Goal: Task Accomplishment & Management: Complete application form

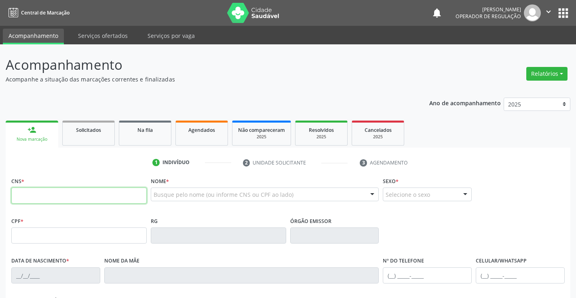
click at [95, 199] on input "text" at bounding box center [78, 196] width 135 height 16
click at [90, 192] on input "700 0353 7754 404" at bounding box center [78, 196] width 135 height 16
type input "7"
type input "700 0035 3775 4404"
type input "1570618682"
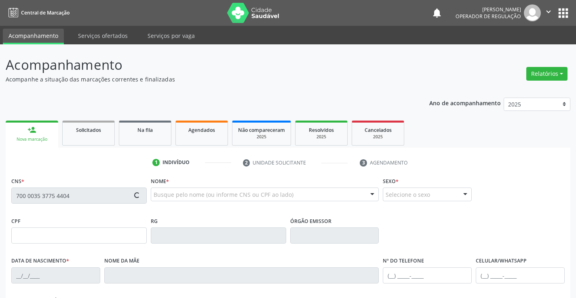
type input "SP"
type input "10/02/1991"
type input "Josefa Santana da Silva"
type input "(74) 9192-5656"
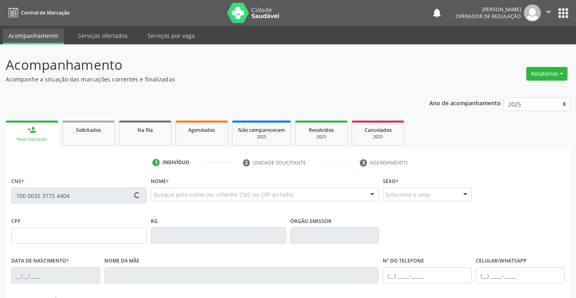
type input "SN"
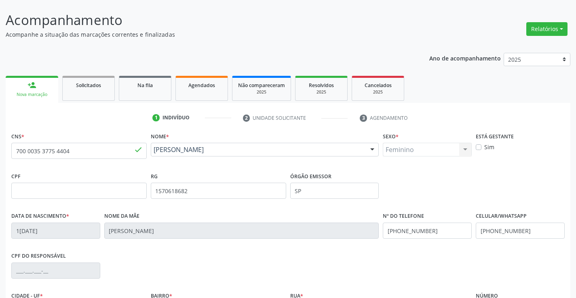
scroll to position [139, 0]
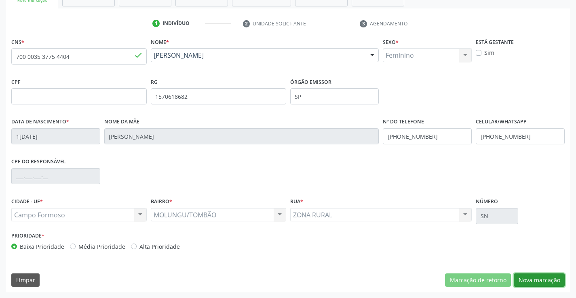
click at [535, 281] on button "Nova marcação" at bounding box center [538, 281] width 51 height 14
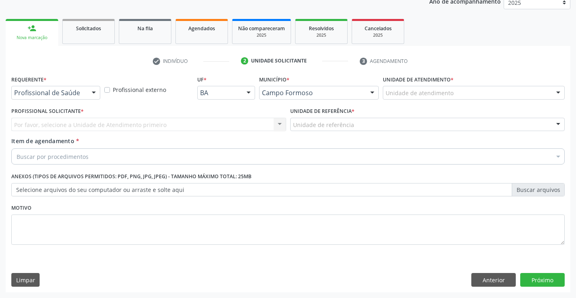
scroll to position [102, 0]
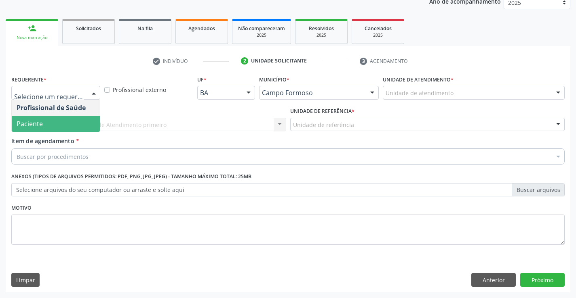
click at [53, 122] on span "Paciente" at bounding box center [56, 124] width 88 height 16
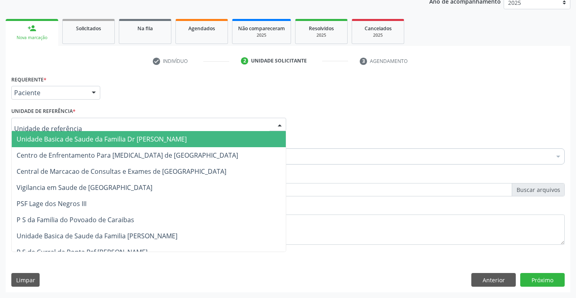
click at [54, 135] on span "Unidade Basica de Saude da Familia Dr [PERSON_NAME]" at bounding box center [102, 139] width 170 height 9
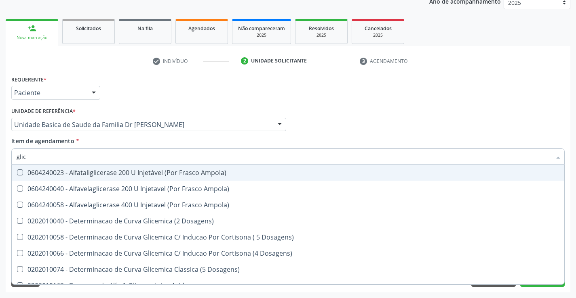
type input "glico"
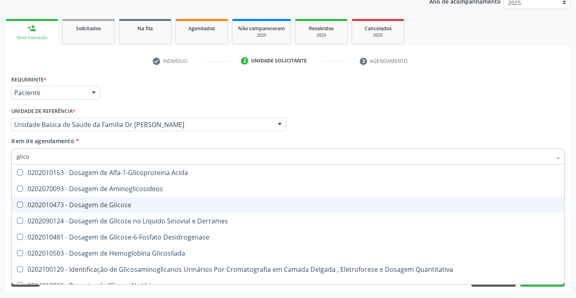
click at [128, 205] on div "0202010473 - Dosagem de Glicose" at bounding box center [288, 205] width 542 height 6
checkbox Glicose "true"
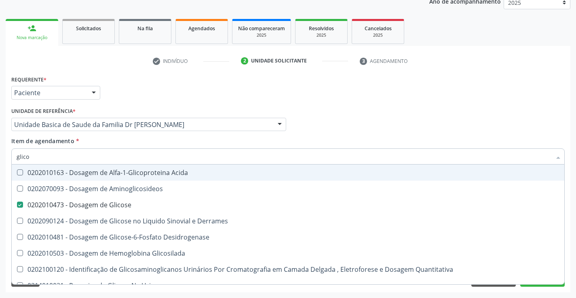
click at [129, 160] on input "glico" at bounding box center [284, 157] width 534 height 16
type input "tr"
checkbox Glicose "false"
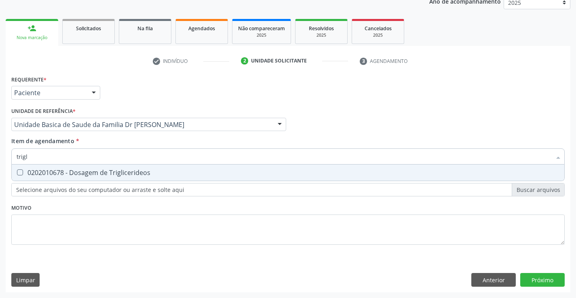
type input "trigli"
click at [128, 170] on div "0202010678 - Dosagem de Triglicerideos" at bounding box center [288, 173] width 542 height 6
checkbox Triglicerideos "false"
type input "trigli"
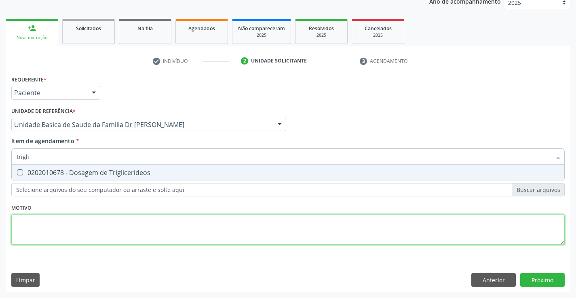
click at [101, 233] on div "Requerente * Paciente Profissional de Saúde Paciente Nenhum resultado encontrad…" at bounding box center [287, 165] width 553 height 183
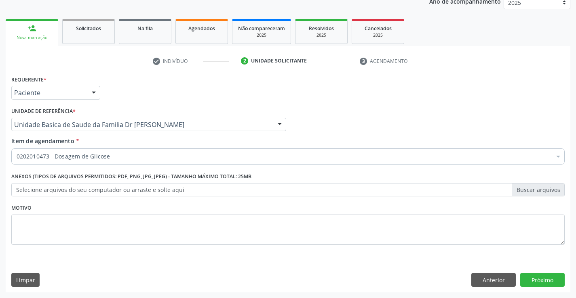
click at [17, 160] on input "Item de agendamento *" at bounding box center [17, 157] width 0 height 16
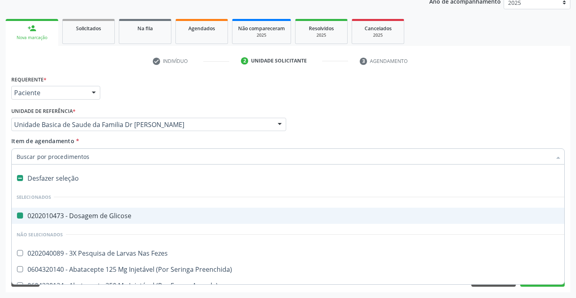
type input "h"
checkbox Glicose "false"
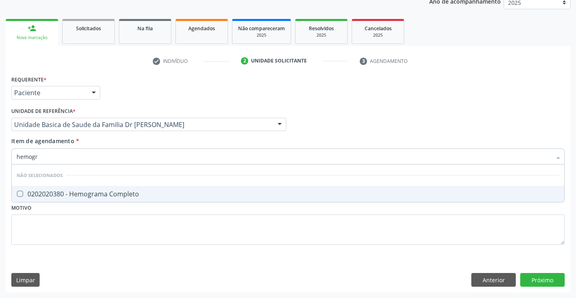
type input "hemogra"
click at [103, 192] on div "0202020380 - Hemograma Completo" at bounding box center [288, 194] width 542 height 6
click at [85, 248] on div "Requerente * Paciente Profissional de Saúde Paciente Nenhum resultado encontrad…" at bounding box center [287, 165] width 553 height 183
checkbox Completo "true"
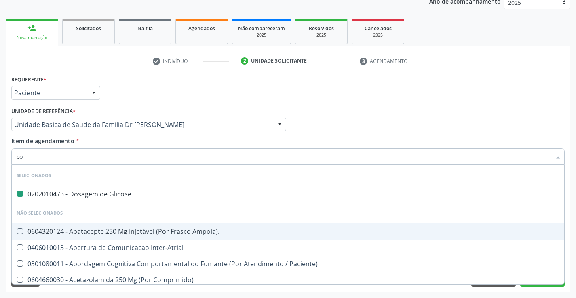
type input "col"
checkbox Glicose "false"
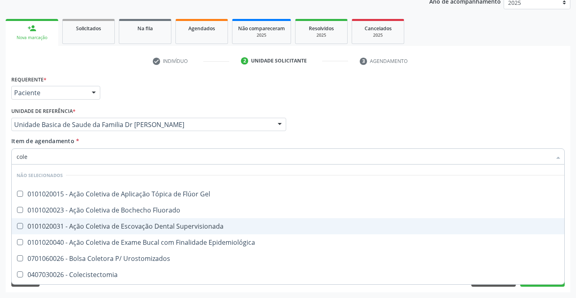
type input "coles"
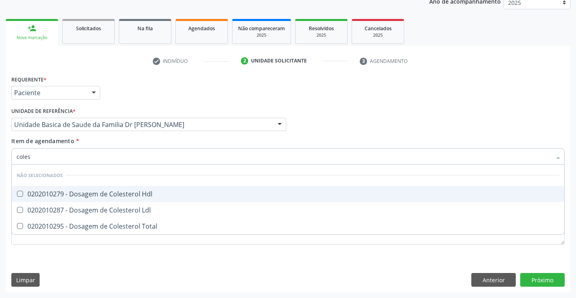
click at [99, 191] on div "0202010279 - Dosagem de Colesterol Hdl" at bounding box center [288, 194] width 542 height 6
click at [101, 191] on div "0202010279 - Dosagem de Colesterol Hdl" at bounding box center [288, 194] width 542 height 6
checkbox Hdl "true"
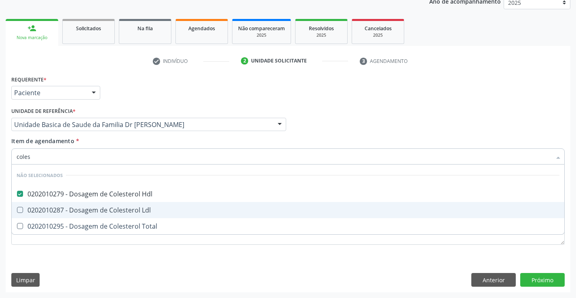
click at [89, 210] on div "0202010287 - Dosagem de Colesterol Ldl" at bounding box center [288, 210] width 542 height 6
click at [83, 212] on div "0202010287 - Dosagem de Colesterol Ldl" at bounding box center [288, 210] width 542 height 6
click at [22, 210] on Ldl at bounding box center [20, 210] width 6 height 6
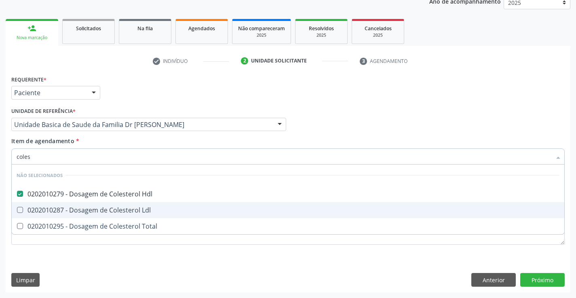
click at [17, 210] on Ldl "checkbox" at bounding box center [14, 210] width 5 height 5
click at [22, 210] on Ldl at bounding box center [20, 210] width 6 height 6
click at [17, 210] on Ldl "checkbox" at bounding box center [14, 210] width 5 height 5
click at [45, 212] on div "0202010287 - Dosagem de Colesterol Ldl" at bounding box center [288, 210] width 542 height 6
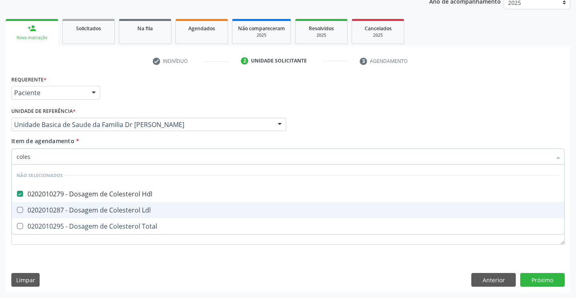
click at [47, 210] on div "0202010287 - Dosagem de Colesterol Ldl" at bounding box center [288, 210] width 542 height 6
checkbox Ldl "false"
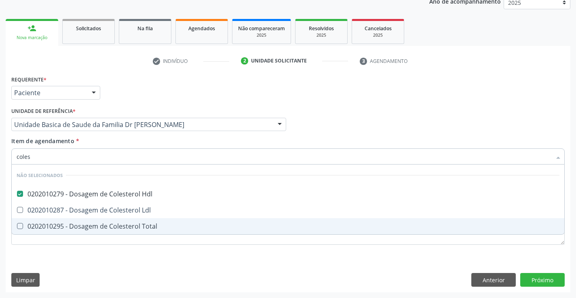
click at [33, 224] on div "0202010295 - Dosagem de Colesterol Total" at bounding box center [288, 226] width 542 height 6
click at [19, 225] on Total at bounding box center [20, 226] width 6 height 6
click at [17, 225] on Total "checkbox" at bounding box center [14, 226] width 5 height 5
click at [19, 225] on Total at bounding box center [20, 226] width 6 height 6
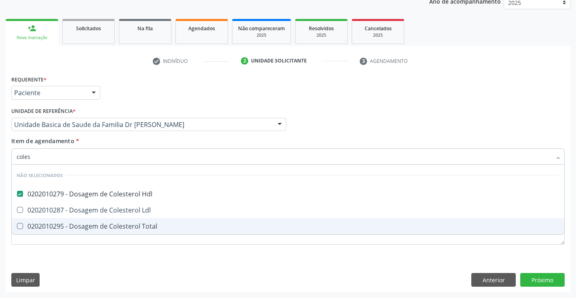
click at [17, 225] on Total "checkbox" at bounding box center [14, 226] width 5 height 5
checkbox Total "false"
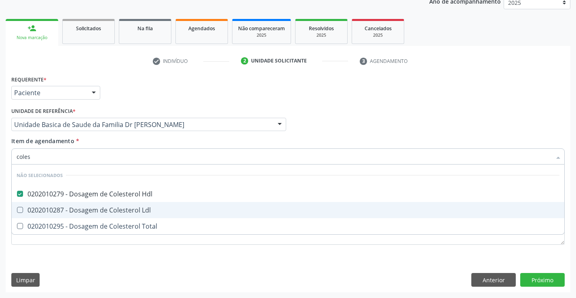
click at [22, 211] on Ldl at bounding box center [20, 210] width 6 height 6
click at [17, 211] on Ldl "checkbox" at bounding box center [14, 210] width 5 height 5
click at [22, 211] on Ldl at bounding box center [20, 210] width 6 height 6
click at [17, 211] on Ldl "checkbox" at bounding box center [14, 210] width 5 height 5
click at [22, 211] on Ldl at bounding box center [20, 210] width 6 height 6
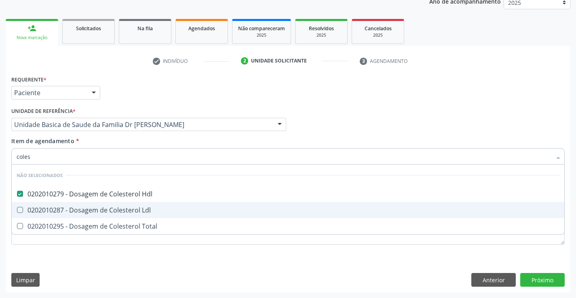
click at [17, 211] on Ldl "checkbox" at bounding box center [14, 210] width 5 height 5
click at [22, 211] on Ldl at bounding box center [20, 210] width 6 height 6
click at [17, 211] on Ldl "checkbox" at bounding box center [14, 210] width 5 height 5
checkbox Ldl "false"
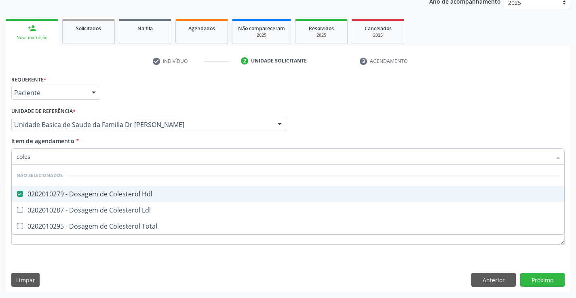
click at [35, 193] on div "0202010279 - Dosagem de Colesterol Hdl" at bounding box center [288, 194] width 542 height 6
click at [36, 193] on div "0202010279 - Dosagem de Colesterol Hdl" at bounding box center [288, 194] width 542 height 6
click at [19, 193] on Hdl at bounding box center [20, 194] width 6 height 6
click at [17, 193] on Hdl "checkbox" at bounding box center [14, 193] width 5 height 5
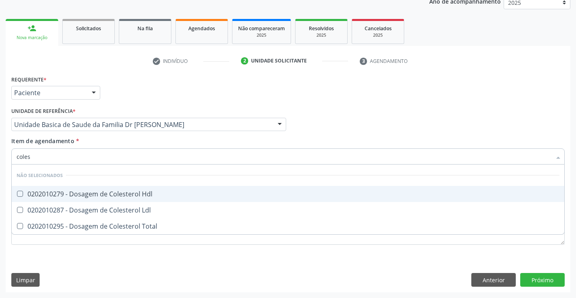
checkbox Hdl "true"
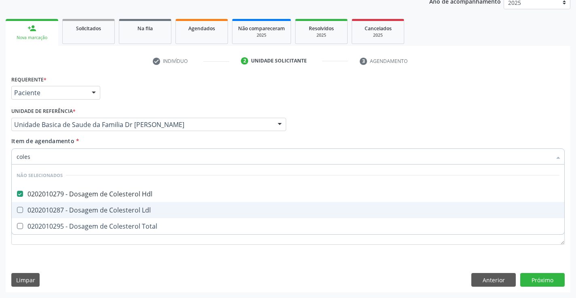
click at [19, 210] on Ldl at bounding box center [20, 210] width 6 height 6
click at [17, 210] on Ldl "checkbox" at bounding box center [14, 210] width 5 height 5
checkbox Ldl "true"
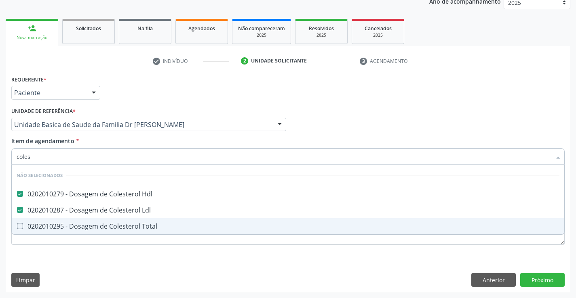
click at [19, 223] on Total at bounding box center [20, 226] width 6 height 6
click at [17, 224] on Total "checkbox" at bounding box center [14, 226] width 5 height 5
checkbox Total "true"
click at [118, 259] on div "Requerente * Paciente Profissional de Saúde Paciente Nenhum resultado encontrad…" at bounding box center [288, 183] width 564 height 219
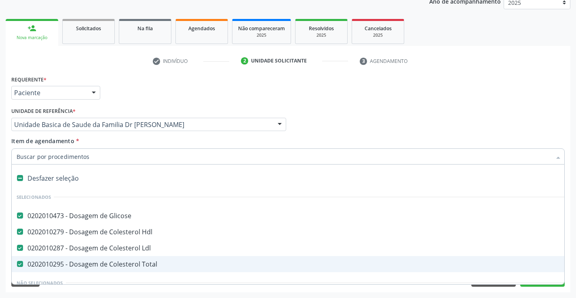
click at [100, 158] on input "Item de agendamento *" at bounding box center [284, 157] width 534 height 16
type input "u"
checkbox Glicose "false"
checkbox Ldl "false"
checkbox Hdl "false"
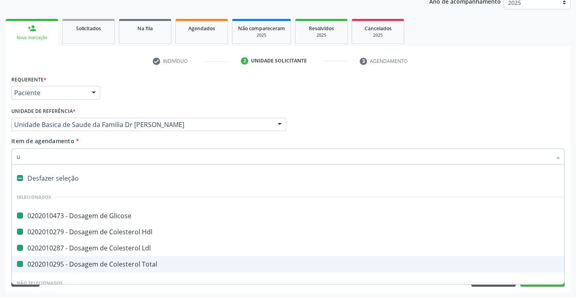
checkbox Total "false"
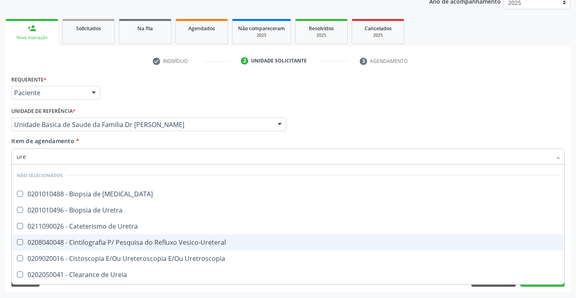
type input "urei"
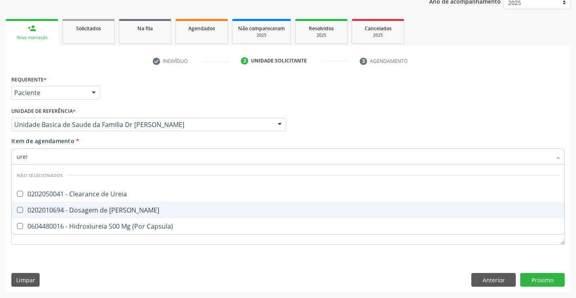
click at [122, 204] on span "0202010694 - Dosagem de [PERSON_NAME]" at bounding box center [288, 210] width 552 height 16
checkbox Ureia "true"
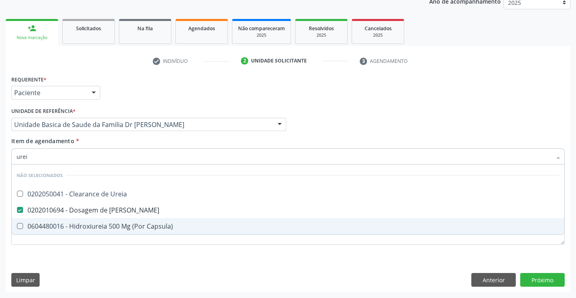
click at [86, 262] on div "Requerente * Paciente Profissional de Saúde Paciente Nenhum resultado encontrad…" at bounding box center [288, 183] width 564 height 219
checkbox Ureia "true"
checkbox Capsula\) "true"
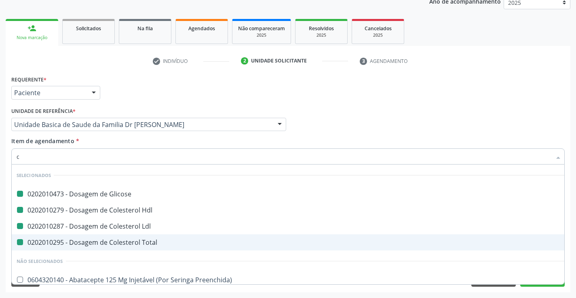
type input "cr"
checkbox Glicose "false"
checkbox Ldl "false"
checkbox Hdl "false"
checkbox Total "false"
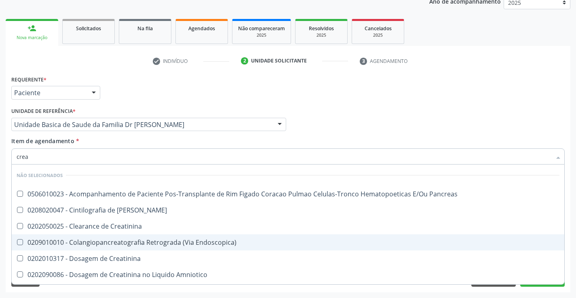
type input "creat"
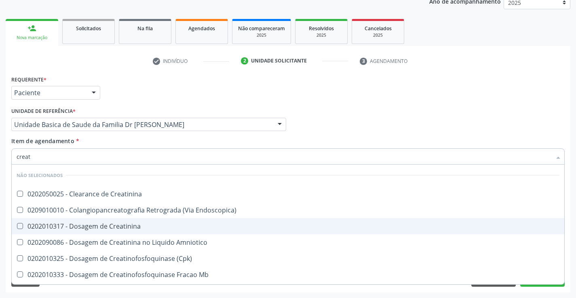
click at [83, 223] on div "0202010317 - Dosagem de Creatinina" at bounding box center [288, 226] width 542 height 6
checkbox Creatinina "true"
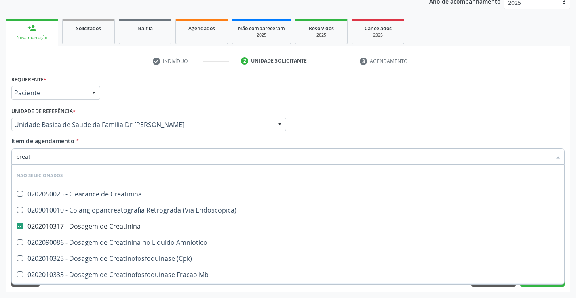
click at [65, 290] on div "Requerente * Paciente Profissional de Saúde Paciente Nenhum resultado encontrad…" at bounding box center [288, 183] width 564 height 219
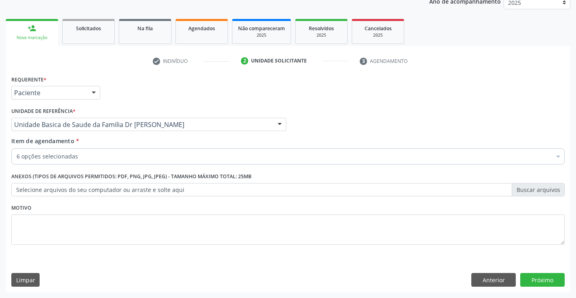
scroll to position [0, 0]
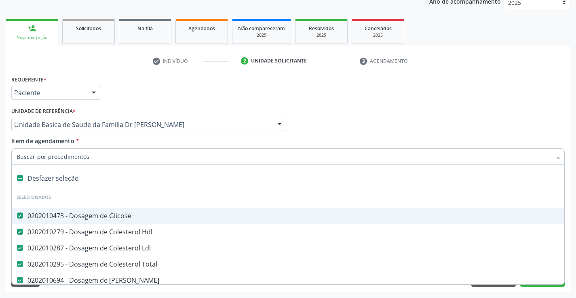
type input "t"
checkbox Creatinina "false"
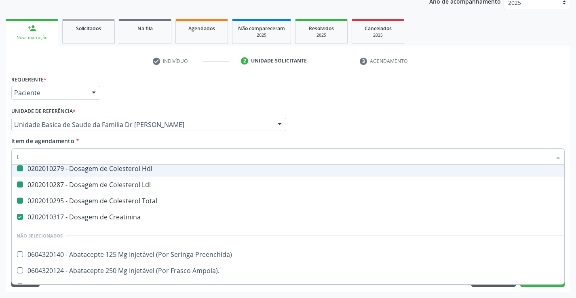
type input "tg"
checkbox Hdl "false"
checkbox Total "false"
checkbox Ldl "false"
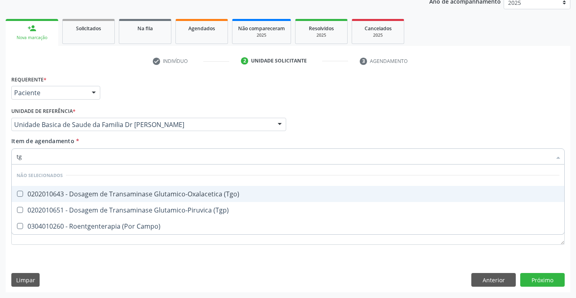
click at [78, 189] on span "0202010643 - Dosagem de Transaminase Glutamico-Oxalacetica (Tgo)" at bounding box center [288, 194] width 552 height 16
checkbox \(Tgo\) "true"
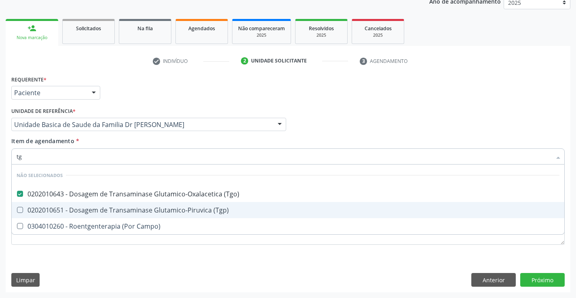
click at [76, 208] on div "0202010651 - Dosagem de Transaminase Glutamico-Piruvica (Tgp)" at bounding box center [288, 210] width 542 height 6
checkbox \(Tgp\) "true"
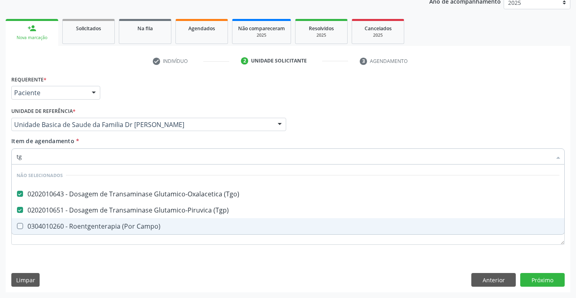
click at [51, 259] on div "Requerente * Paciente Profissional de Saúde Paciente Nenhum resultado encontrad…" at bounding box center [288, 183] width 564 height 219
checkbox Campo\) "true"
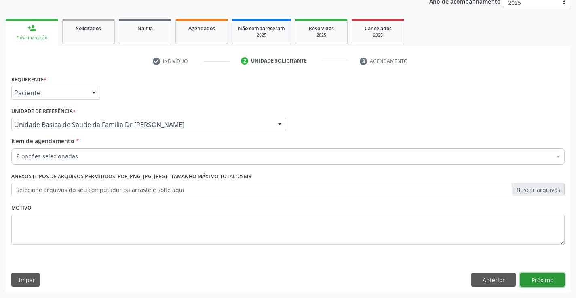
click at [547, 284] on button "Próximo" at bounding box center [542, 280] width 44 height 14
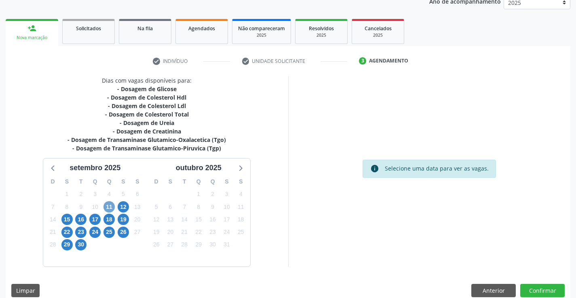
click at [107, 208] on span "11" at bounding box center [108, 207] width 11 height 11
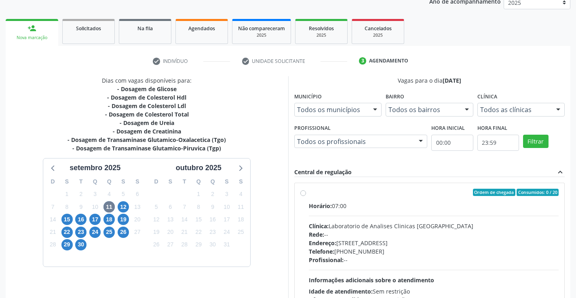
click at [309, 195] on label "Ordem de chegada Consumidos: 0 / 20 Horário: 07:00 Clínica: Laboratorio de Anal…" at bounding box center [434, 251] width 250 height 124
click at [303, 195] on input "Ordem de chegada Consumidos: 0 / 20 Horário: 07:00 Clínica: Laboratorio de Anal…" at bounding box center [303, 192] width 6 height 7
radio input "true"
click at [309, 195] on label "Ordem de chegada Consumidos: 0 / 20 Horário: 07:00 Clínica: Laboratorio de Anal…" at bounding box center [434, 251] width 250 height 124
click at [303, 195] on input "Ordem de chegada Consumidos: 0 / 20 Horário: 07:00 Clínica: Laboratorio de Anal…" at bounding box center [303, 192] width 6 height 7
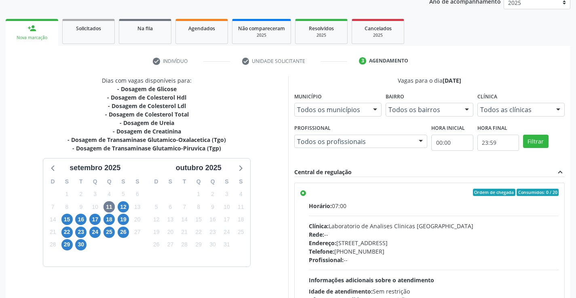
click at [309, 195] on label "Ordem de chegada Consumidos: 0 / 20 Horário: 07:00 Clínica: Laboratorio de Anal…" at bounding box center [434, 251] width 250 height 124
click at [303, 195] on input "Ordem de chegada Consumidos: 0 / 20 Horário: 07:00 Clínica: Laboratorio de Anal…" at bounding box center [303, 192] width 6 height 7
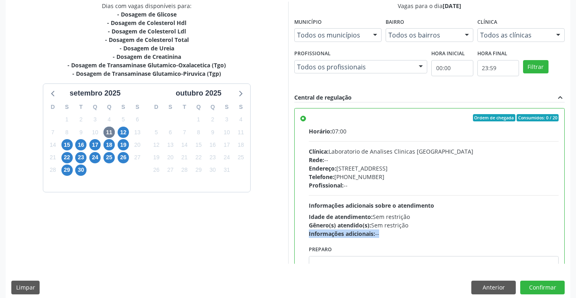
scroll to position [184, 0]
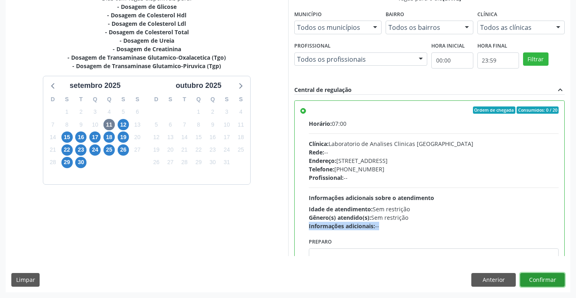
click at [544, 277] on button "Confirmar" at bounding box center [542, 280] width 44 height 14
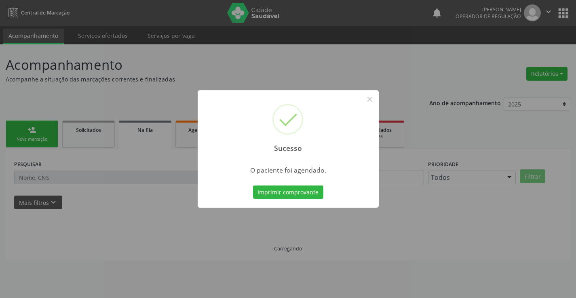
scroll to position [0, 0]
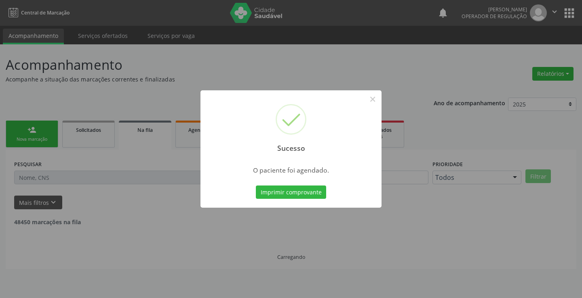
click at [295, 184] on div "Imprimir comprovante Cancel" at bounding box center [291, 192] width 74 height 17
click at [294, 192] on button "Imprimir comprovante" at bounding box center [291, 193] width 70 height 14
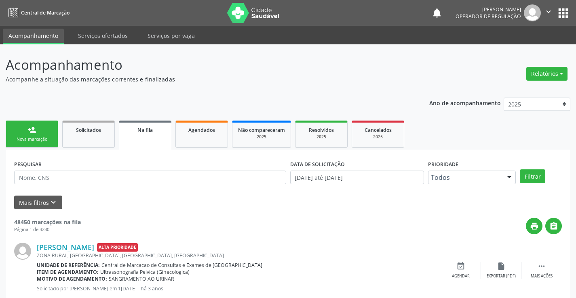
click at [42, 138] on div "Sucesso × O paciente foi agendado. Imprimir comprovante Cancel" at bounding box center [288, 149] width 576 height 298
click at [35, 132] on div "Sucesso × O paciente foi agendado. Imprimir comprovante Cancel" at bounding box center [288, 149] width 576 height 298
click at [41, 135] on div "Sucesso × O paciente foi agendado. Imprimir comprovante Cancel" at bounding box center [288, 149] width 576 height 298
click at [36, 140] on div "Sucesso × O paciente foi agendado. Imprimir comprovante Cancel" at bounding box center [288, 149] width 576 height 298
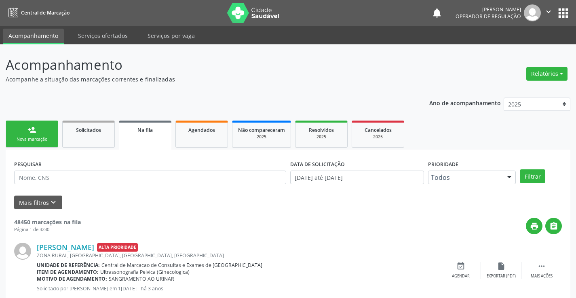
click at [17, 131] on div "Sucesso × O paciente foi agendado. Imprimir comprovante Cancel" at bounding box center [288, 149] width 576 height 298
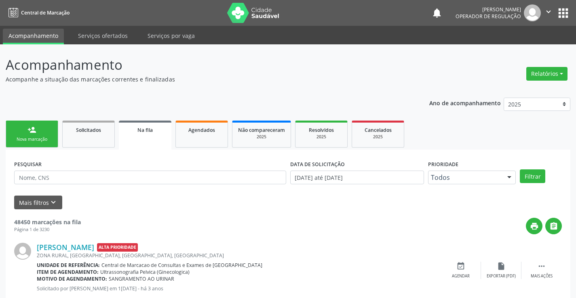
click at [19, 132] on div "Sucesso × O paciente foi agendado. Imprimir comprovante Cancel" at bounding box center [288, 149] width 576 height 298
click at [36, 134] on div "Sucesso × O paciente foi agendado. Imprimir comprovante Cancel" at bounding box center [288, 149] width 576 height 298
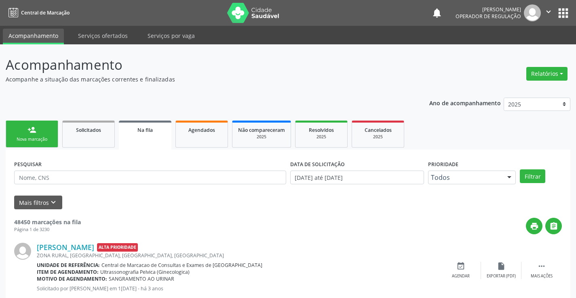
click at [36, 134] on div "Sucesso × O paciente foi agendado. Imprimir comprovante Cancel" at bounding box center [288, 149] width 576 height 298
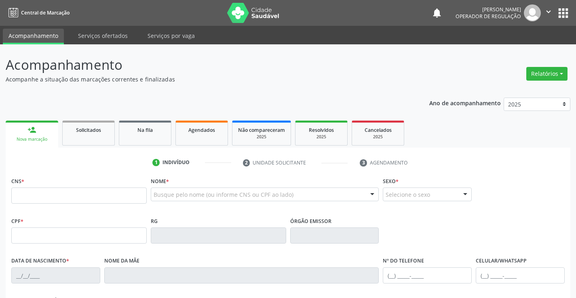
click at [35, 193] on input "text" at bounding box center [78, 196] width 135 height 16
type input "702 5063 4423 3032"
type input "0584600208"
type input "21/02/1973"
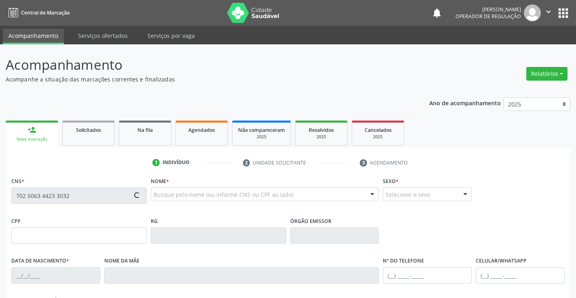
type input "(74) 9908-5792"
type input "006.361.255-05"
type input "S/N"
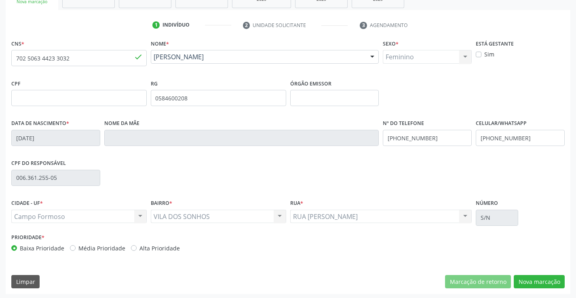
scroll to position [139, 0]
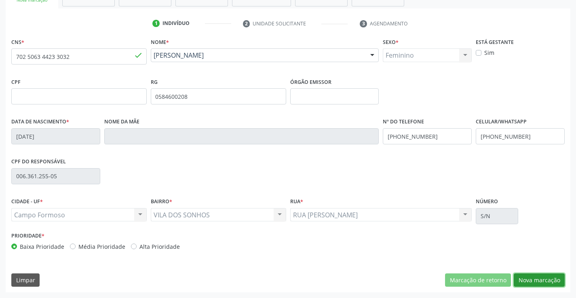
click at [539, 284] on button "Nova marcação" at bounding box center [538, 281] width 51 height 14
click at [0, 0] on button "Próximo" at bounding box center [0, 0] width 0 height 0
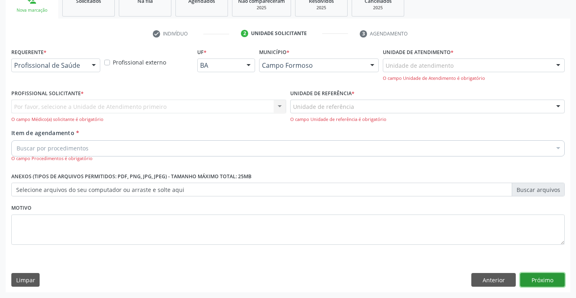
scroll to position [102, 0]
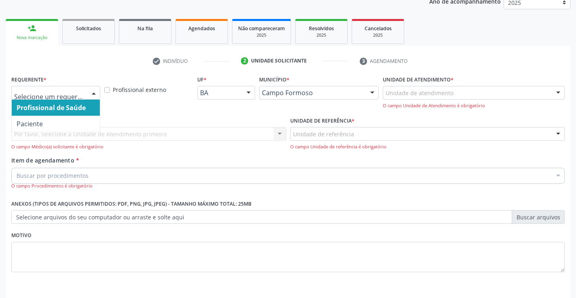
click at [77, 91] on input "text" at bounding box center [48, 97] width 69 height 16
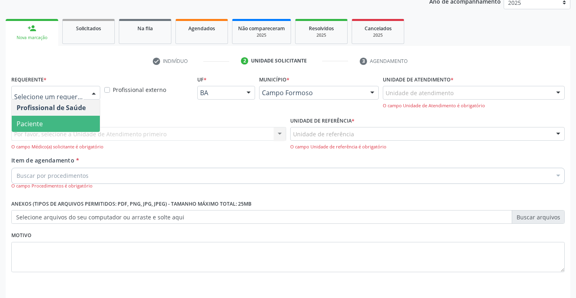
click at [34, 126] on span "Paciente" at bounding box center [30, 124] width 26 height 9
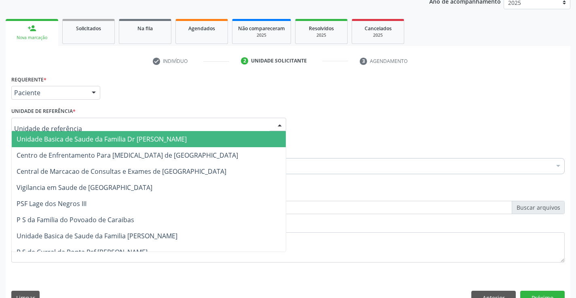
click at [42, 129] on div at bounding box center [148, 125] width 275 height 14
click at [42, 129] on input "text" at bounding box center [141, 129] width 255 height 16
click at [69, 140] on span "Unidade Basica de Saude da Familia Dr [PERSON_NAME]" at bounding box center [102, 139] width 170 height 9
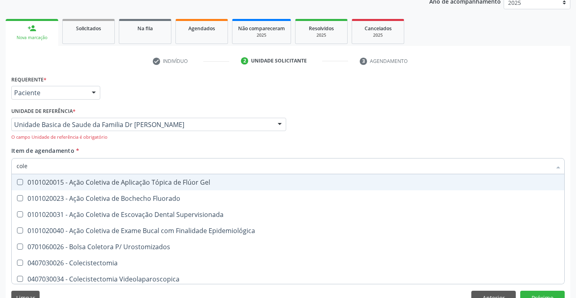
type input "coles"
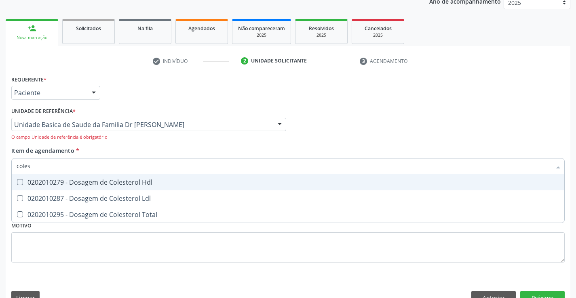
click at [49, 183] on div "0202010279 - Dosagem de Colesterol Hdl" at bounding box center [288, 182] width 542 height 6
checkbox Hdl "true"
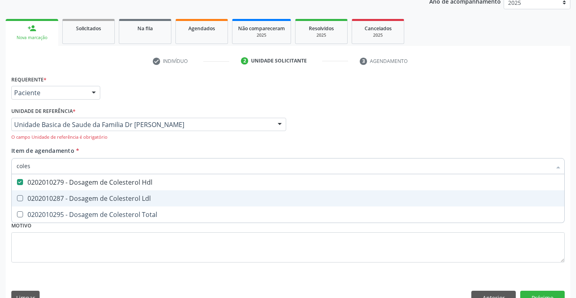
click at [45, 199] on div "0202010287 - Dosagem de Colesterol Ldl" at bounding box center [288, 198] width 542 height 6
checkbox Ldl "true"
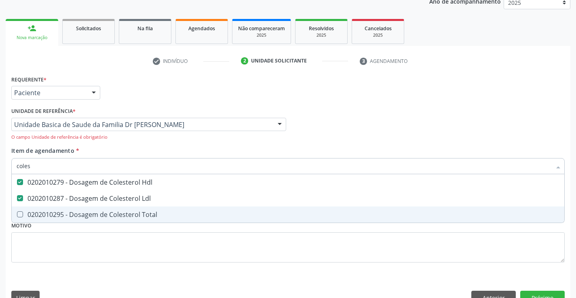
click at [44, 212] on div "0202010295 - Dosagem de Colesterol Total" at bounding box center [288, 215] width 542 height 6
checkbox Total "true"
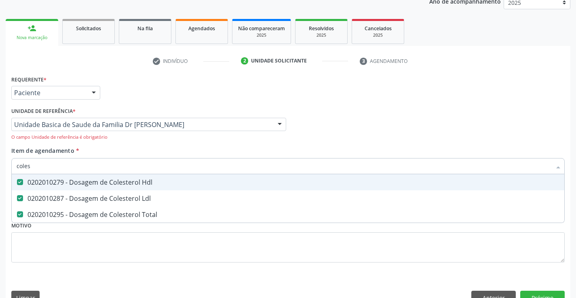
click at [68, 163] on input "coles" at bounding box center [284, 166] width 534 height 16
type input "t"
checkbox Hdl "false"
checkbox Ldl "false"
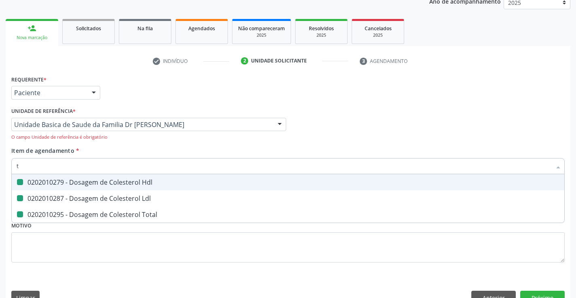
checkbox Total "false"
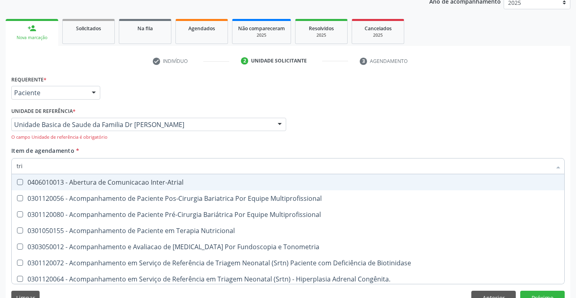
type input "trig"
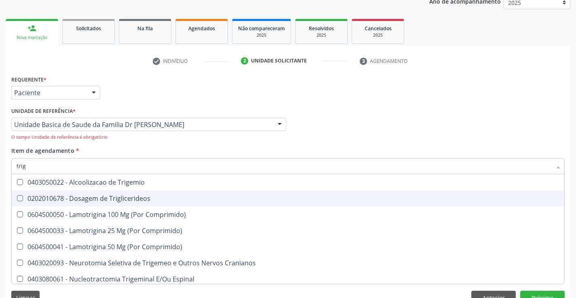
click at [85, 197] on div "0202010678 - Dosagem de Triglicerideos" at bounding box center [288, 198] width 542 height 6
checkbox Triglicerideos "true"
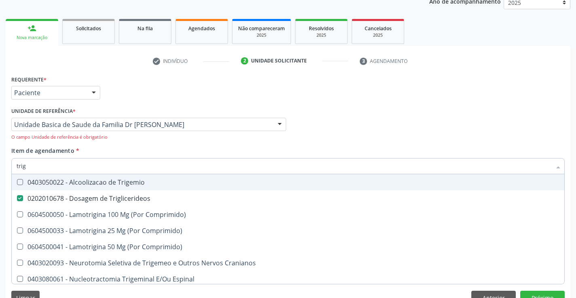
click at [86, 165] on input "trig" at bounding box center [284, 166] width 534 height 16
type input "u"
checkbox Triglicerideos "false"
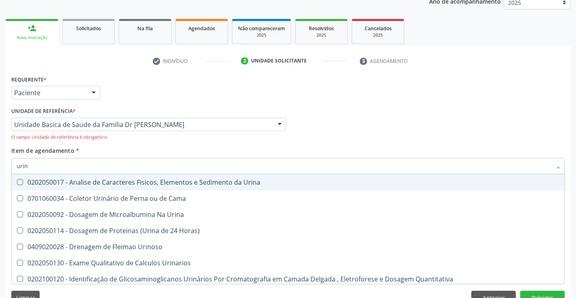
type input "urina"
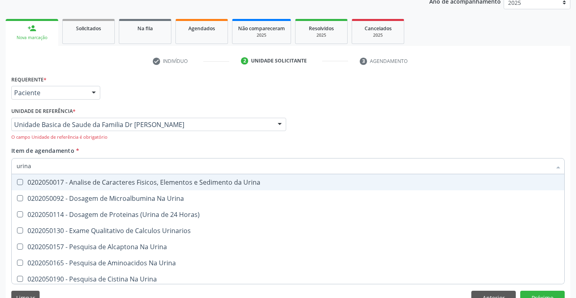
click at [101, 185] on div "0202050017 - Analise de Caracteres Fisicos, Elementos e Sedimento da Urina" at bounding box center [288, 182] width 542 height 6
checkbox Urina "true"
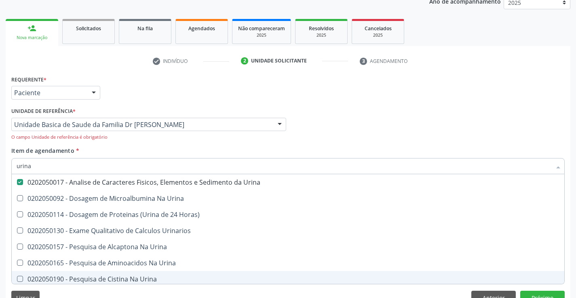
click at [78, 289] on div "Requerente * Paciente Profissional de Saúde Paciente Nenhum resultado encontrad…" at bounding box center [288, 192] width 564 height 237
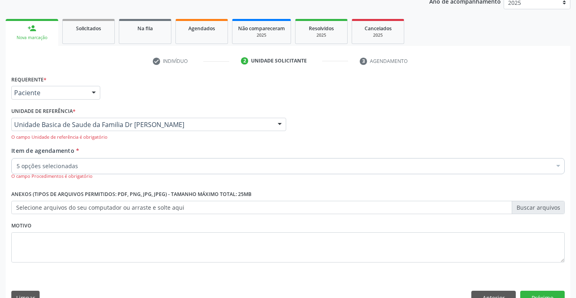
scroll to position [0, 0]
click at [17, 168] on input "Item de agendamento *" at bounding box center [17, 166] width 0 height 16
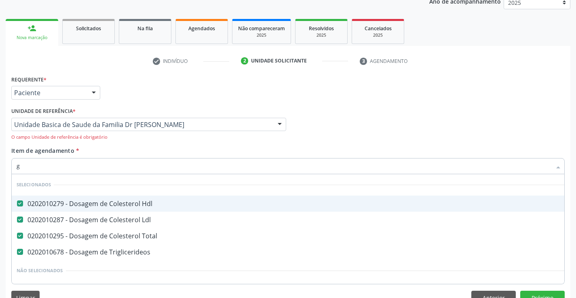
scroll to position [24, 0]
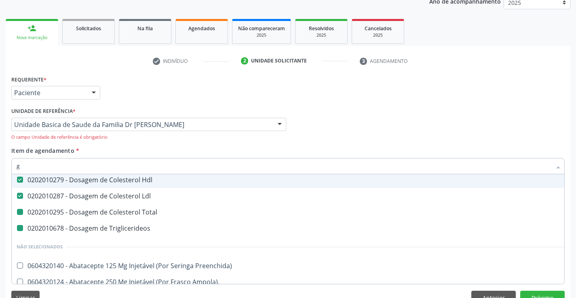
type input "gl"
checkbox Total "false"
checkbox Triglicerideos "false"
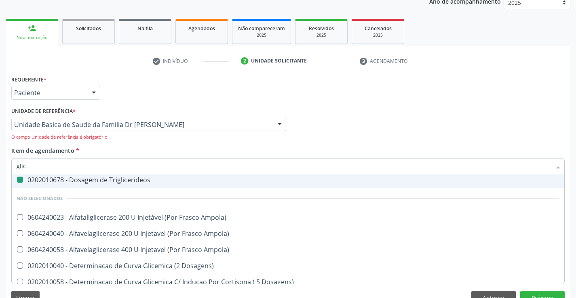
type input "glico"
checkbox Triglicerideos "false"
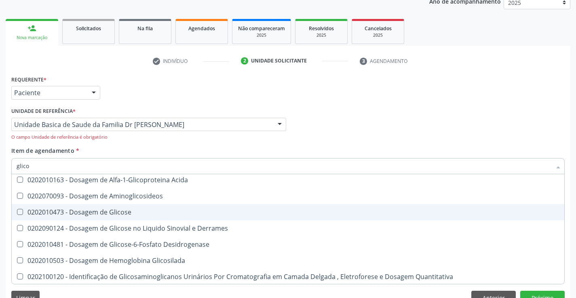
click at [84, 210] on div "0202010473 - Dosagem de Glicose" at bounding box center [288, 212] width 542 height 6
checkbox Glicose "true"
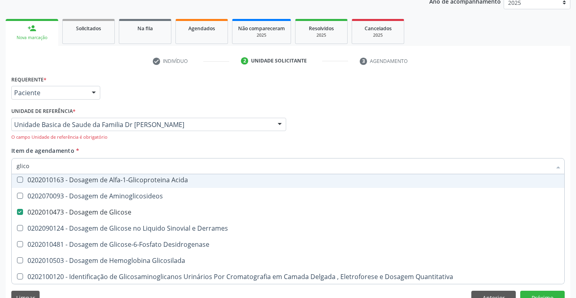
click at [65, 165] on input "glico" at bounding box center [284, 166] width 534 height 16
type input "c"
checkbox Acida "true"
checkbox Derrames "true"
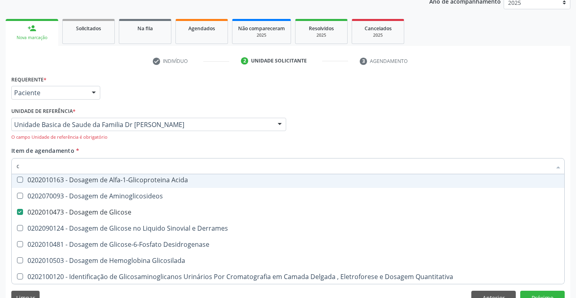
checkbox Desidrogenase "true"
checkbox Aminoglicosideos "true"
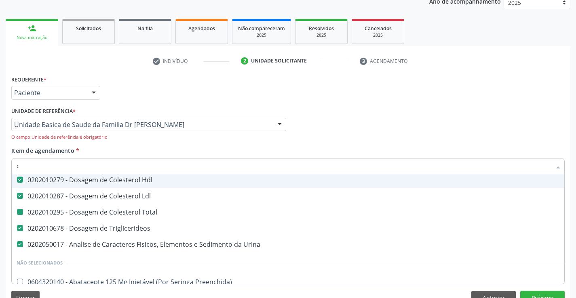
type input "cr"
checkbox Hdl "false"
checkbox Total "false"
checkbox Triglicerideos "false"
checkbox Urina "false"
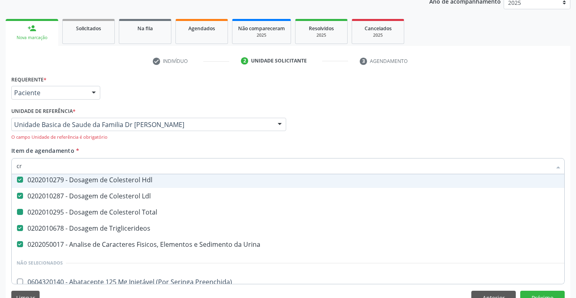
checkbox Ldl "false"
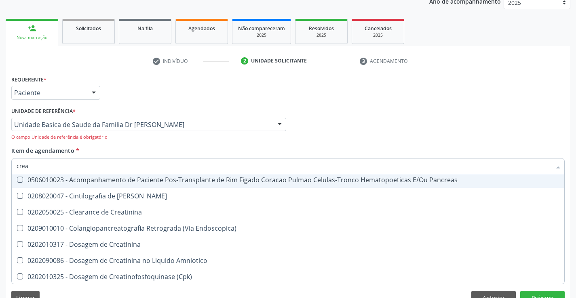
type input "creat"
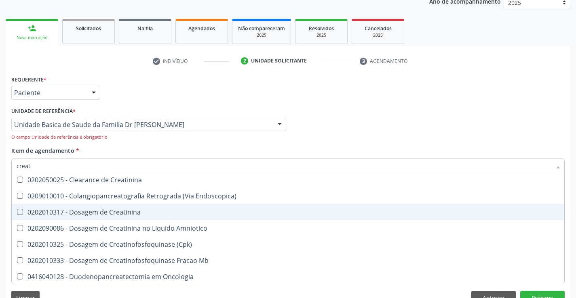
click at [137, 214] on div "0202010317 - Dosagem de Creatinina" at bounding box center [288, 212] width 542 height 6
checkbox Creatinina "true"
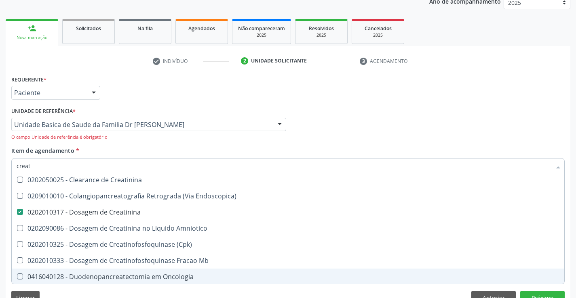
click at [111, 287] on div "Requerente * Paciente Profissional de Saúde Paciente Nenhum resultado encontrad…" at bounding box center [288, 192] width 564 height 237
checkbox Creatinina "true"
checkbox Amniotico "true"
checkbox Oncologia "true"
checkbox \(Cpk\) "true"
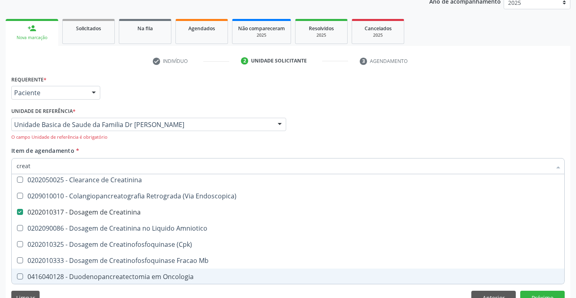
checkbox Endoscopica\) "true"
checkbox Mb "true"
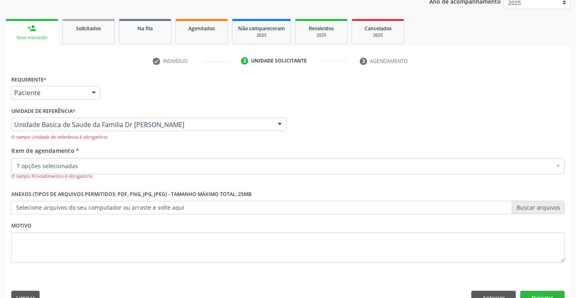
scroll to position [0, 0]
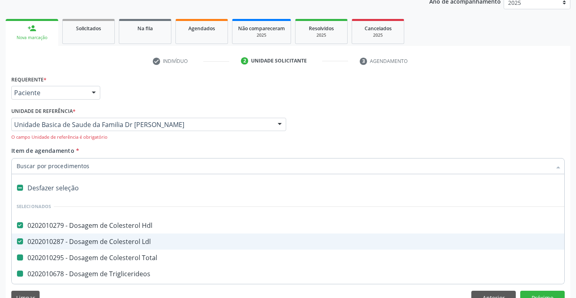
type input "u"
checkbox Total "false"
checkbox Triglicerideos "false"
checkbox Creatinina "false"
checkbox Urina "false"
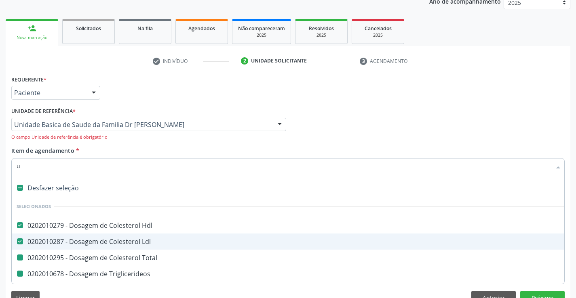
checkbox Glicose "false"
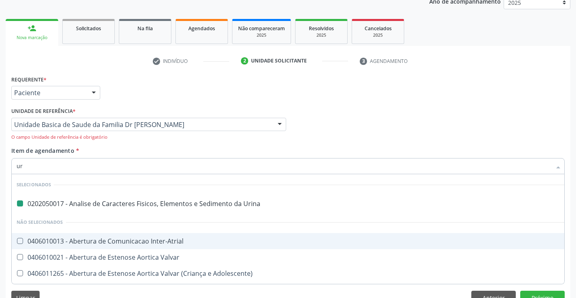
type input "ure"
checkbox Urina "false"
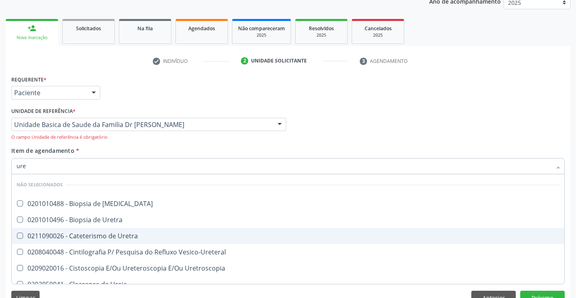
type input "urei"
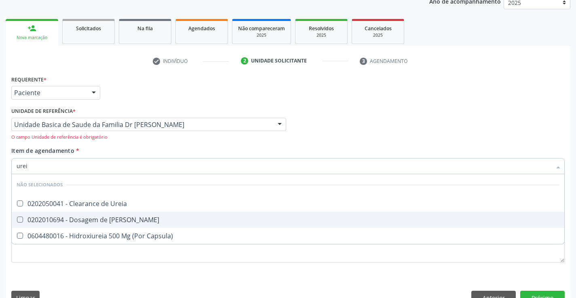
click at [111, 219] on div "0202010694 - Dosagem de [PERSON_NAME]" at bounding box center [288, 220] width 542 height 6
checkbox Ureia "true"
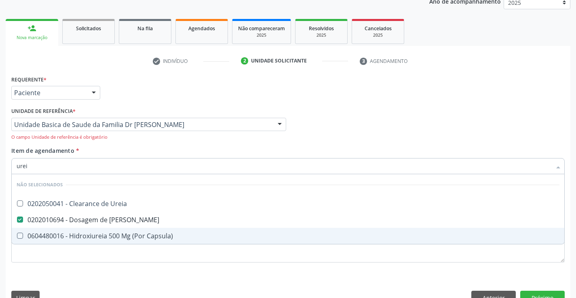
click at [97, 276] on div "Requerente * Paciente Profissional de Saúde Paciente Nenhum resultado encontrad…" at bounding box center [288, 192] width 564 height 237
checkbox Ureia "true"
checkbox Capsula\) "true"
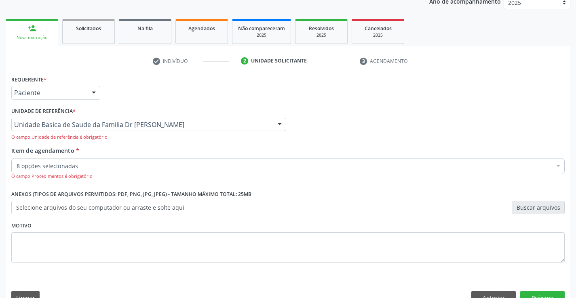
click at [74, 161] on div "8 opções selecionadas" at bounding box center [287, 166] width 553 height 16
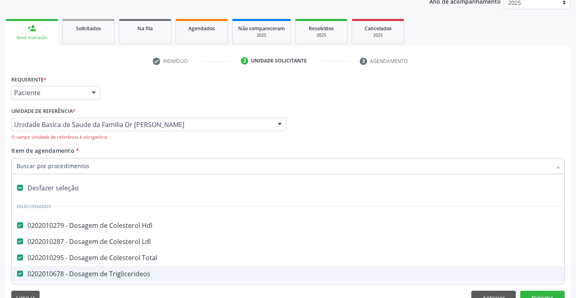
click at [74, 161] on input "Item de agendamento *" at bounding box center [284, 166] width 534 height 16
type input "h"
checkbox Total "false"
checkbox Triglicerideos "false"
checkbox Urina "false"
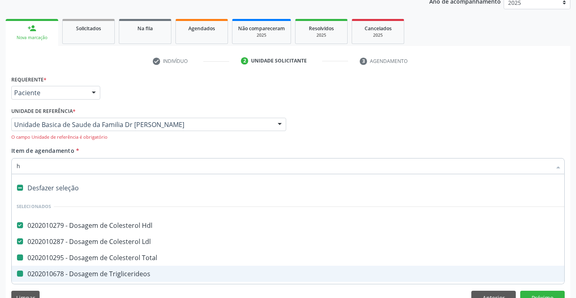
checkbox Glicose "false"
checkbox Creatinina "false"
checkbox Ureia "false"
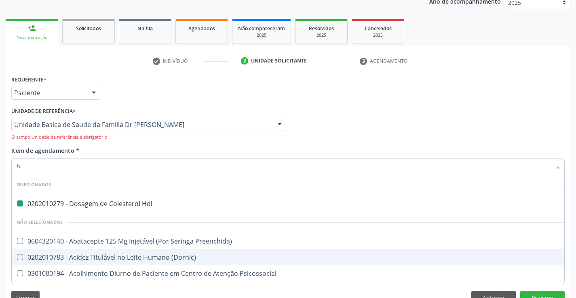
type input "he"
checkbox Hdl "false"
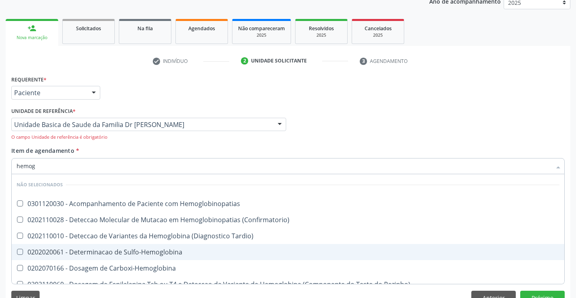
type input "hemogr"
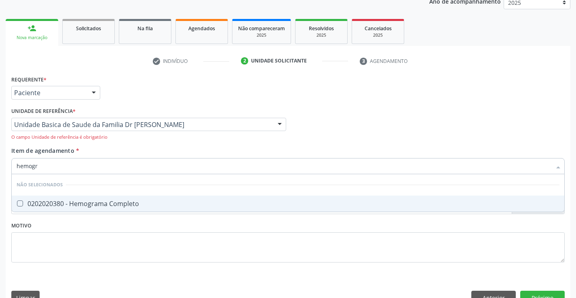
click at [88, 201] on div "0202020380 - Hemograma Completo" at bounding box center [288, 204] width 542 height 6
checkbox Completo "true"
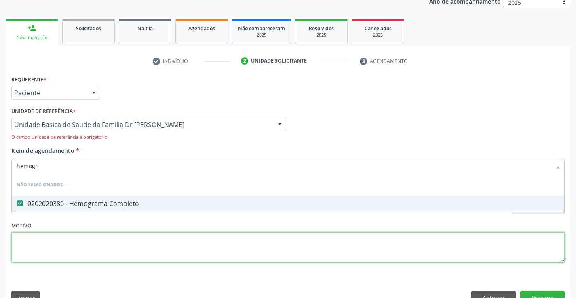
click at [53, 252] on div "Requerente * Paciente Profissional de Saúde Paciente Nenhum resultado encontrad…" at bounding box center [287, 174] width 553 height 201
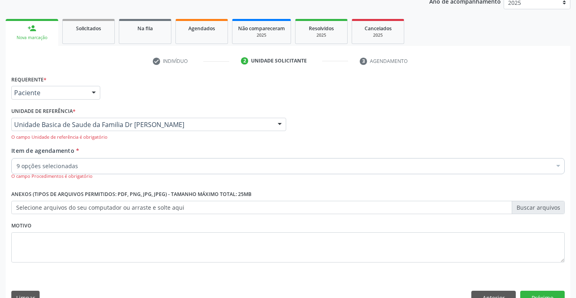
click at [17, 166] on input "Item de agendamento *" at bounding box center [17, 166] width 0 height 16
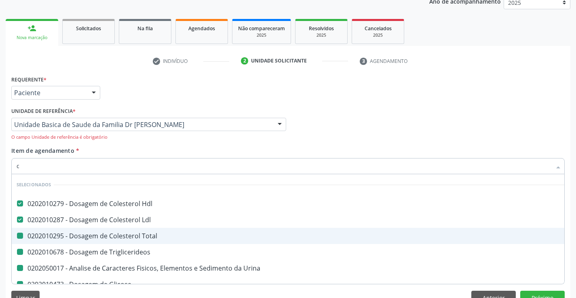
type input "ca"
checkbox Total "false"
checkbox Triglicerideos "false"
checkbox Urina "false"
checkbox Glicose "false"
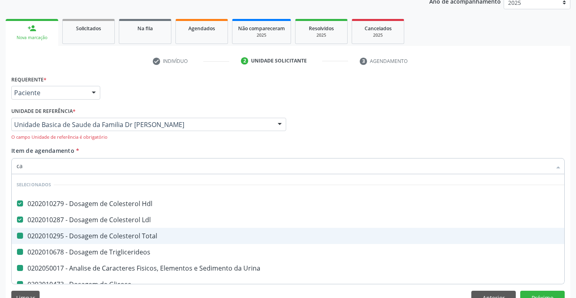
checkbox Creatinina "false"
checkbox Completo "false"
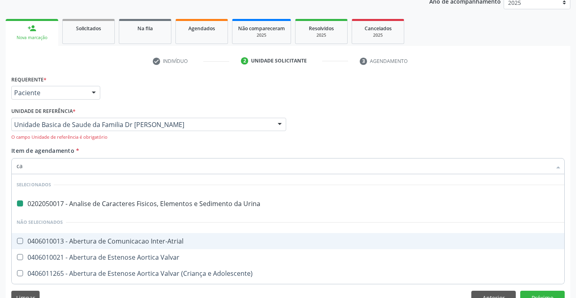
type input "cal"
checkbox Urina "false"
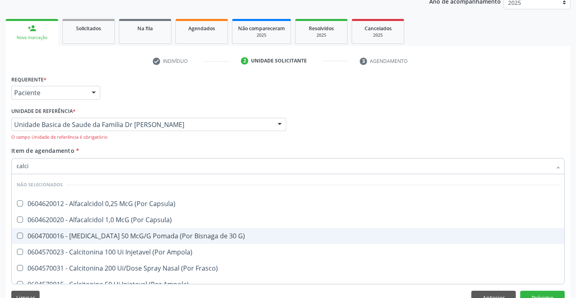
type input "calcio"
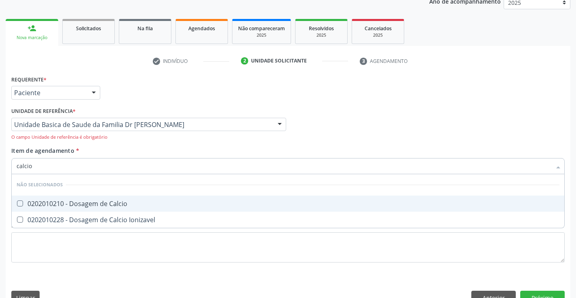
click at [99, 205] on div "0202010210 - Dosagem de Calcio" at bounding box center [288, 204] width 542 height 6
checkbox Calcio "true"
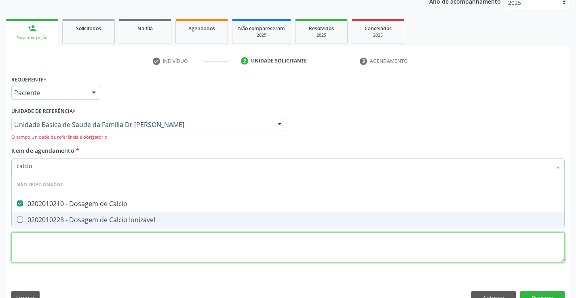
click at [72, 258] on div "Requerente * Paciente Profissional de Saúde Paciente Nenhum resultado encontrad…" at bounding box center [287, 174] width 553 height 201
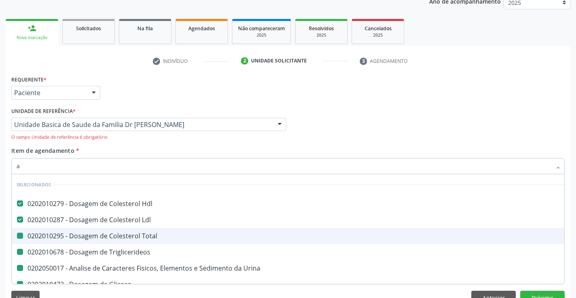
type input "ac"
checkbox Total "false"
checkbox Triglicerideos "false"
checkbox Urina "false"
checkbox Glicose "false"
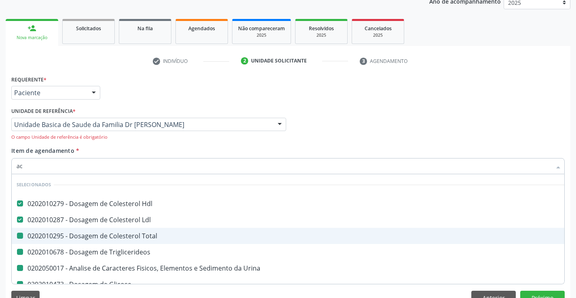
checkbox Creatinina "false"
checkbox Ureia "false"
checkbox Completo "false"
checkbox Calcio "false"
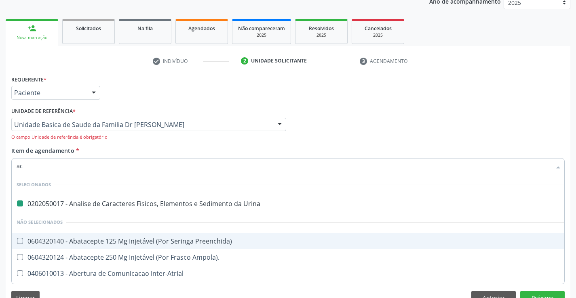
type input "aci"
checkbox Urina "false"
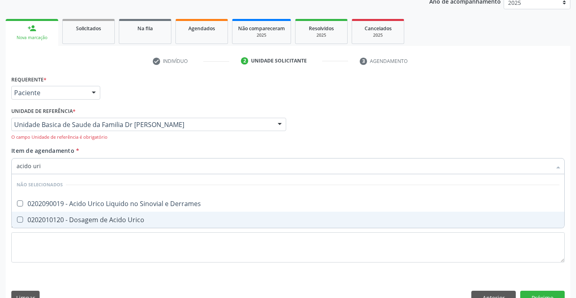
type input "acido uric"
click at [82, 219] on div "0202010120 - Dosagem de Acido Urico" at bounding box center [288, 220] width 542 height 6
checkbox Urico "false"
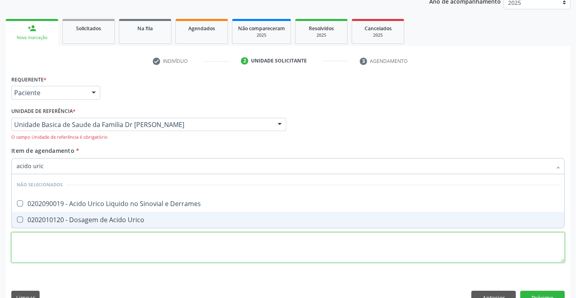
click at [85, 252] on div "Requerente * Paciente Profissional de Saúde Paciente Nenhum resultado encontrad…" at bounding box center [287, 174] width 553 height 201
checkbox Derrames "true"
checkbox Urico "true"
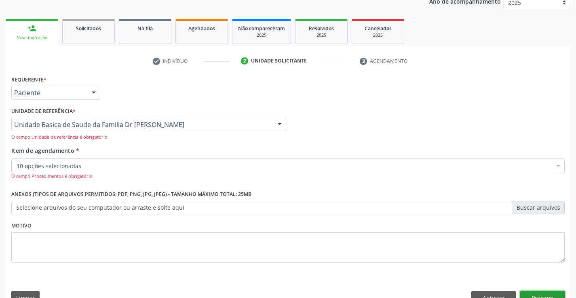
click at [532, 293] on button "Próximo" at bounding box center [542, 298] width 44 height 14
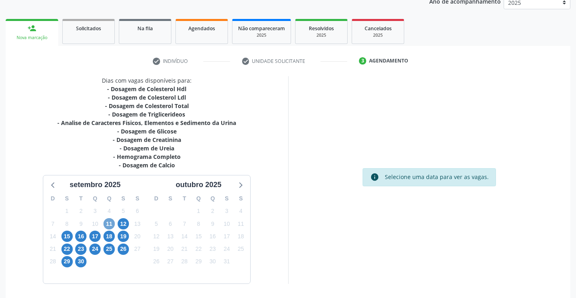
click at [109, 224] on span "11" at bounding box center [108, 223] width 11 height 11
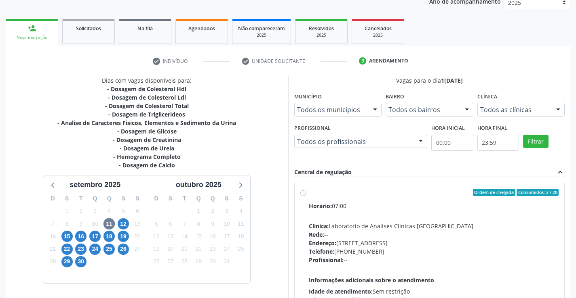
click at [309, 193] on label "Ordem de chegada Consumidos: 2 / 20 Horário: 07:00 Clínica: Laboratorio de Anal…" at bounding box center [434, 251] width 250 height 124
click at [302, 193] on input "Ordem de chegada Consumidos: 2 / 20 Horário: 07:00 Clínica: Laboratorio de Anal…" at bounding box center [303, 192] width 6 height 7
radio input "true"
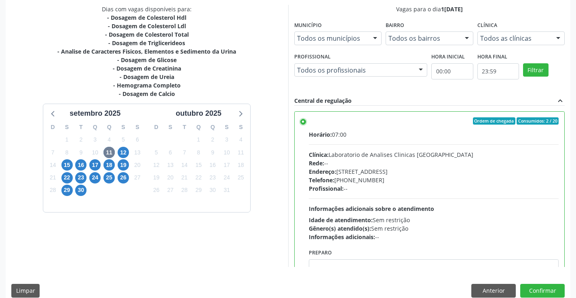
scroll to position [184, 0]
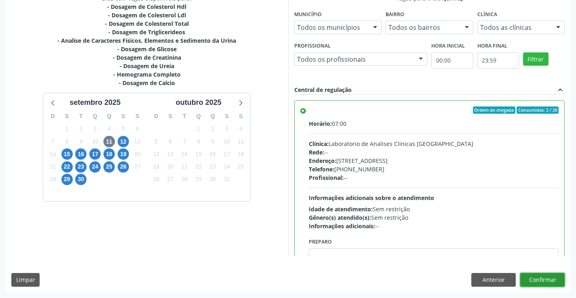
click at [546, 281] on button "Confirmar" at bounding box center [542, 280] width 44 height 14
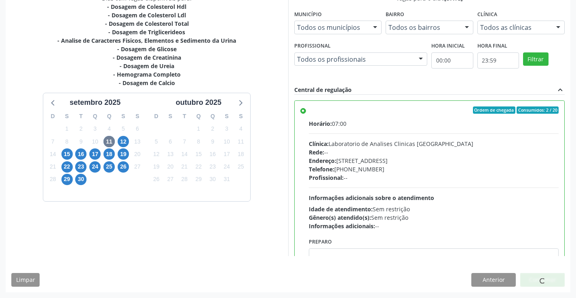
scroll to position [0, 0]
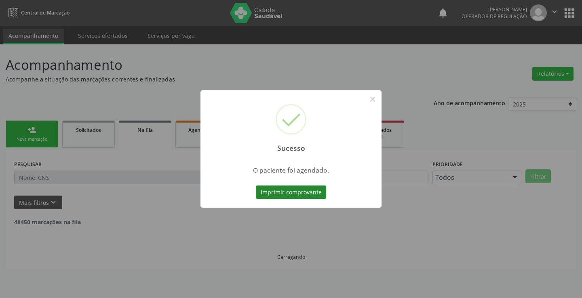
click at [271, 191] on button "Imprimir comprovante" at bounding box center [291, 193] width 70 height 14
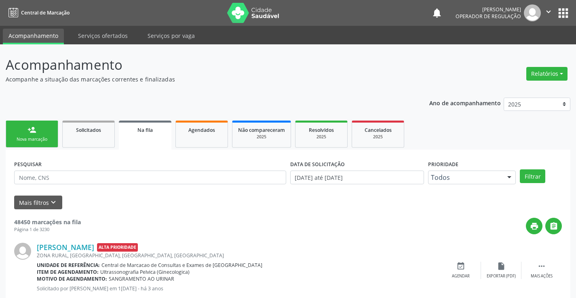
click at [43, 131] on link "person_add Nova marcação" at bounding box center [32, 134] width 53 height 27
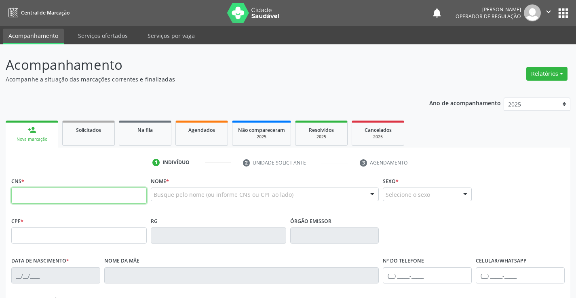
click at [43, 190] on input "text" at bounding box center [78, 196] width 135 height 16
type input "702 0088 1362 5988"
type input "21/11/2003"
type input "(74) 98854-5688"
type input "100.630.745-16"
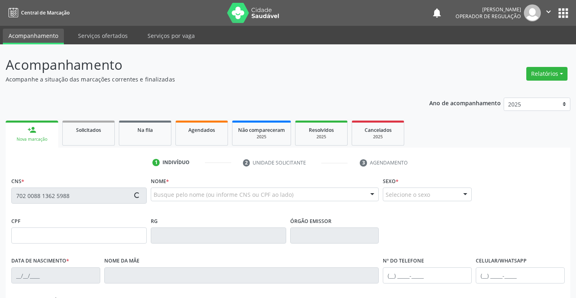
type input "S/N"
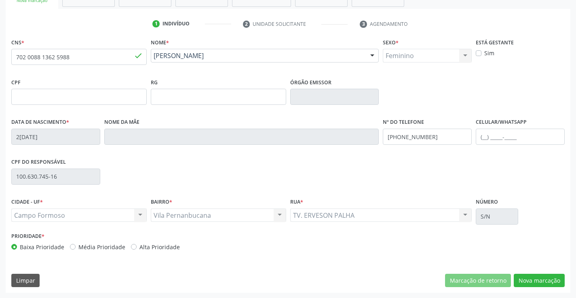
scroll to position [139, 0]
click at [528, 279] on button "Nova marcação" at bounding box center [538, 281] width 51 height 14
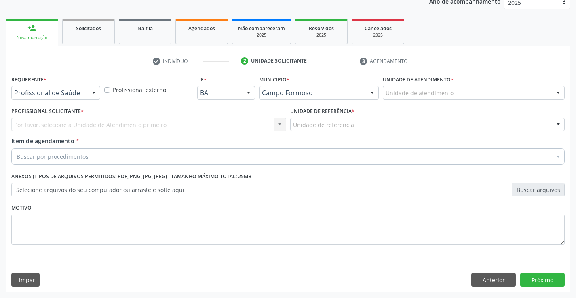
click at [61, 127] on div "Por favor, selecione a Unidade de Atendimento primeiro Nenhum resultado encontr…" at bounding box center [148, 125] width 275 height 14
click at [63, 123] on div "Por favor, selecione a Unidade de Atendimento primeiro Nenhum resultado encontr…" at bounding box center [148, 125] width 275 height 14
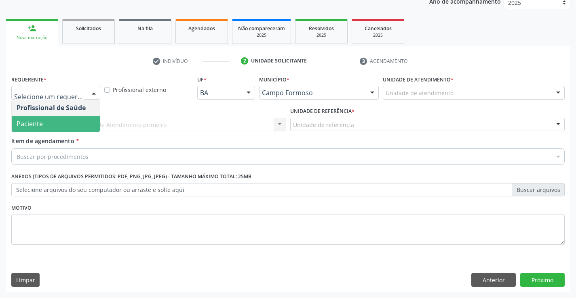
click at [61, 131] on span "Paciente" at bounding box center [56, 124] width 88 height 16
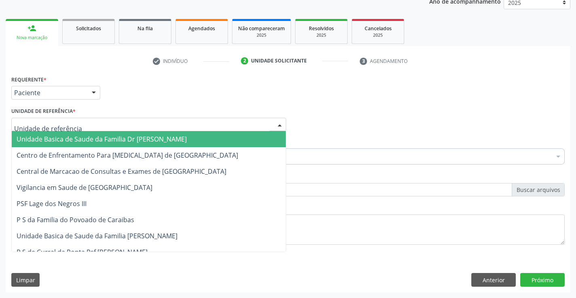
click at [62, 137] on span "Unidade Basica de Saude da Familia Dr [PERSON_NAME]" at bounding box center [102, 139] width 170 height 9
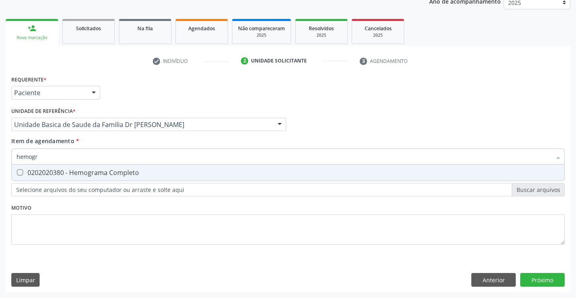
type input "hemogra"
click at [93, 176] on div "0202020380 - Hemograma Completo" at bounding box center [288, 173] width 542 height 6
checkbox Completo "true"
type input "hemogra"
click at [90, 227] on div "Requerente * Paciente Profissional de Saúde Paciente Nenhum resultado encontrad…" at bounding box center [287, 165] width 553 height 183
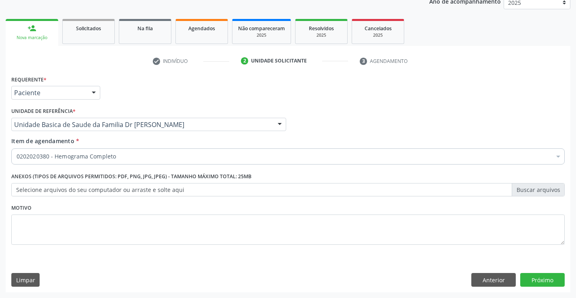
click at [107, 152] on div "0202020380 - Hemograma Completo" at bounding box center [287, 157] width 553 height 16
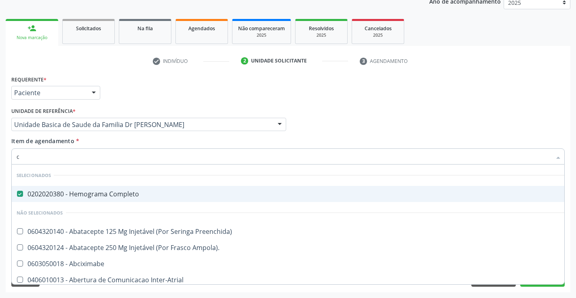
type input "co"
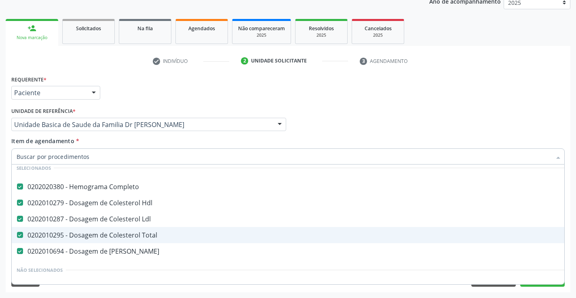
scroll to position [40, 0]
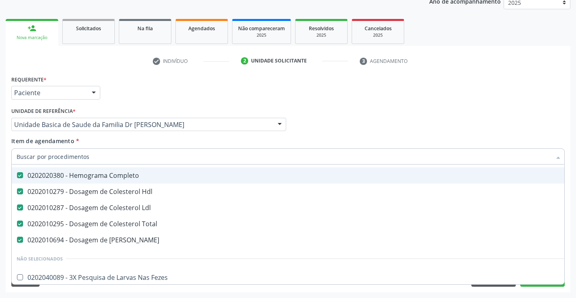
click at [100, 158] on input "Item de agendamento *" at bounding box center [284, 157] width 534 height 16
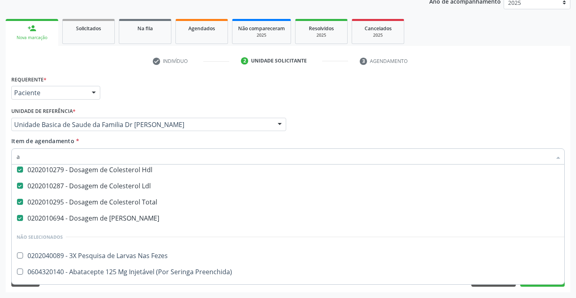
scroll to position [19, 0]
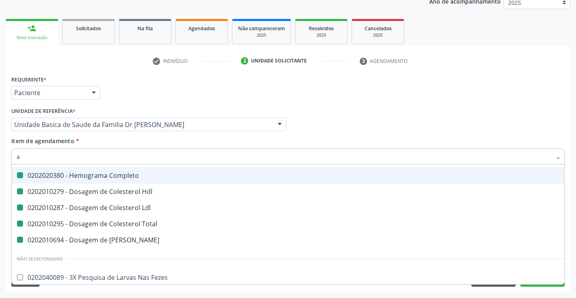
type input "ac"
checkbox Completo "false"
checkbox Hdl "false"
checkbox Ldl "false"
checkbox Total "false"
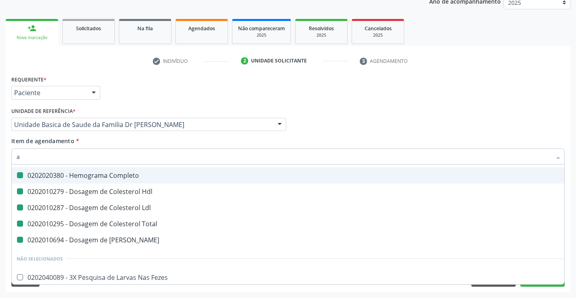
checkbox Ureia "false"
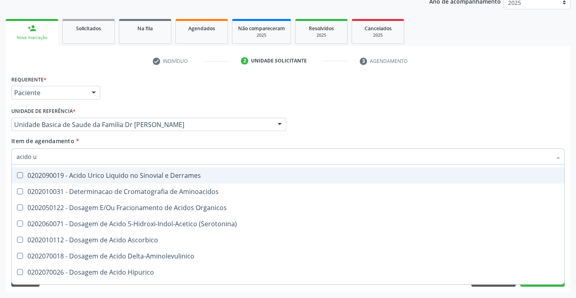
scroll to position [0, 0]
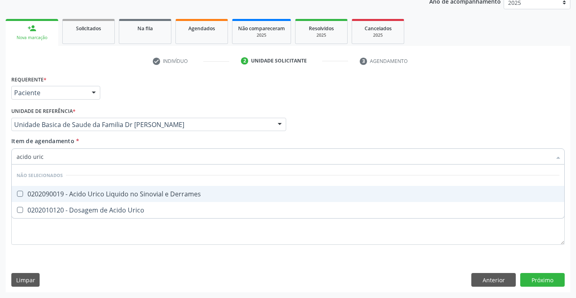
type input "acido urico"
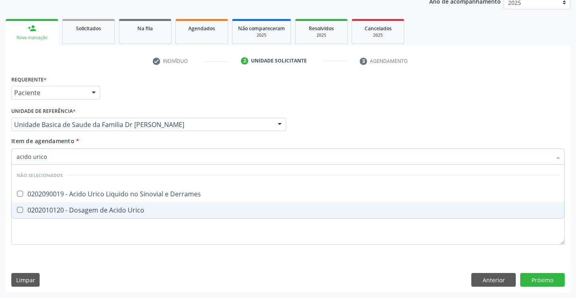
click at [76, 210] on div "0202010120 - Dosagem de Acido Urico" at bounding box center [288, 210] width 542 height 6
checkbox Urico "true"
click at [65, 266] on div "Requerente * Paciente Profissional de Saúde Paciente Nenhum resultado encontrad…" at bounding box center [288, 183] width 564 height 219
checkbox Derrames "true"
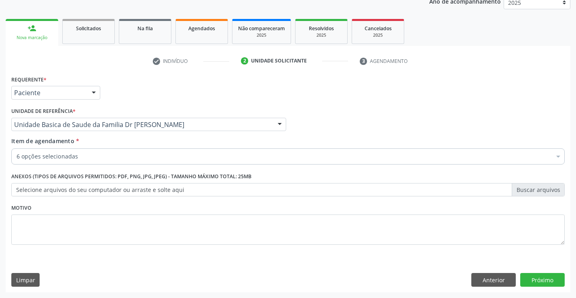
click at [105, 148] on div "Item de agendamento * 6 opções selecionadas Desfazer seleção Selecionados 02020…" at bounding box center [287, 149] width 553 height 25
click at [105, 150] on div "6 opções selecionadas" at bounding box center [287, 157] width 553 height 16
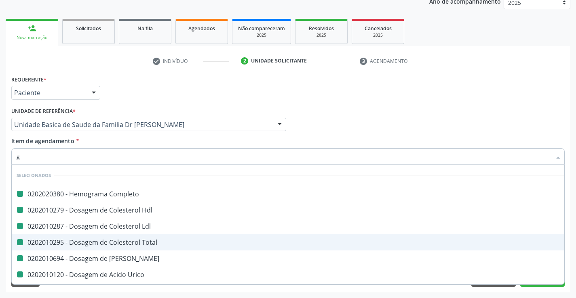
type input "gl"
checkbox Completo "false"
checkbox Hdl "false"
checkbox Ldl "false"
checkbox Total "false"
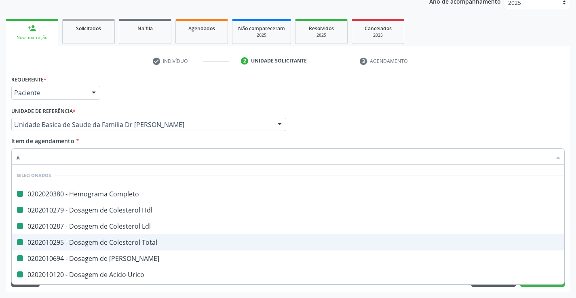
checkbox Ureia "false"
checkbox Urico "false"
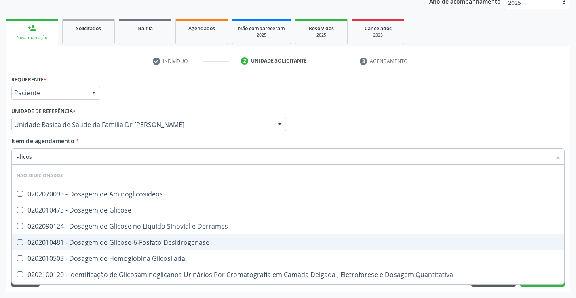
type input "glicose"
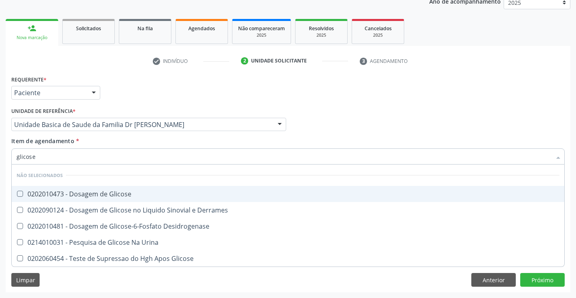
click at [105, 189] on span "0202010473 - Dosagem de Glicose" at bounding box center [288, 194] width 552 height 16
checkbox Glicose "true"
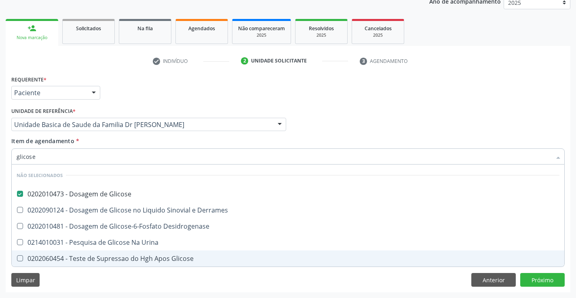
type input "glicose"
drag, startPoint x: 75, startPoint y: 279, endPoint x: 81, endPoint y: 193, distance: 86.3
click at [75, 278] on div "Requerente * Paciente Profissional de Saúde Paciente Nenhum resultado encontrad…" at bounding box center [288, 183] width 564 height 219
checkbox Derrames "true"
checkbox Desidrogenase "true"
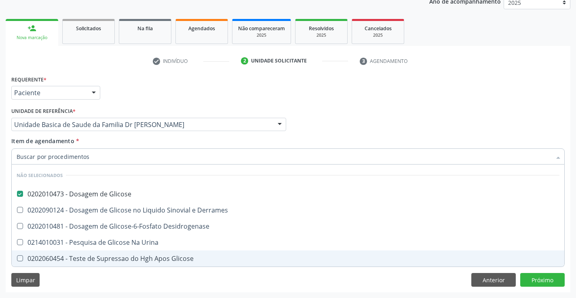
checkbox Urina "true"
checkbox Glicose "true"
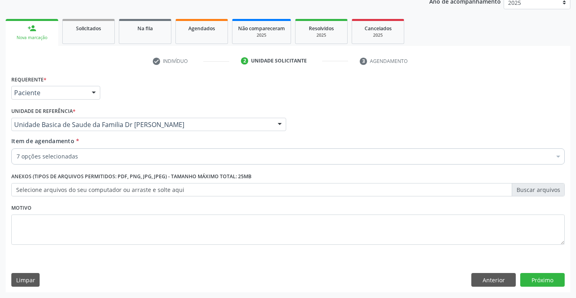
click at [99, 149] on div "7 opções selecionadas" at bounding box center [287, 157] width 553 height 16
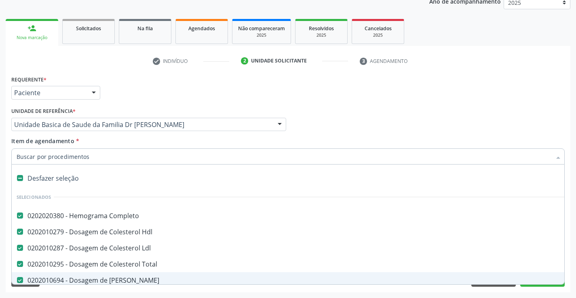
type input "t"
checkbox Urico "false"
checkbox Glicose "false"
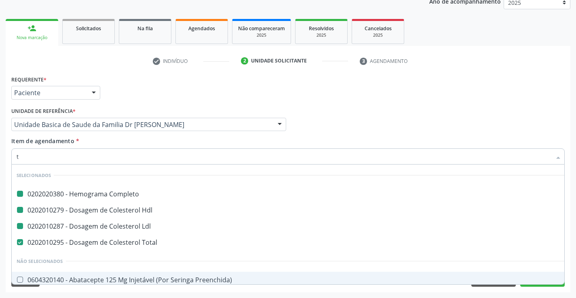
type input "tg"
checkbox Completo "false"
checkbox Hdl "false"
checkbox Ldl "false"
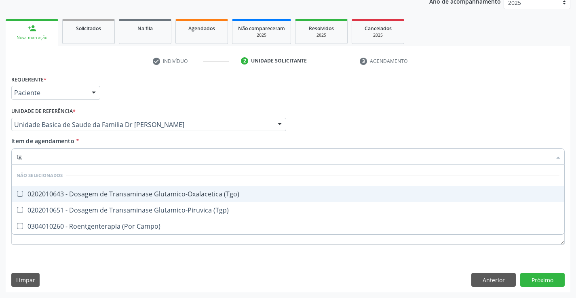
click at [114, 194] on div "0202010643 - Dosagem de Transaminase Glutamico-Oxalacetica (Tgo)" at bounding box center [288, 194] width 542 height 6
checkbox \(Tgo\) "true"
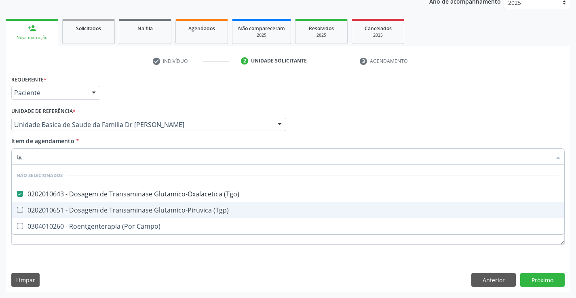
click at [113, 210] on div "0202010651 - Dosagem de Transaminase Glutamico-Piruvica (Tgp)" at bounding box center [288, 210] width 542 height 6
checkbox \(Tgp\) "true"
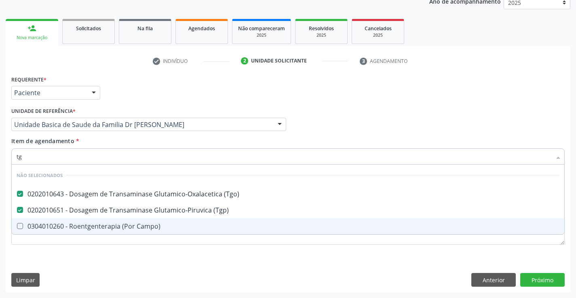
type input "tg"
click at [91, 267] on div "Requerente * Paciente Profissional de Saúde Paciente Nenhum resultado encontrad…" at bounding box center [288, 183] width 564 height 219
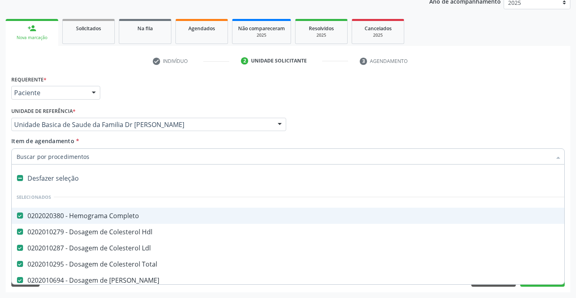
type input "t"
checkbox \(Tgo\) "false"
checkbox \(Tgp\) "false"
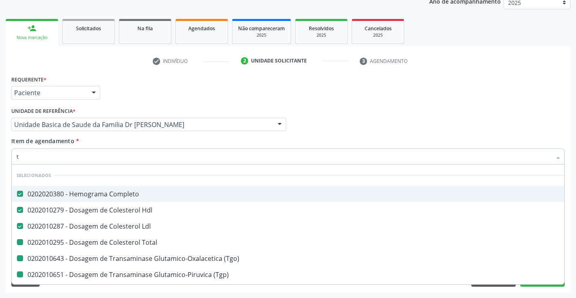
type input "tr"
checkbox Total "false"
checkbox \(Tgo\) "false"
checkbox \(Tgp\) "false"
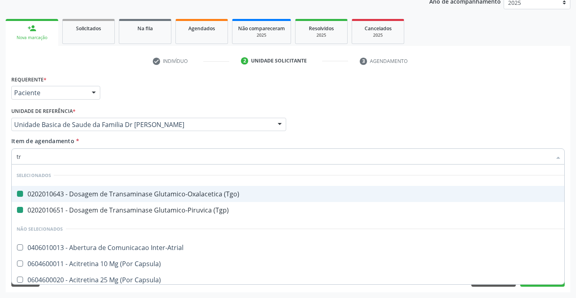
type input "tri"
checkbox \(Tgo\) "false"
checkbox \(Tgp\) "false"
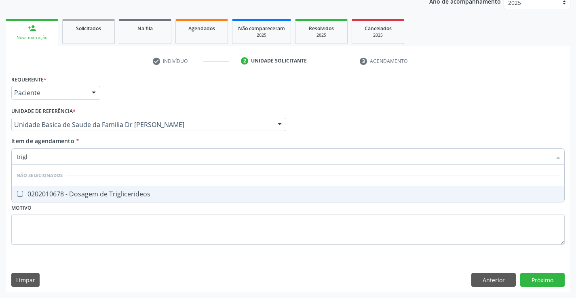
type input "trigli"
click at [95, 191] on div "0202010678 - Dosagem de Triglicerideos" at bounding box center [288, 194] width 542 height 6
checkbox Triglicerideos "true"
click at [82, 232] on div "Requerente * Paciente Profissional de Saúde Paciente Nenhum resultado encontrad…" at bounding box center [287, 165] width 553 height 183
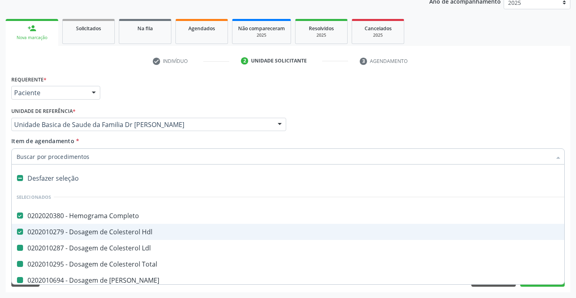
type input "v"
checkbox Ldl "false"
checkbox Total "false"
checkbox Ureia "false"
checkbox Urico "false"
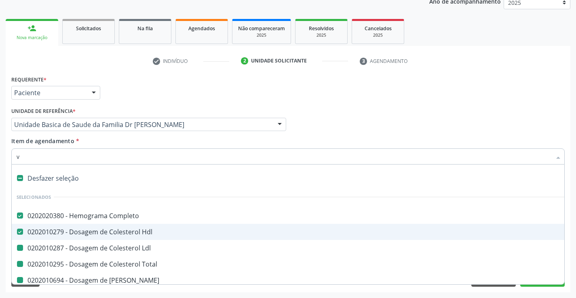
checkbox Glicose "false"
checkbox \(Tgo\) "false"
checkbox \(Tgp\) "false"
checkbox Triglicerideos "false"
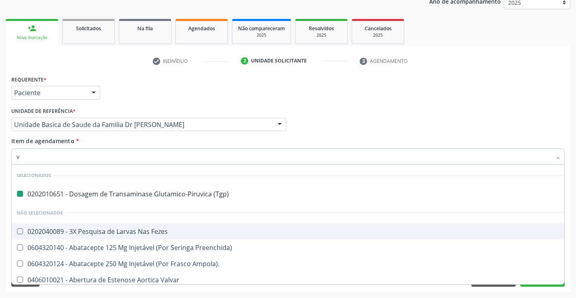
type input "vh"
checkbox \(Tgp\) "false"
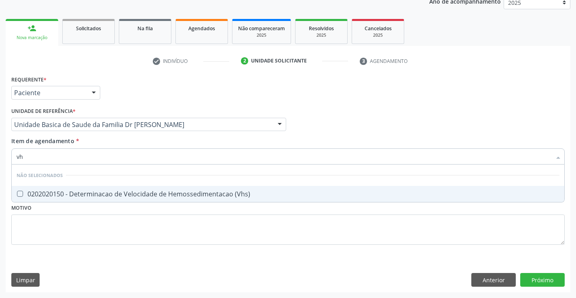
type input "vhs"
click at [95, 195] on div "0202020150 - Determinacao de Velocidade de Hemossedimentacao (Vhs)" at bounding box center [288, 194] width 542 height 6
checkbox \(Vhs\) "true"
click at [81, 229] on div "Requerente * Paciente Profissional de Saúde Paciente Nenhum resultado encontrad…" at bounding box center [287, 165] width 553 height 183
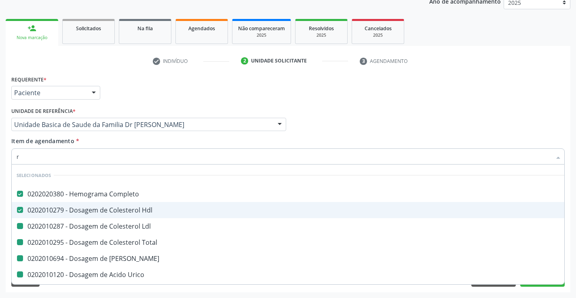
type input "re"
checkbox Ldl "false"
checkbox Total "false"
checkbox Ureia "false"
checkbox Urico "false"
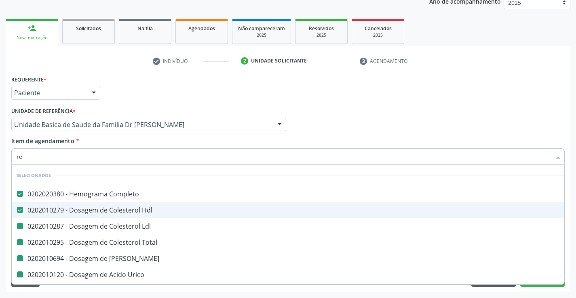
checkbox \(Tgo\) "false"
checkbox \(Tgp\) "false"
checkbox Triglicerideos "false"
checkbox \(Vhs\) "false"
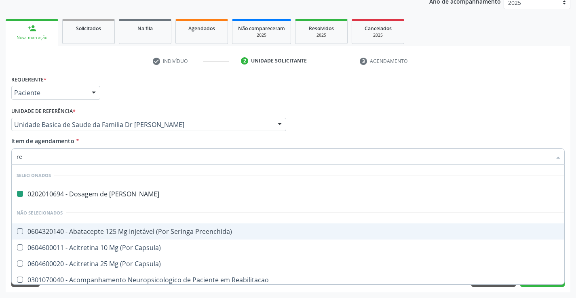
type input "rea"
checkbox Ureia "false"
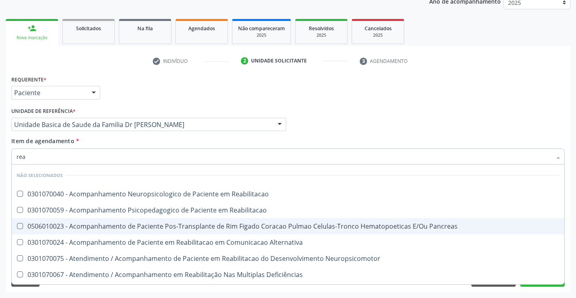
type input "reat"
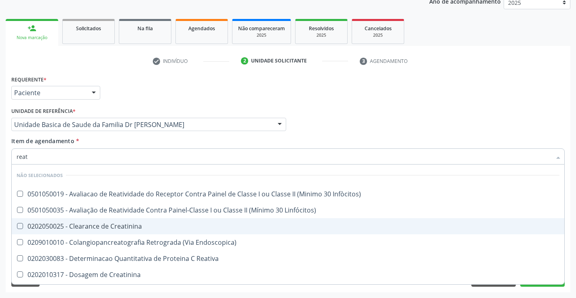
scroll to position [121, 0]
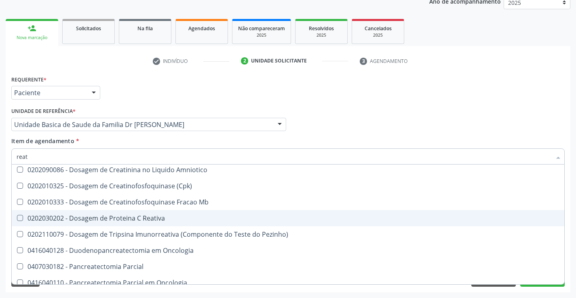
click at [138, 219] on div "0202030202 - Dosagem de Proteina C Reativa" at bounding box center [288, 218] width 542 height 6
checkbox Reativa "true"
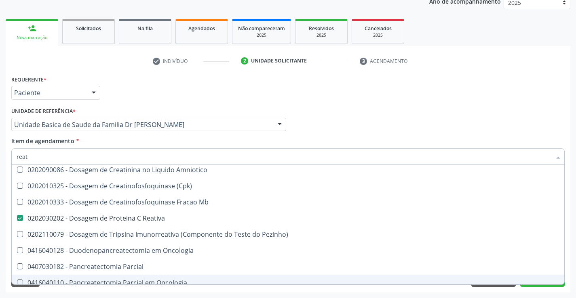
click at [85, 290] on div "Requerente * Paciente Profissional de Saúde Paciente Nenhum resultado encontrad…" at bounding box center [288, 183] width 564 height 219
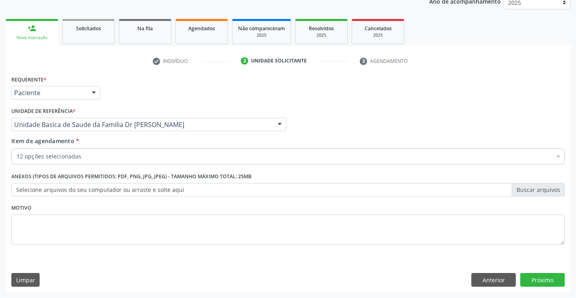
scroll to position [0, 0]
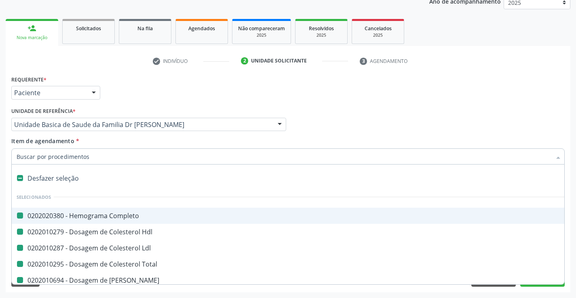
type input "f"
checkbox Completo "false"
checkbox Ldl "false"
checkbox Total "false"
checkbox Ureia "false"
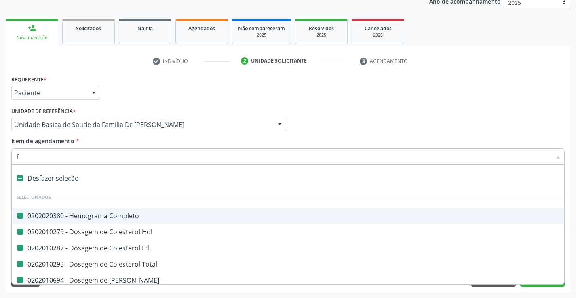
checkbox Urico "false"
checkbox Glicose "false"
checkbox \(Tgo\) "false"
checkbox \(Tgp\) "false"
checkbox Triglicerideos "false"
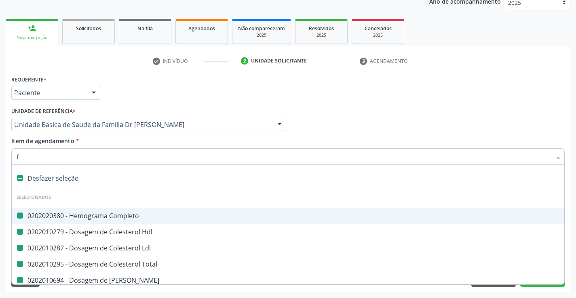
checkbox Reativa "false"
checkbox \(Vhs\) "false"
checkbox Hdl "false"
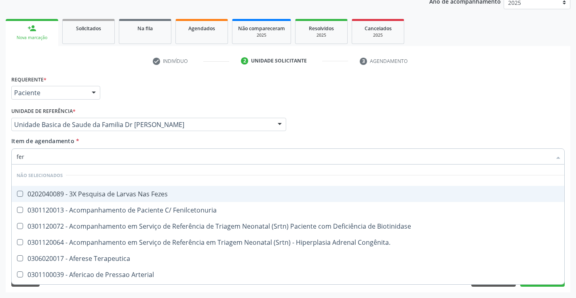
type input "ferr"
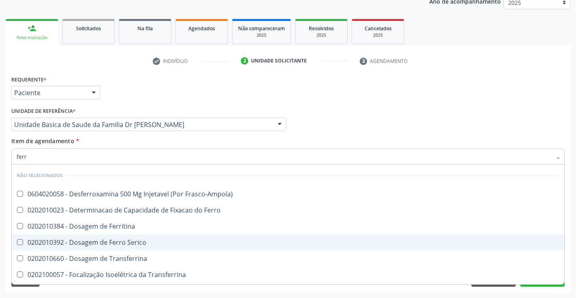
click at [105, 243] on div "0202010392 - Dosagem de Ferro Serico" at bounding box center [288, 243] width 542 height 6
checkbox Serico "true"
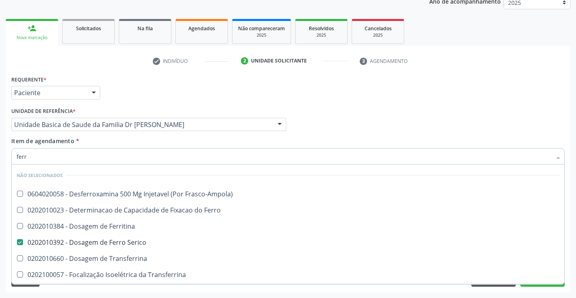
click at [63, 290] on div "Requerente * Paciente Profissional de Saúde Paciente Nenhum resultado encontrad…" at bounding box center [288, 183] width 564 height 219
checkbox Frasco-Ampola\) "true"
checkbox Ferritina "true"
checkbox Transferrina "true"
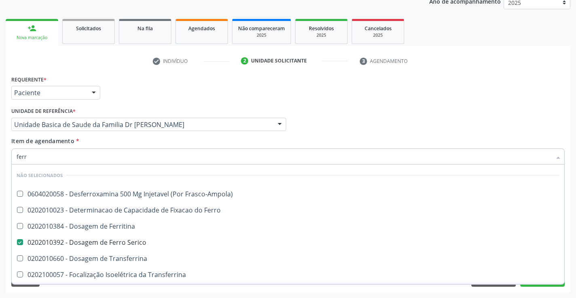
checkbox Ml\) "true"
checkbox \(Nefroplastia\) "true"
checkbox Ferro "true"
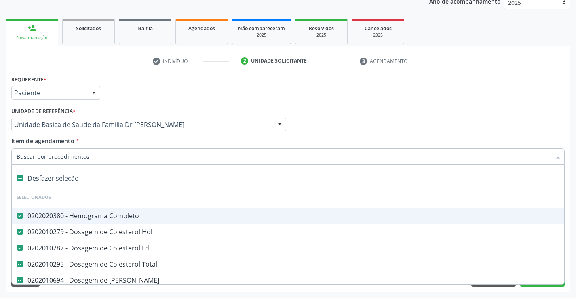
type input "u"
checkbox Urico "false"
checkbox Glicose "false"
checkbox \(Tgo\) "false"
checkbox \(Tgp\) "false"
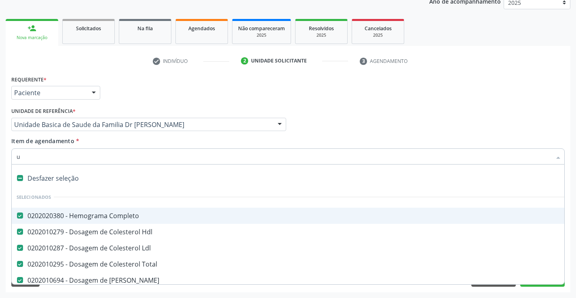
checkbox Triglicerideos "false"
checkbox \(Vhs\) "false"
checkbox Reativa "false"
checkbox Serico "false"
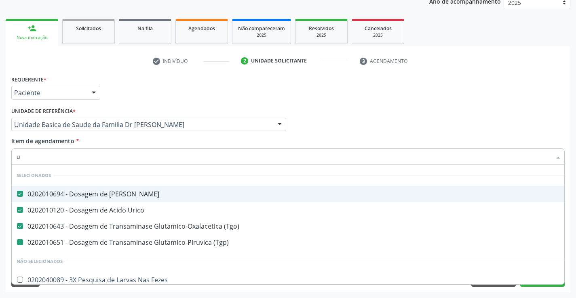
type input "ur"
checkbox \(Tgp\) "false"
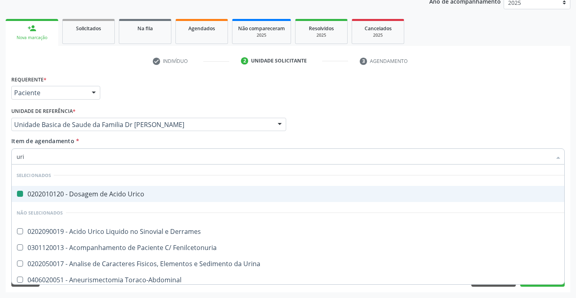
type input "urin"
checkbox Urico "false"
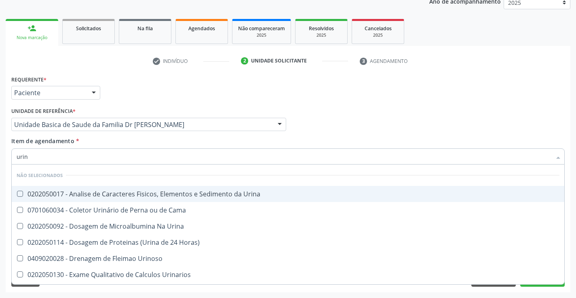
type input "urina"
click at [120, 194] on div "0202050017 - Analise de Caracteres Fisicos, Elementos e Sedimento da Urina" at bounding box center [288, 194] width 542 height 6
checkbox Urina "true"
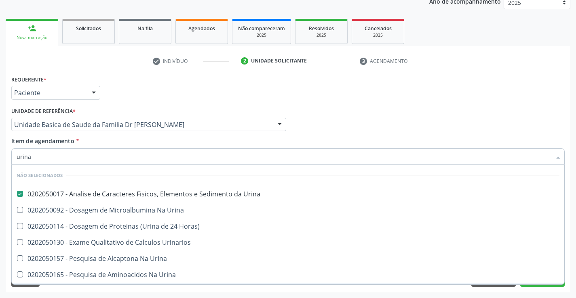
click at [107, 290] on div "Requerente * Paciente Profissional de Saúde Paciente Nenhum resultado encontrad…" at bounding box center [288, 183] width 564 height 219
checkbox Urinarios "true"
checkbox Urina "true"
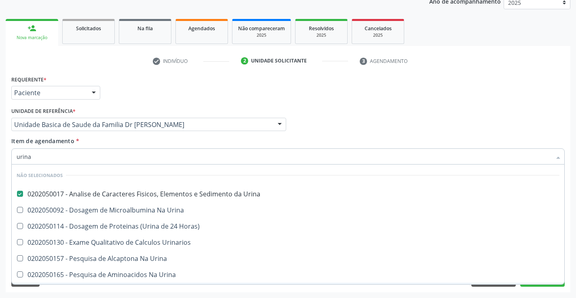
checkbox Urina "true"
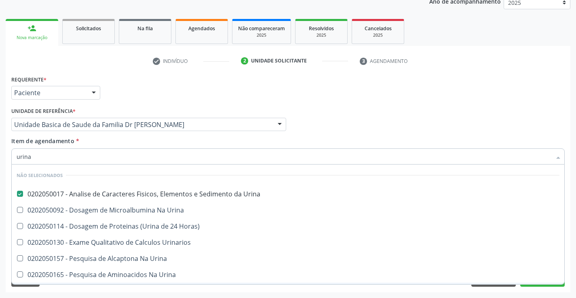
checkbox Urina "true"
checkbox Horas\) "true"
checkbox Urina "true"
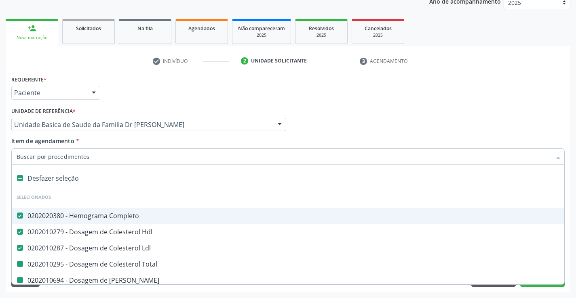
type input "f"
checkbox Total "false"
checkbox Urico "false"
checkbox Glicose "false"
checkbox \(Tgo\) "false"
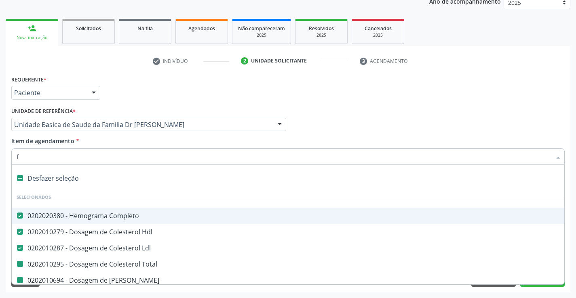
checkbox \(Tgp\) "false"
checkbox Triglicerideos "false"
checkbox \(Vhs\) "false"
checkbox Reativa "false"
checkbox Serico "false"
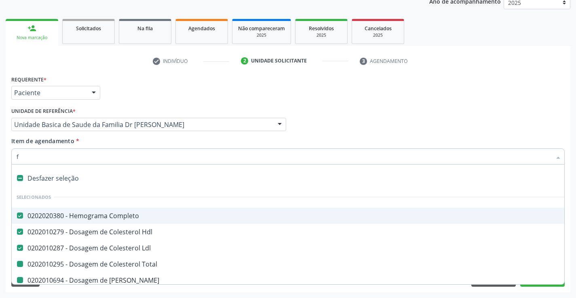
checkbox Urina "false"
checkbox Ureia "false"
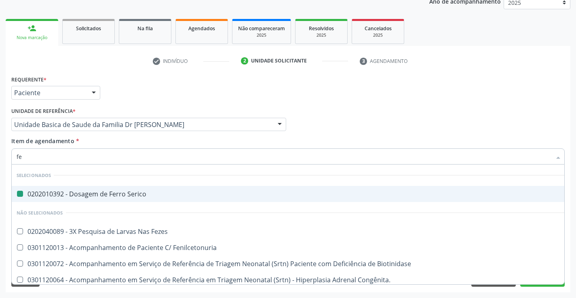
type input "fez"
checkbox Serico "false"
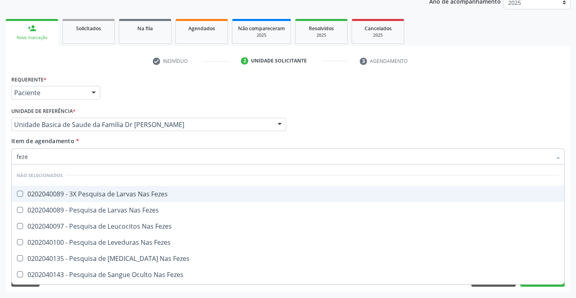
type input "fezes"
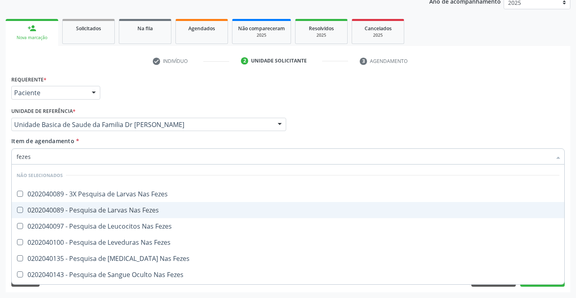
click at [116, 210] on div "0202040089 - Pesquisa de Larvas Nas Fezes" at bounding box center [288, 210] width 542 height 6
checkbox Fezes "true"
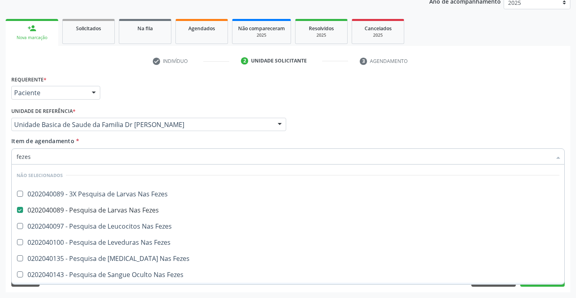
click at [76, 285] on div "Limpar Anterior Próximo" at bounding box center [287, 280] width 553 height 14
checkbox Fezes "true"
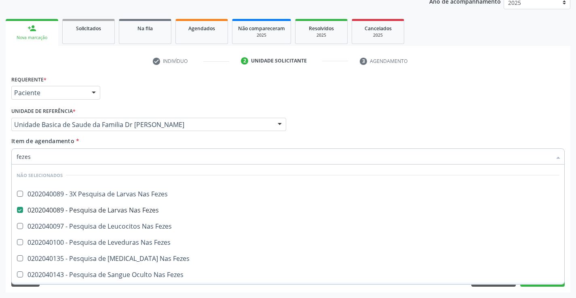
checkbox Fezes "true"
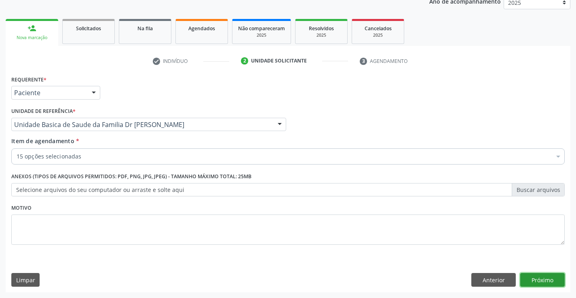
click at [538, 277] on button "Próximo" at bounding box center [542, 280] width 44 height 14
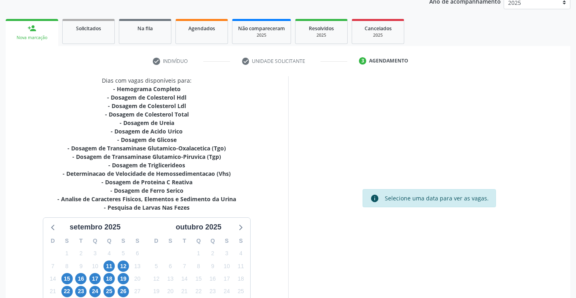
scroll to position [172, 0]
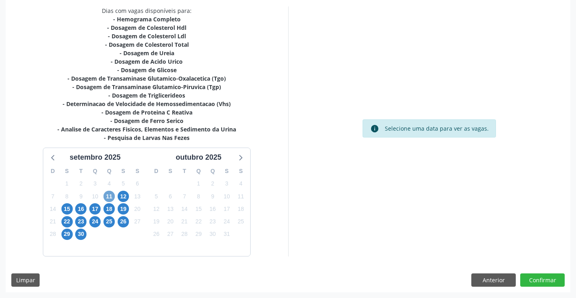
click at [109, 196] on span "11" at bounding box center [108, 196] width 11 height 11
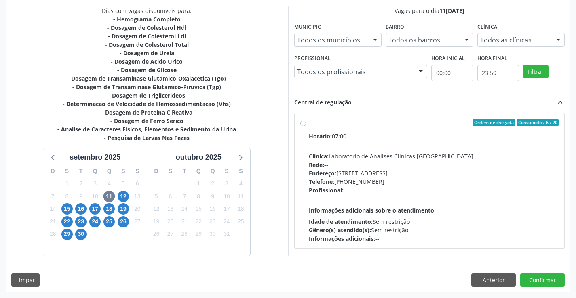
click at [309, 123] on label "Ordem de chegada Consumidos: 6 / 20 Horário: 07:00 Clínica: Laboratorio de Anal…" at bounding box center [434, 181] width 250 height 124
click at [302, 123] on input "Ordem de chegada Consumidos: 6 / 20 Horário: 07:00 Clínica: Laboratorio de Anal…" at bounding box center [303, 122] width 6 height 7
radio input "true"
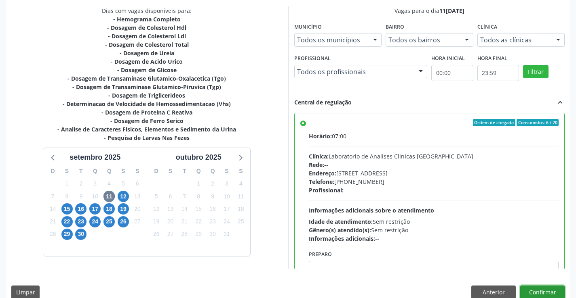
click at [537, 290] on button "Confirmar" at bounding box center [542, 293] width 44 height 14
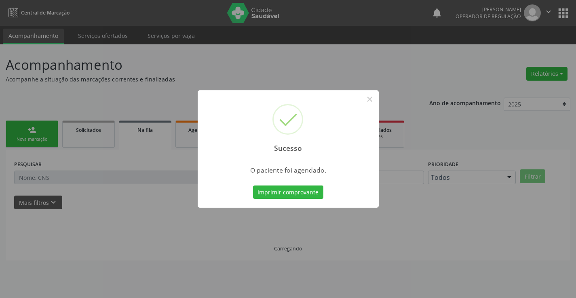
scroll to position [0, 0]
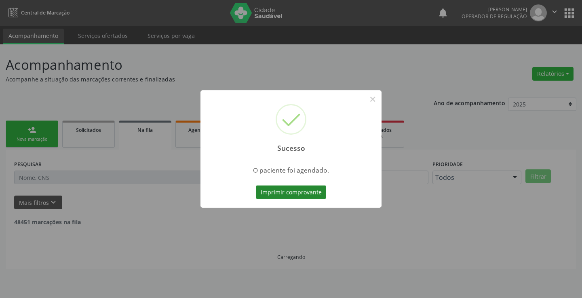
click at [284, 190] on button "Imprimir comprovante" at bounding box center [291, 193] width 70 height 14
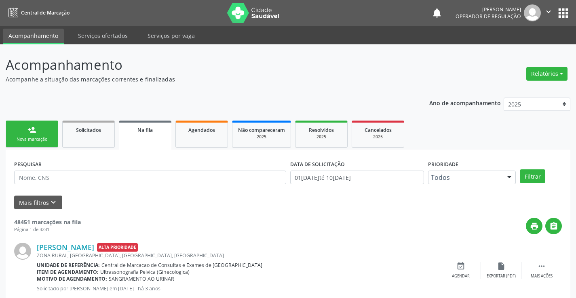
click at [44, 133] on link "person_add Nova marcação" at bounding box center [32, 134] width 53 height 27
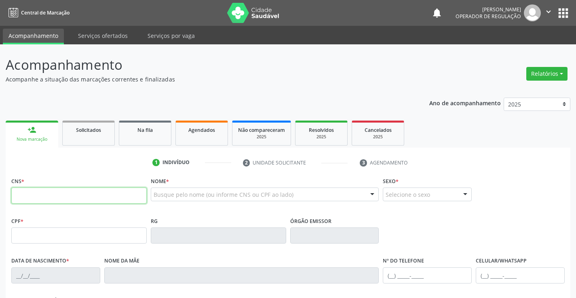
click at [46, 199] on input "text" at bounding box center [78, 196] width 135 height 16
type input "703 0068 1308 9373"
type input "1133707920"
type input "SP"
type input "03/07/1972"
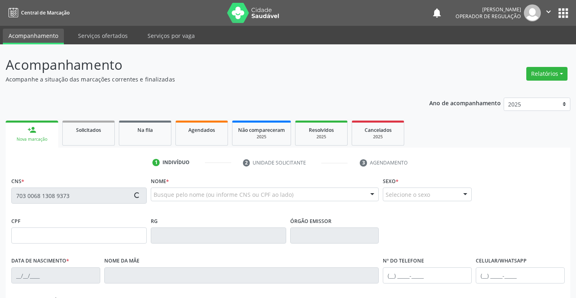
type input "(74) 98872-7259"
type input "SN"
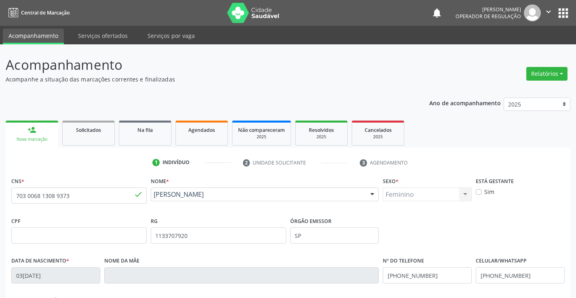
scroll to position [139, 0]
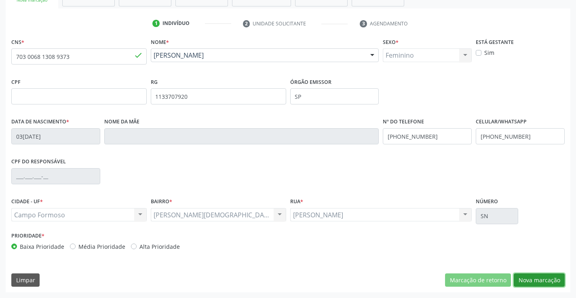
click at [534, 282] on button "Nova marcação" at bounding box center [538, 281] width 51 height 14
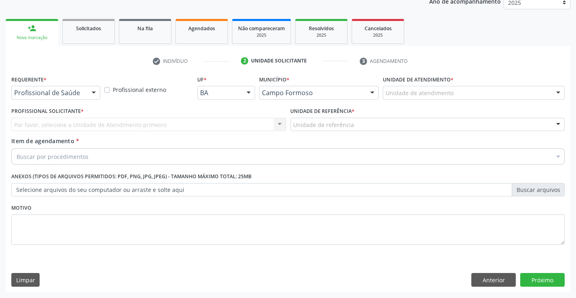
scroll to position [102, 0]
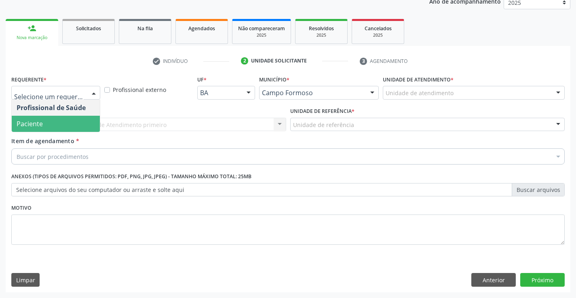
click at [70, 124] on span "Paciente" at bounding box center [56, 124] width 88 height 16
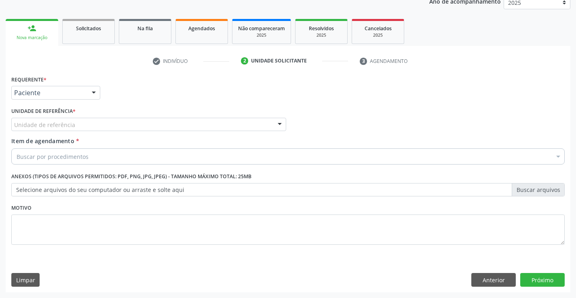
click at [77, 122] on div "Unidade de referência" at bounding box center [148, 125] width 275 height 14
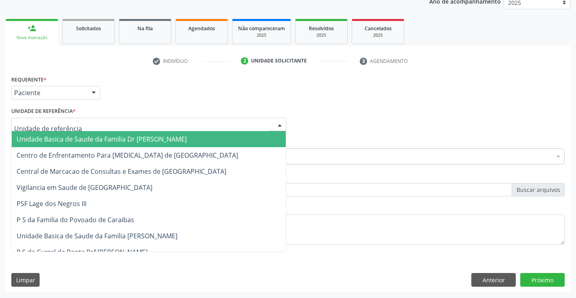
click at [77, 136] on span "Unidade Basica de Saude da Familia Dr [PERSON_NAME]" at bounding box center [102, 139] width 170 height 9
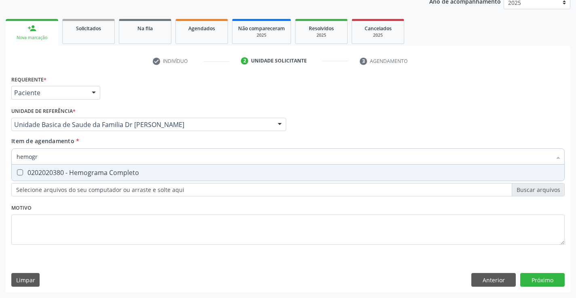
type input "hemogra"
click at [86, 174] on div "0202020380 - Hemograma Completo" at bounding box center [288, 173] width 542 height 6
checkbox Completo "true"
type input "hemogra"
click at [59, 224] on div "Requerente * Paciente Profissional de Saúde Paciente Nenhum resultado encontrad…" at bounding box center [287, 165] width 553 height 183
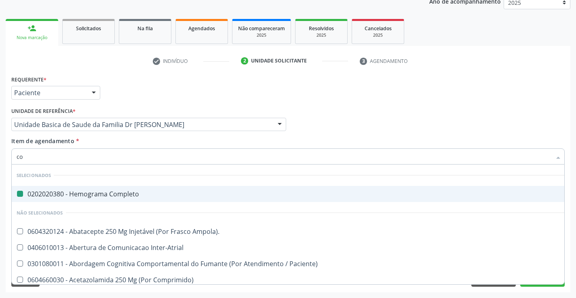
type input "col"
checkbox Completo "false"
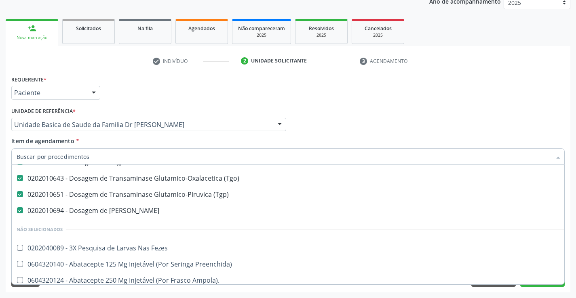
scroll to position [162, 0]
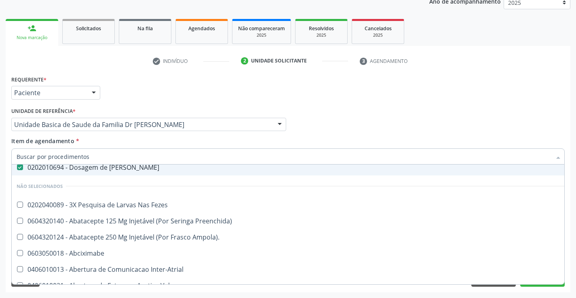
click at [141, 153] on input "Item de agendamento *" at bounding box center [284, 157] width 534 height 16
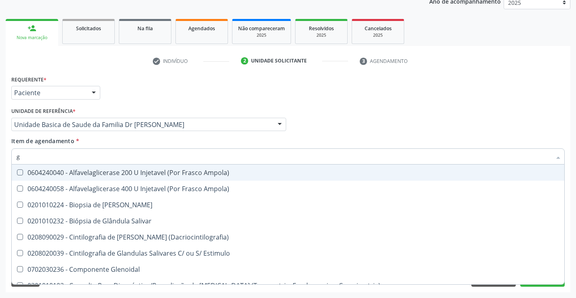
type input "gl"
checkbox Hemoglobinopatias "false"
checkbox Tonometria "false"
checkbox Ampola\) "false"
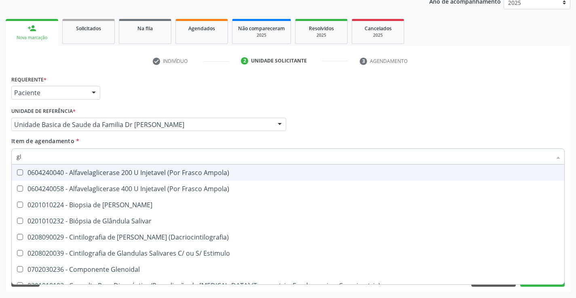
scroll to position [145, 0]
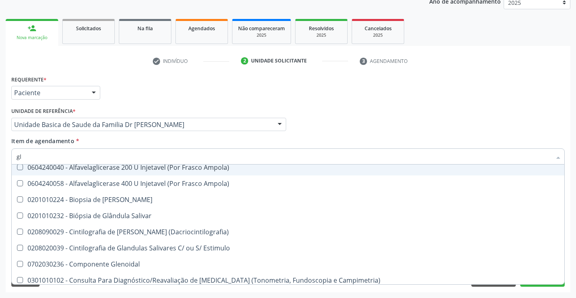
type input "gli"
checkbox \(Tgp\) "false"
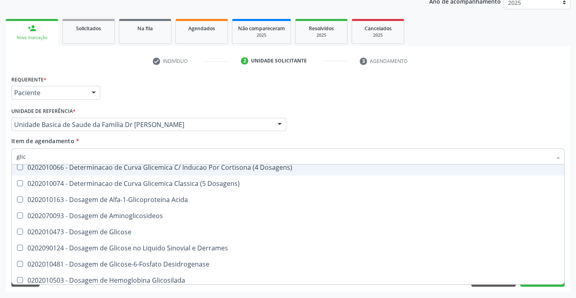
type input "glico"
checkbox Triglicerideos "false"
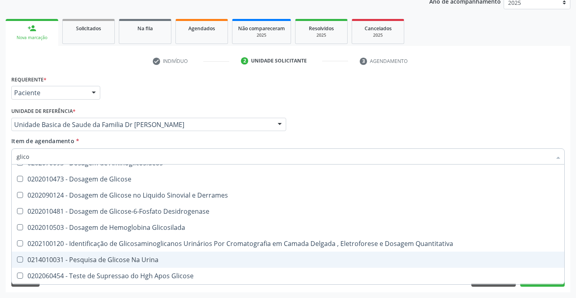
type input "glicos"
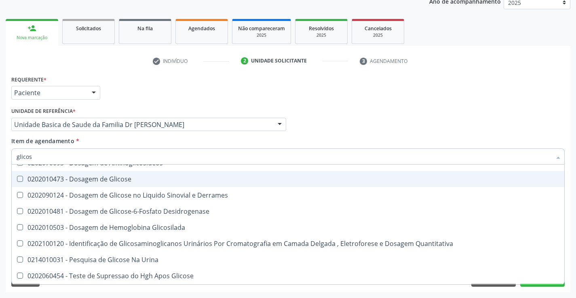
click at [131, 182] on div "0202010473 - Dosagem de Glicose" at bounding box center [288, 179] width 542 height 6
checkbox Glicose "true"
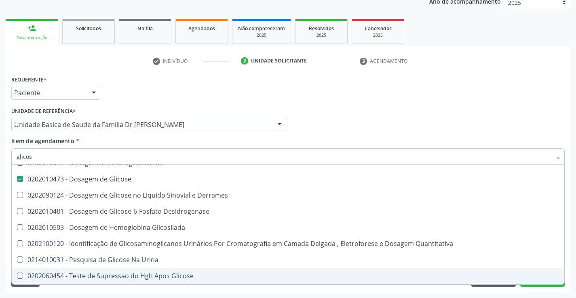
type input "glicos"
click at [110, 286] on div "Limpar Anterior Próximo" at bounding box center [287, 280] width 553 height 14
checkbox Aminoglicosideos "true"
checkbox Derrames "true"
checkbox Glicosilada "true"
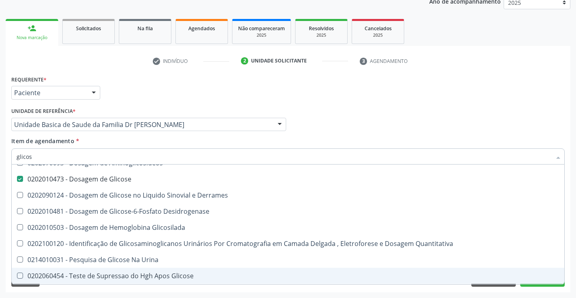
checkbox Quantitativa "true"
checkbox Urina "true"
checkbox Glicose "true"
checkbox Desidrogenase "true"
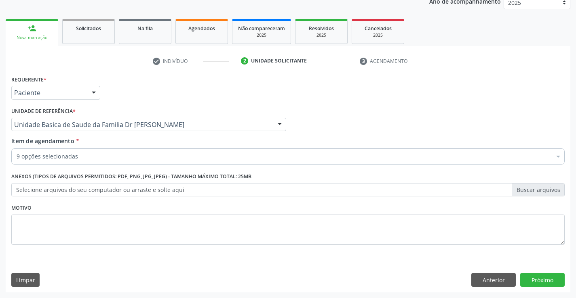
scroll to position [0, 0]
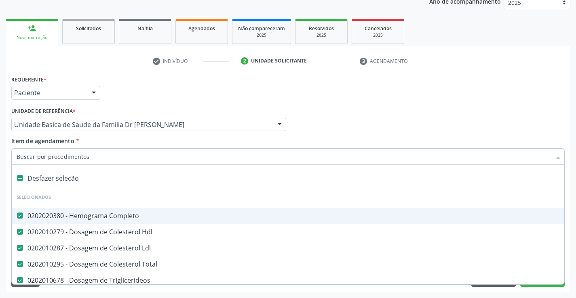
click at [88, 158] on input "Item de agendamento *" at bounding box center [284, 157] width 534 height 16
type input "h"
checkbox Triglicerideos "false"
checkbox \(Tgo\) "false"
checkbox \(Tgp\) "false"
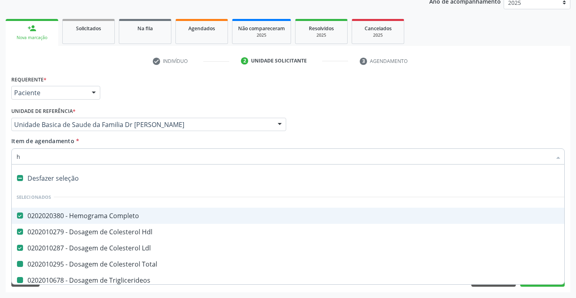
checkbox Ureia "false"
checkbox Total "false"
checkbox Glicose "false"
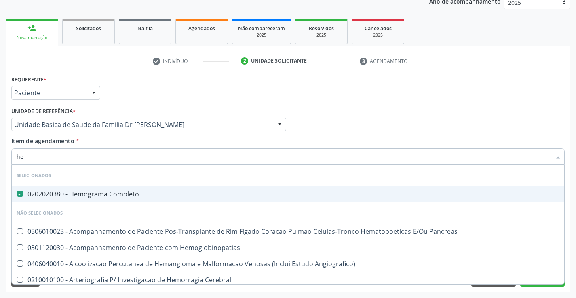
type input "h"
checkbox Angiografico\) "true"
checkbox Cerebral "true"
checkbox Hemoterapia "true"
checkbox Hemodialise "true"
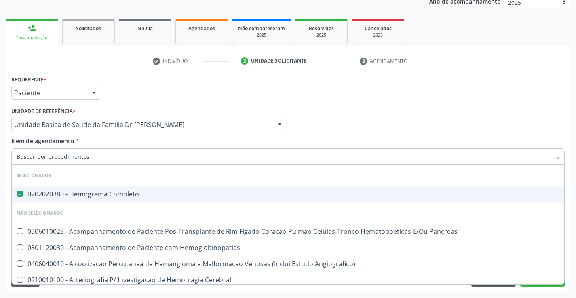
checkbox Hemoglobinopatias "true"
checkbox Hemodialise "true"
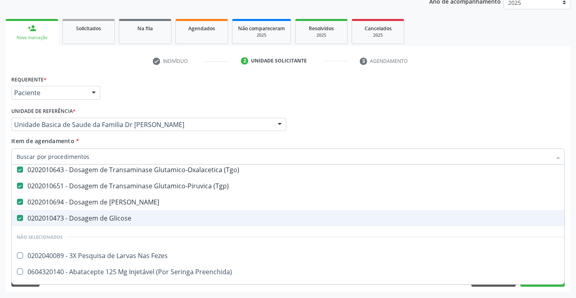
scroll to position [162, 0]
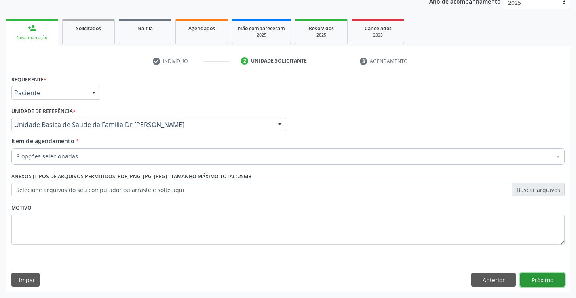
click at [542, 286] on button "Próximo" at bounding box center [542, 280] width 44 height 14
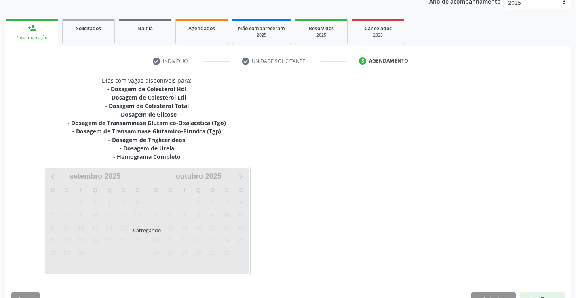
scroll to position [0, 0]
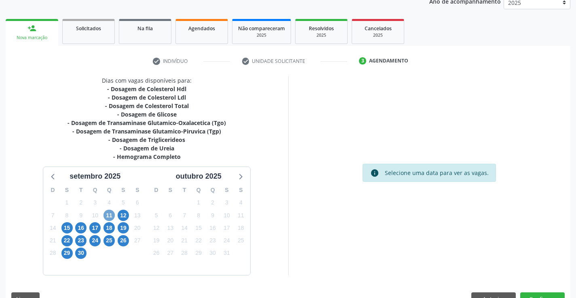
click at [106, 214] on span "11" at bounding box center [108, 215] width 11 height 11
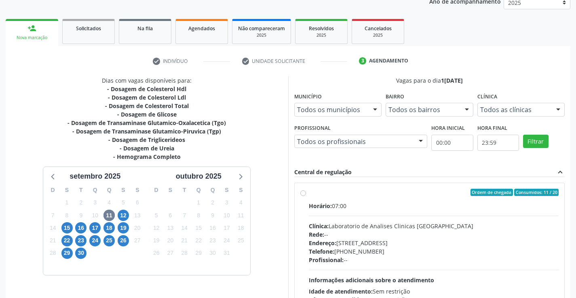
click at [309, 194] on label "Ordem de chegada Consumidos: 11 / 20 Horário: 07:00 Clínica: Laboratorio de Ana…" at bounding box center [434, 251] width 250 height 124
click at [304, 194] on input "Ordem de chegada Consumidos: 11 / 20 Horário: 07:00 Clínica: Laboratorio de Ana…" at bounding box center [303, 192] width 6 height 7
radio input "true"
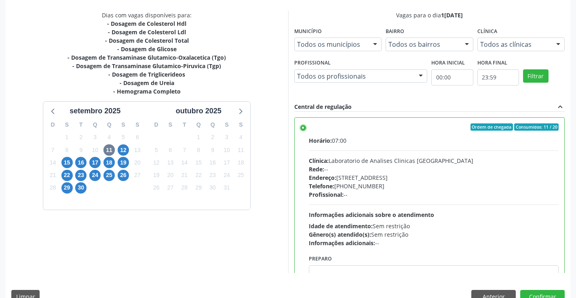
scroll to position [184, 0]
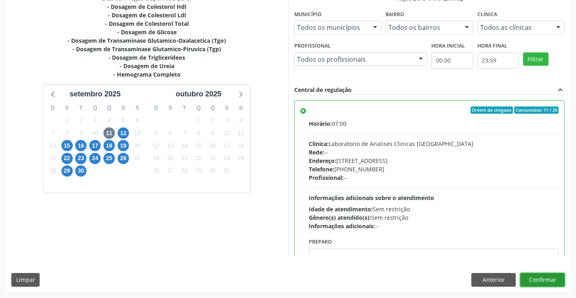
click at [542, 277] on button "Confirmar" at bounding box center [542, 280] width 44 height 14
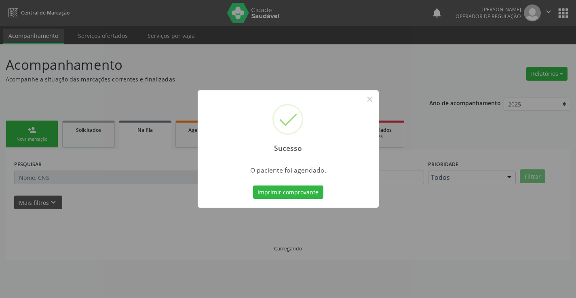
scroll to position [0, 0]
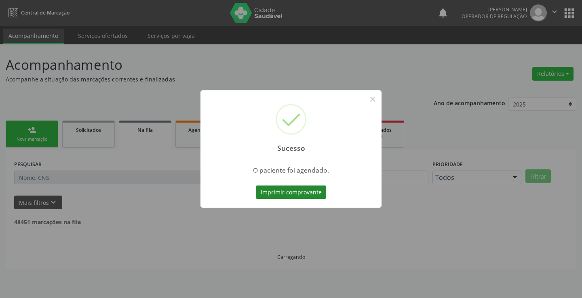
click at [312, 194] on button "Imprimir comprovante" at bounding box center [291, 193] width 70 height 14
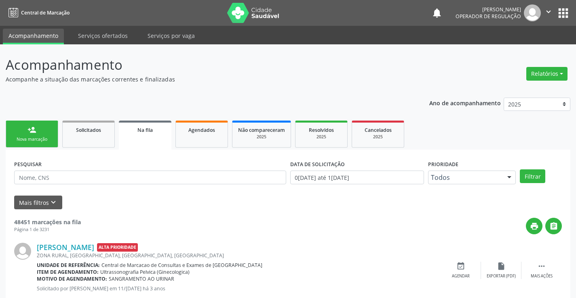
click at [39, 129] on link "person_add Nova marcação" at bounding box center [32, 134] width 53 height 27
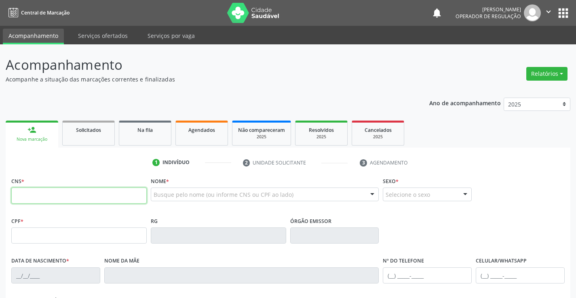
click at [103, 190] on input "text" at bounding box center [78, 196] width 135 height 16
type input "708 0013 2081 8927"
type input "21/07/1980"
type input "S/N"
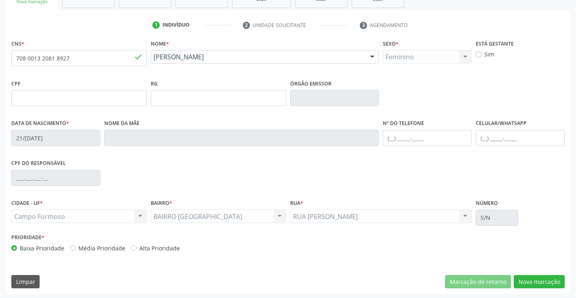
scroll to position [139, 0]
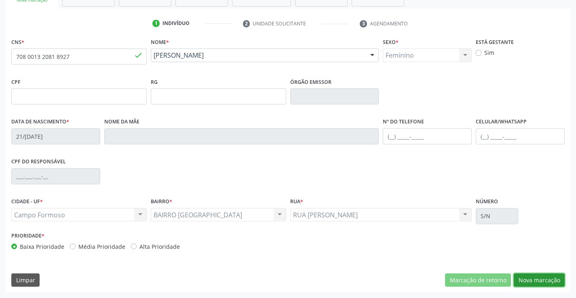
click at [543, 279] on button "Nova marcação" at bounding box center [538, 281] width 51 height 14
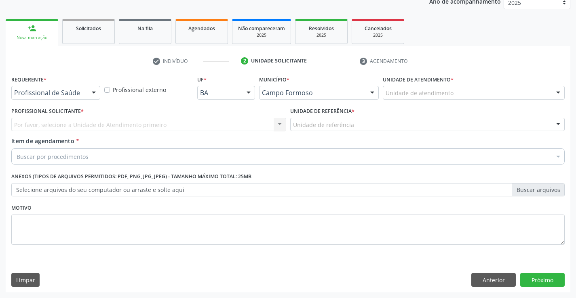
click at [89, 93] on div at bounding box center [94, 93] width 12 height 14
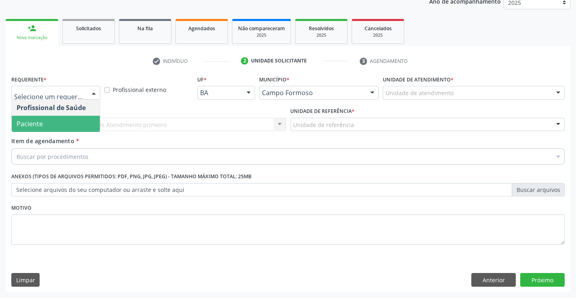
click at [73, 124] on span "Paciente" at bounding box center [56, 124] width 88 height 16
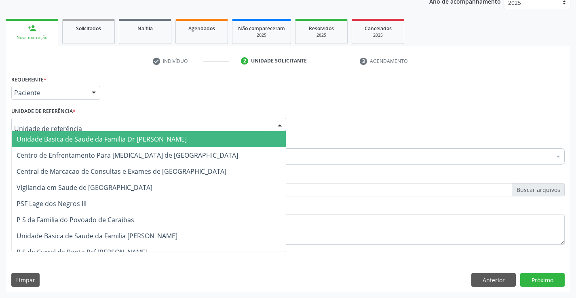
click at [74, 119] on div at bounding box center [148, 125] width 275 height 14
click at [74, 137] on span "Unidade Basica de Saude da Familia Dr [PERSON_NAME]" at bounding box center [102, 139] width 170 height 9
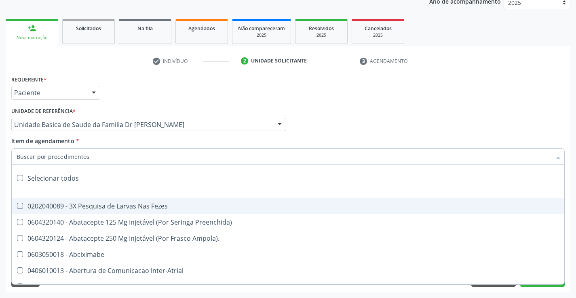
click at [109, 158] on div at bounding box center [287, 157] width 553 height 16
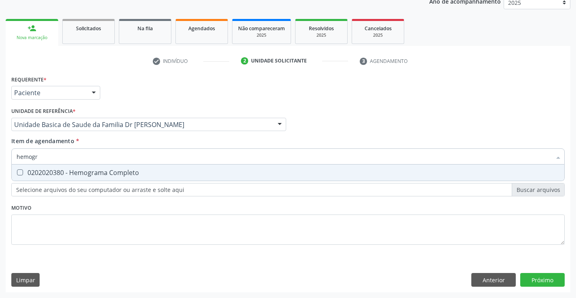
type input "hemogra"
click at [120, 170] on div "0202020380 - Hemograma Completo" at bounding box center [288, 173] width 542 height 6
checkbox Completo "true"
type input "hemogra"
click at [113, 240] on div "Requerente * Paciente Profissional de Saúde Paciente Nenhum resultado encontrad…" at bounding box center [287, 165] width 553 height 183
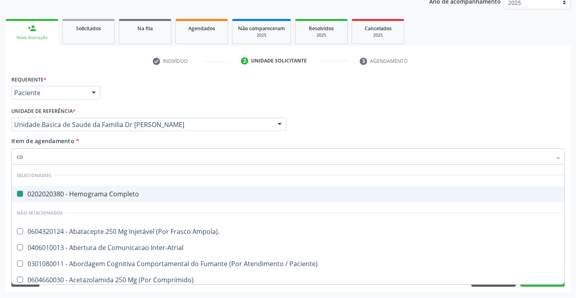
type input "col"
checkbox Completo "false"
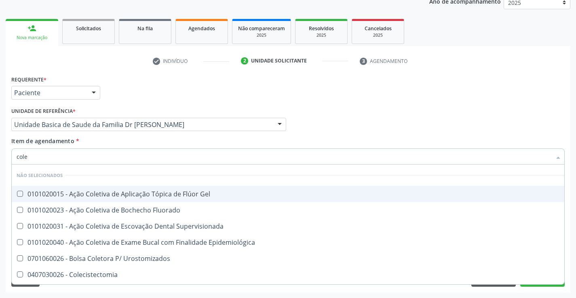
type input "coles"
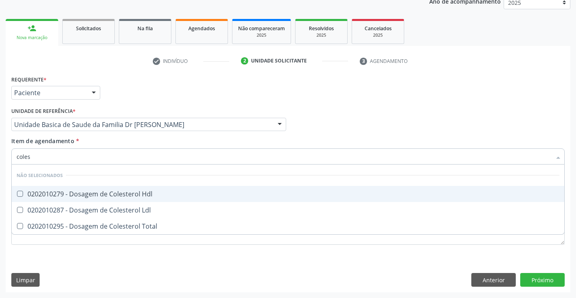
click at [154, 189] on span "0202010279 - Dosagem de Colesterol Hdl" at bounding box center [288, 194] width 552 height 16
checkbox Hdl "true"
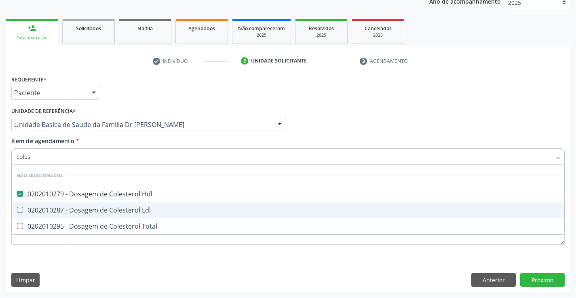
click at [145, 207] on div "0202010287 - Dosagem de Colesterol Ldl" at bounding box center [288, 210] width 542 height 6
checkbox Ldl "true"
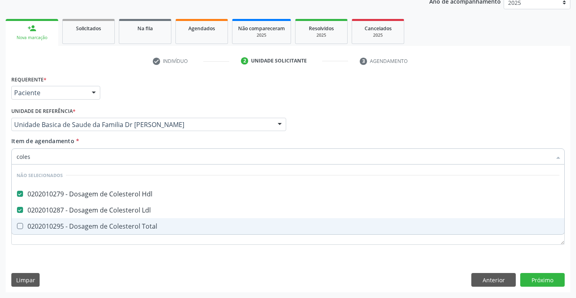
click at [136, 225] on div "0202010295 - Dosagem de Colesterol Total" at bounding box center [288, 226] width 542 height 6
checkbox Total "true"
click at [123, 252] on div "Requerente * Paciente Profissional de Saúde Paciente Nenhum resultado encontrad…" at bounding box center [287, 165] width 553 height 183
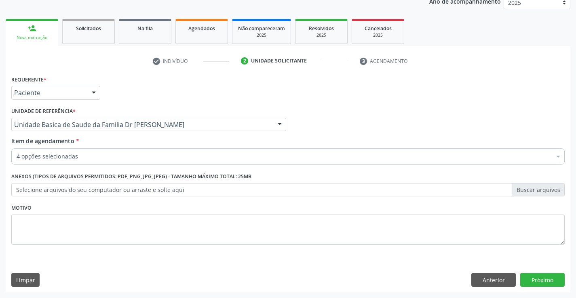
click at [142, 151] on div "4 opções selecionadas" at bounding box center [287, 157] width 553 height 16
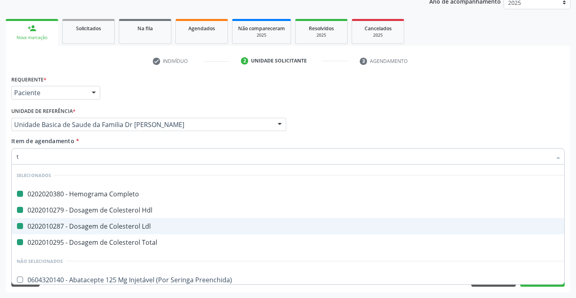
type input "tr"
checkbox Completo "false"
checkbox Ldl "false"
checkbox Hdl "false"
checkbox Total "false"
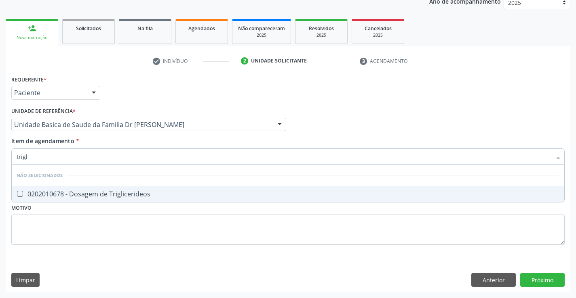
type input "trigli"
click at [139, 194] on div "0202010678 - Dosagem de Triglicerideos" at bounding box center [288, 194] width 542 height 6
checkbox Triglicerideos "true"
click at [124, 237] on div "Requerente * Paciente Profissional de Saúde Paciente Nenhum resultado encontrad…" at bounding box center [287, 165] width 553 height 183
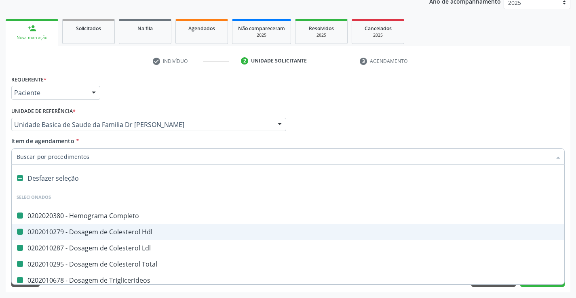
type input "u"
checkbox Completo "false"
checkbox Hdl "false"
checkbox Ldl "false"
checkbox Total "false"
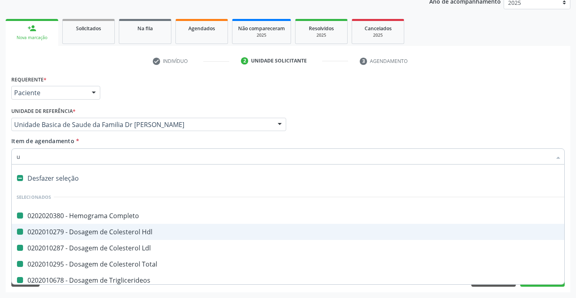
checkbox Triglicerideos "false"
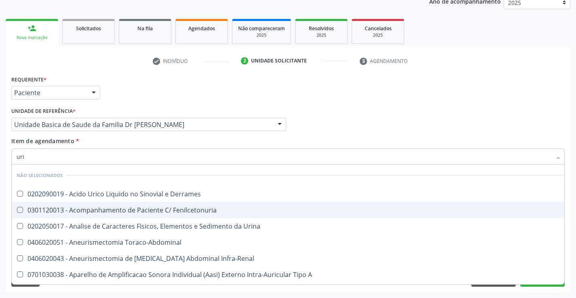
type input "urin"
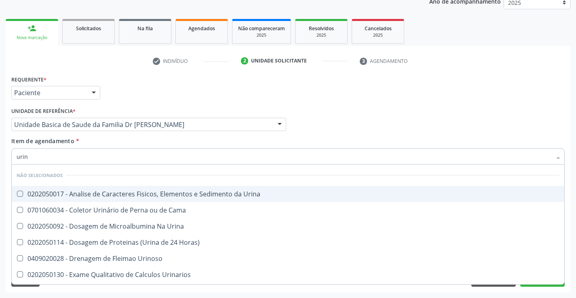
click at [145, 191] on div "0202050017 - Analise de Caracteres Fisicos, Elementos e Sedimento da Urina" at bounding box center [288, 194] width 542 height 6
checkbox Urina "true"
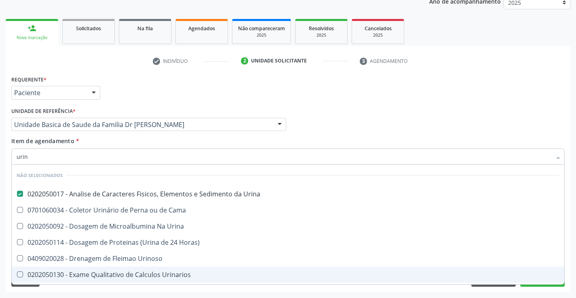
click at [125, 287] on div "Limpar Anterior Próximo" at bounding box center [287, 280] width 553 height 14
checkbox Cama "true"
checkbox Urina "true"
checkbox Horas\) "true"
checkbox Urinoso "true"
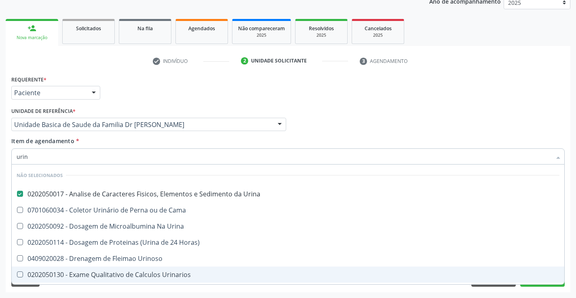
checkbox Urinarios "true"
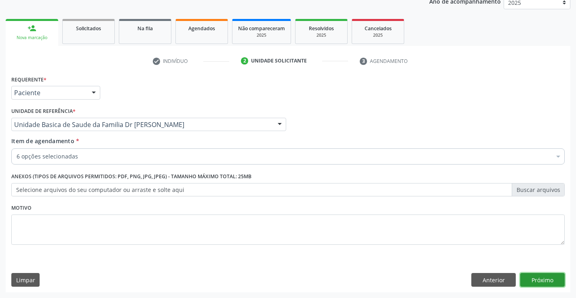
click at [548, 278] on button "Próximo" at bounding box center [542, 280] width 44 height 14
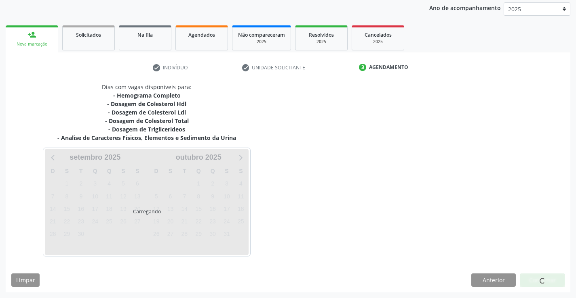
scroll to position [95, 0]
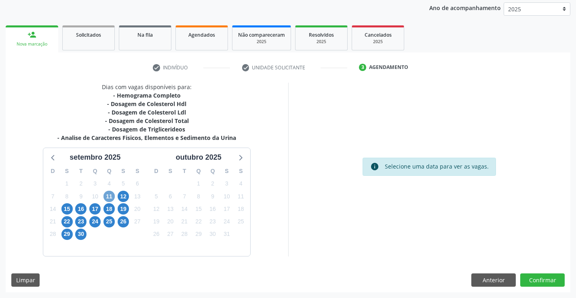
click at [109, 195] on span "11" at bounding box center [108, 196] width 11 height 11
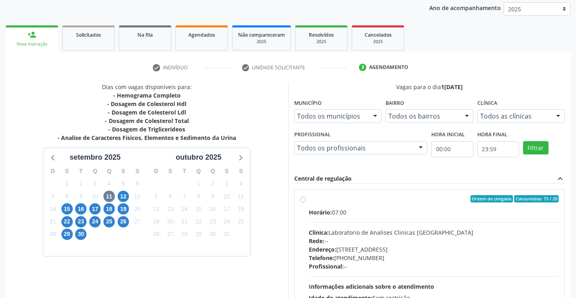
click at [309, 199] on label "Ordem de chegada Consumidos: 15 / 20 Horário: 07:00 Clínica: Laboratorio de Ana…" at bounding box center [434, 257] width 250 height 124
click at [304, 199] on input "Ordem de chegada Consumidos: 15 / 20 Horário: 07:00 Clínica: Laboratorio de Ana…" at bounding box center [303, 198] width 6 height 7
radio input "true"
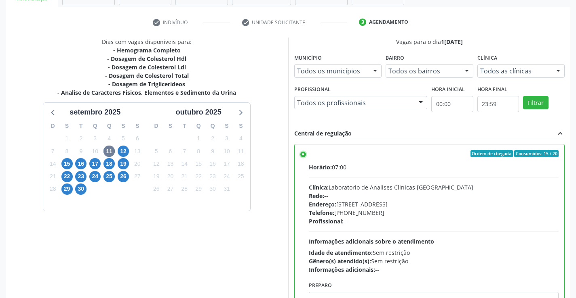
scroll to position [184, 0]
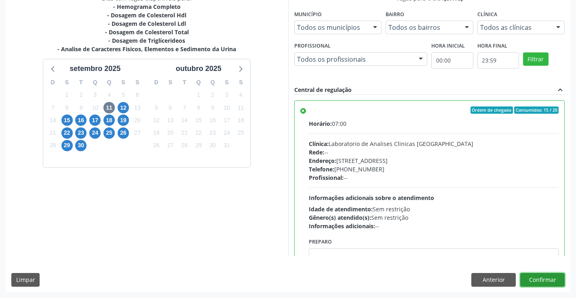
click at [541, 282] on button "Confirmar" at bounding box center [542, 280] width 44 height 14
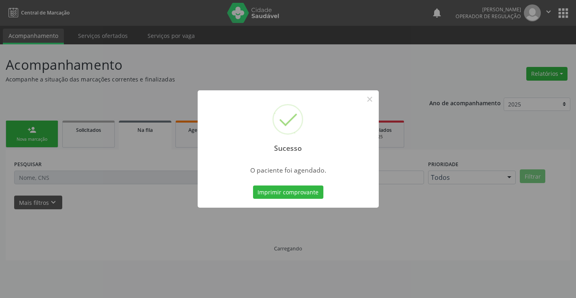
scroll to position [0, 0]
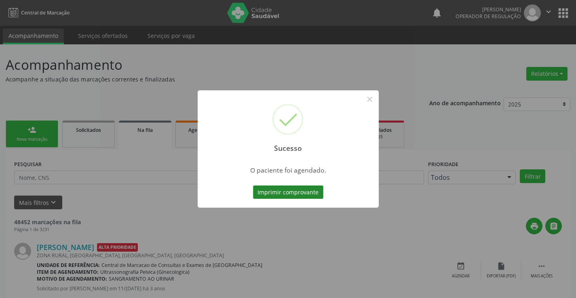
click at [300, 195] on button "Imprimir comprovante" at bounding box center [288, 193] width 70 height 14
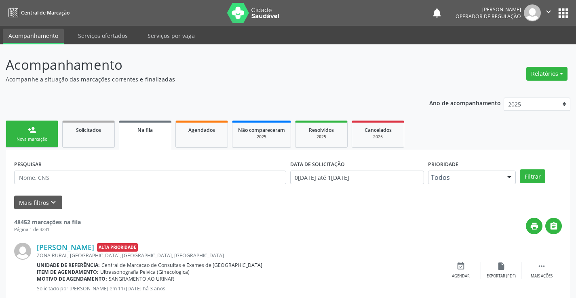
click at [39, 128] on link "person_add Nova marcação" at bounding box center [32, 134] width 53 height 27
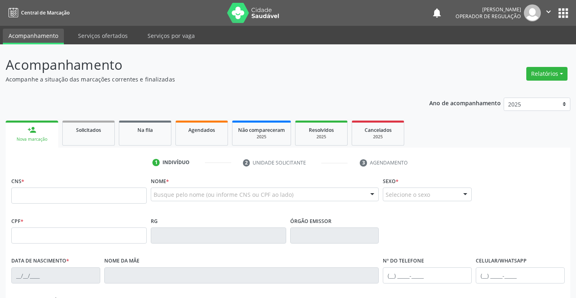
click at [32, 186] on div "CNS *" at bounding box center [78, 189] width 135 height 29
click at [44, 199] on input "text" at bounding box center [78, 196] width 135 height 16
type input "708 0013 2081 8927"
type input "21/07/1980"
type input "S/N"
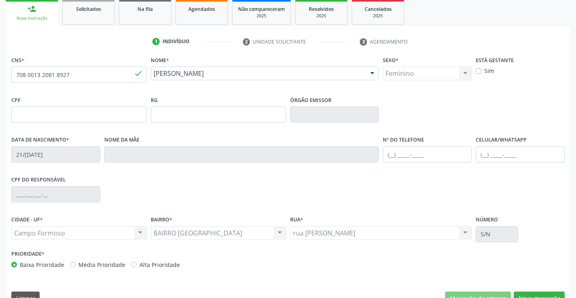
scroll to position [139, 0]
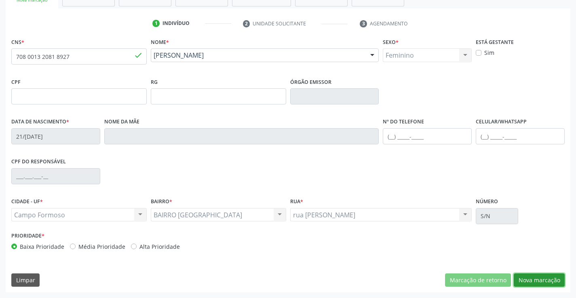
click at [533, 281] on button "Nova marcação" at bounding box center [538, 281] width 51 height 14
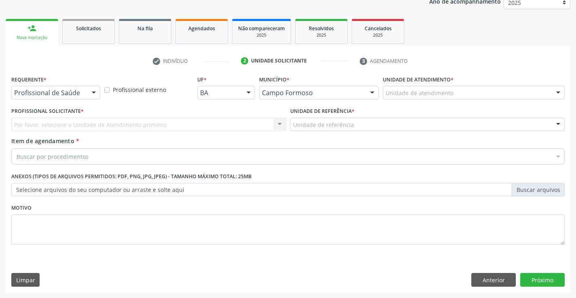
scroll to position [102, 0]
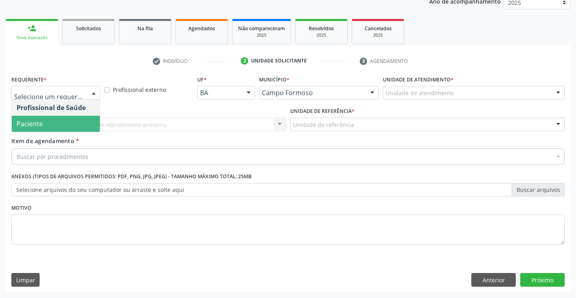
click at [44, 126] on span "Paciente" at bounding box center [56, 124] width 88 height 16
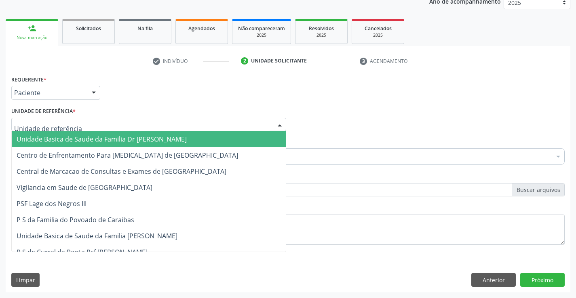
click at [56, 134] on span "Unidade Basica de Saude da Familia Dr [PERSON_NAME]" at bounding box center [149, 139] width 274 height 16
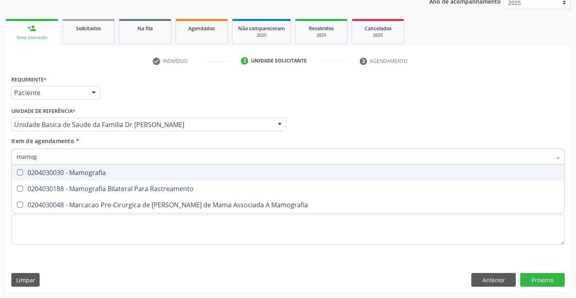
type input "mamogr"
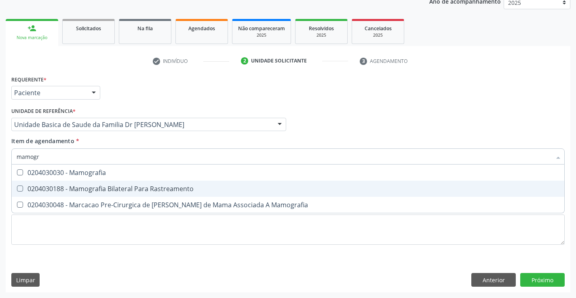
click at [144, 187] on div "0204030188 - Mamografia Bilateral Para Rastreamento" at bounding box center [288, 189] width 542 height 6
checkbox Rastreamento "true"
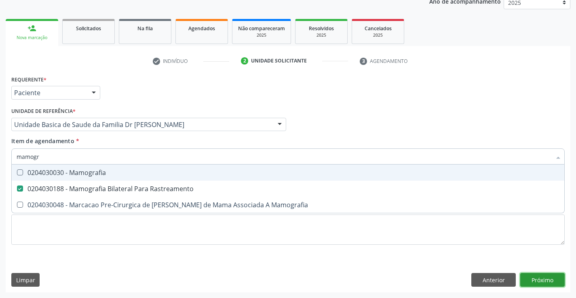
click at [550, 281] on div "Requerente * Paciente Profissional de Saúde Paciente Nenhum resultado encontrad…" at bounding box center [288, 183] width 564 height 219
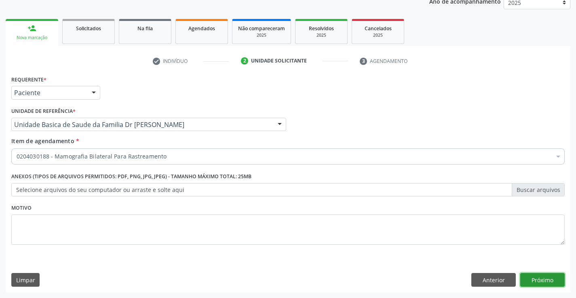
click at [549, 282] on button "Próximo" at bounding box center [542, 280] width 44 height 14
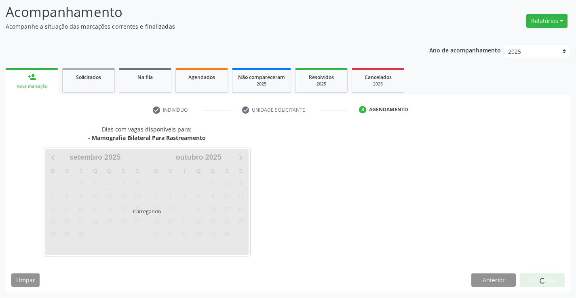
scroll to position [53, 0]
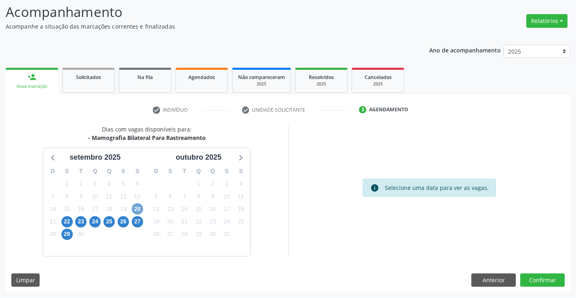
click at [135, 211] on span "20" at bounding box center [137, 209] width 11 height 11
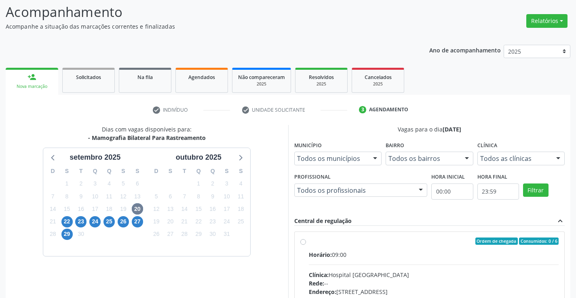
click at [309, 244] on label "Ordem de chegada Consumidos: 0 / 6 Horário: 09:00 Clínica: Hospital Sao Francis…" at bounding box center [434, 300] width 250 height 124
click at [303, 244] on input "Ordem de chegada Consumidos: 0 / 6 Horário: 09:00 Clínica: Hospital Sao Francis…" at bounding box center [303, 241] width 6 height 7
radio input "true"
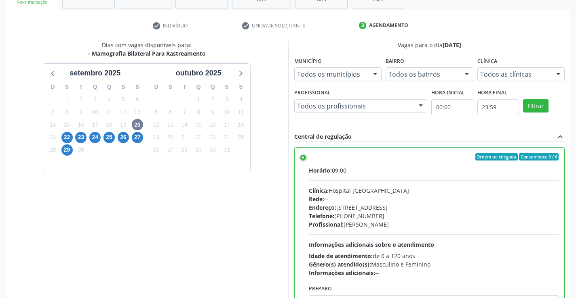
scroll to position [184, 0]
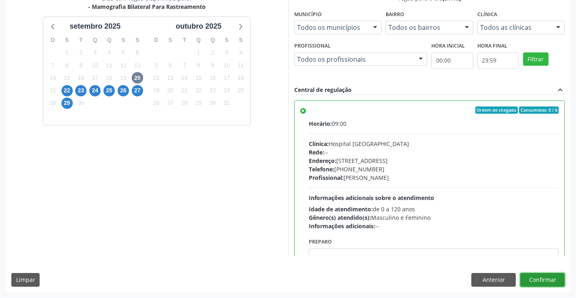
click at [546, 280] on button "Confirmar" at bounding box center [542, 280] width 44 height 14
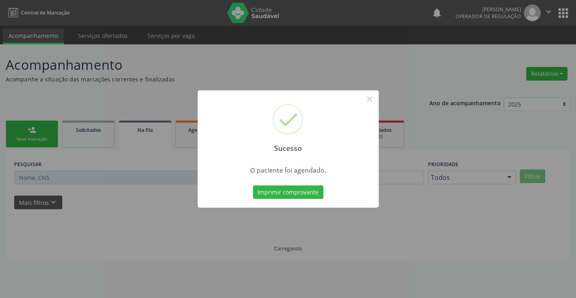
scroll to position [0, 0]
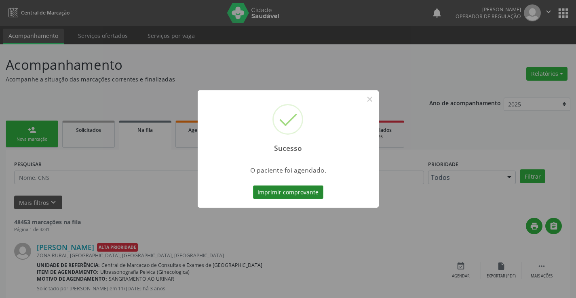
click at [279, 191] on button "Imprimir comprovante" at bounding box center [288, 193] width 70 height 14
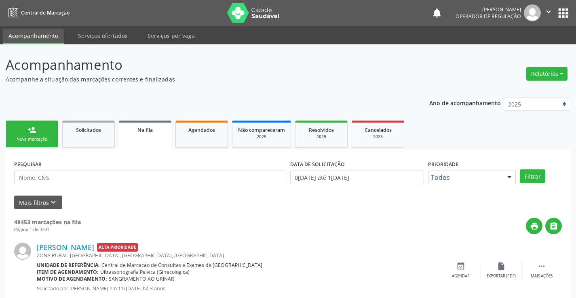
click at [46, 140] on div "Nova marcação" at bounding box center [32, 140] width 40 height 6
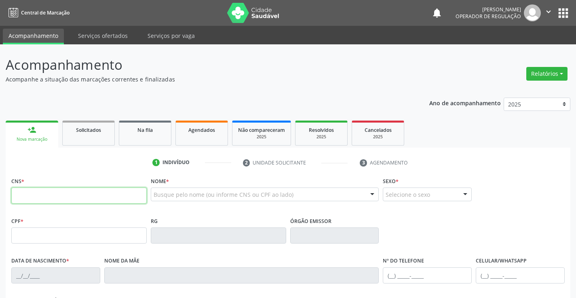
click at [56, 195] on input "text" at bounding box center [78, 196] width 135 height 16
type input "701 4056 9357 9432"
type input "0641630913"
type input "[DATE]"
type input "[PHONE_NUMBER]"
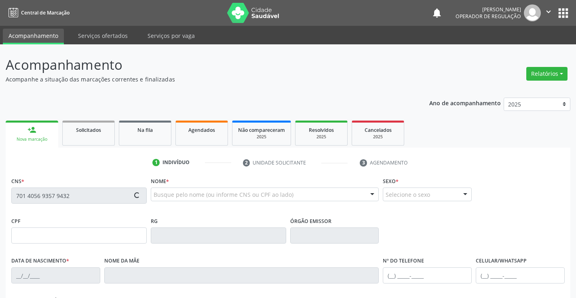
type input "[PHONE_NUMBER]"
type input "619.330.905-53"
type input "S/N"
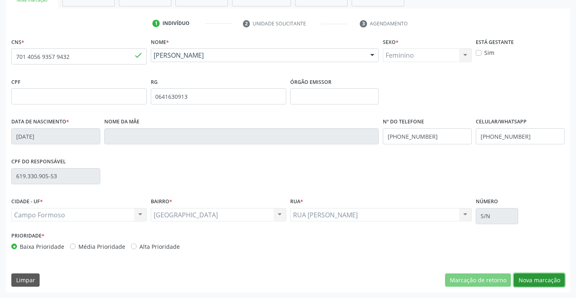
click at [551, 281] on button "Nova marcação" at bounding box center [538, 281] width 51 height 14
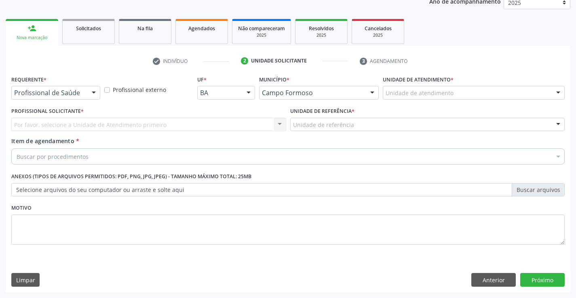
scroll to position [102, 0]
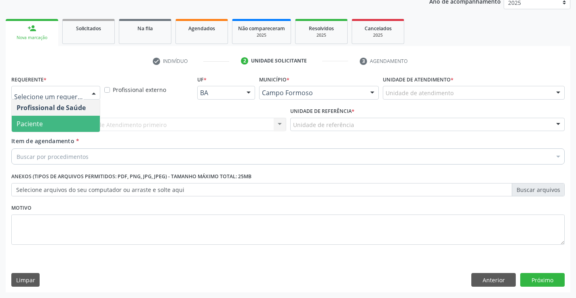
click at [61, 125] on span "Paciente" at bounding box center [56, 124] width 88 height 16
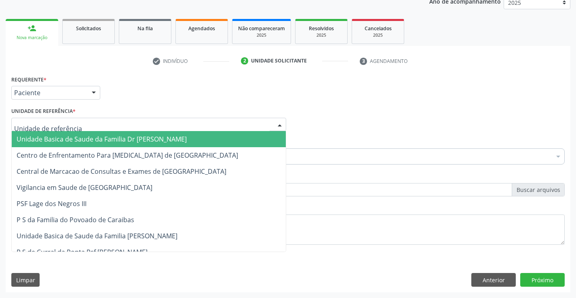
click at [64, 135] on span "Unidade Basica de Saude da Familia Dr [PERSON_NAME]" at bounding box center [102, 139] width 170 height 9
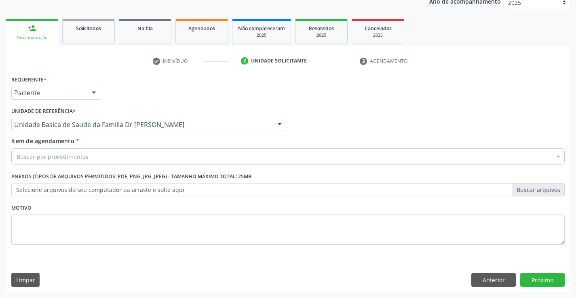
click at [61, 162] on div "Buscar por procedimentos" at bounding box center [287, 157] width 553 height 16
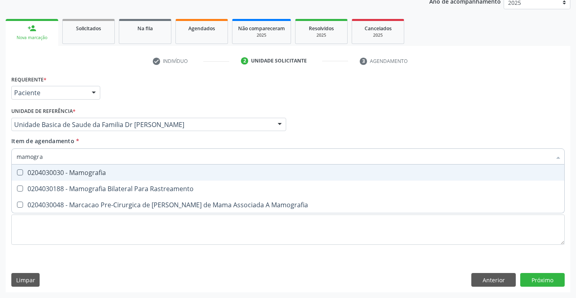
type input "mamograf"
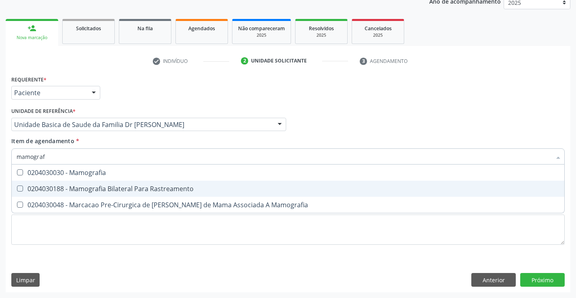
click at [109, 184] on span "0204030188 - Mamografia Bilateral Para Rastreamento" at bounding box center [288, 189] width 552 height 16
checkbox Rastreamento "true"
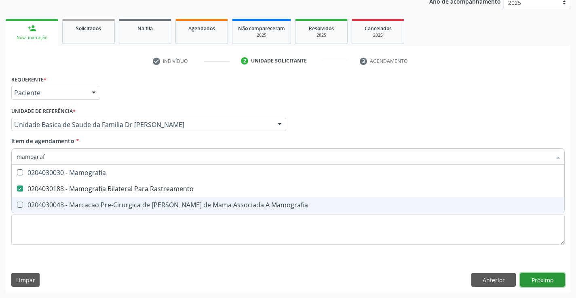
click at [541, 281] on div "Requerente * Paciente Profissional de Saúde Paciente Nenhum resultado encontrad…" at bounding box center [288, 183] width 564 height 219
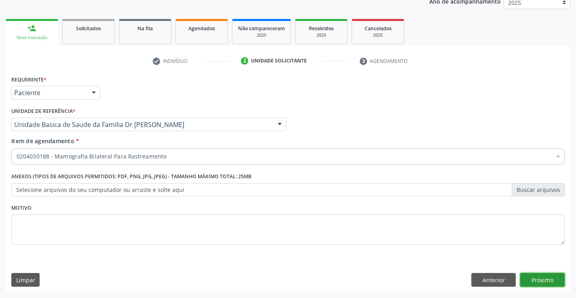
click at [544, 282] on button "Próximo" at bounding box center [542, 280] width 44 height 14
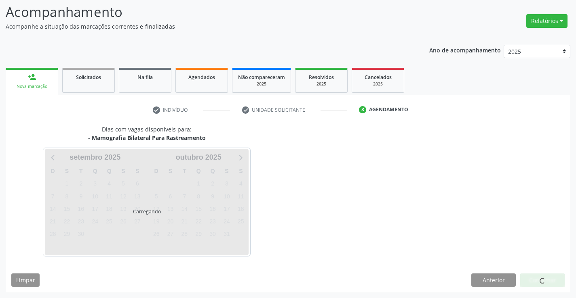
scroll to position [53, 0]
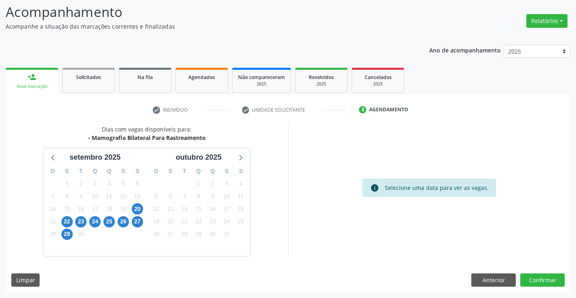
scroll to position [53, 0]
click at [141, 207] on span "20" at bounding box center [137, 209] width 11 height 11
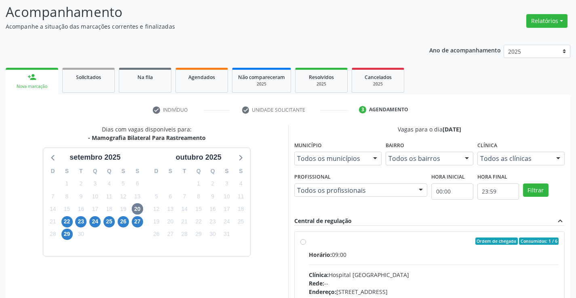
click at [309, 244] on label "Ordem de chegada Consumidos: 1 / 6 Horário: 09:00 Clínica: Hospital [GEOGRAPHIC…" at bounding box center [434, 300] width 250 height 124
click at [302, 244] on input "Ordem de chegada Consumidos: 1 / 6 Horário: 09:00 Clínica: Hospital [GEOGRAPHIC…" at bounding box center [303, 241] width 6 height 7
radio input "true"
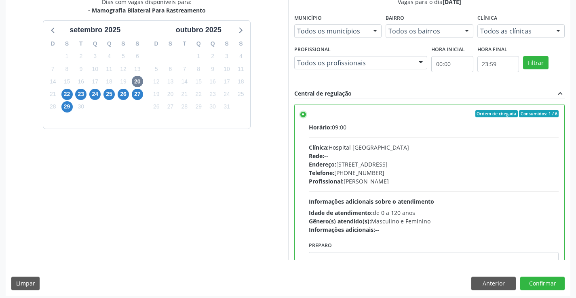
scroll to position [184, 0]
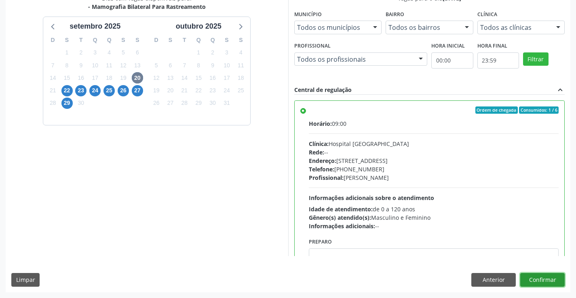
click at [553, 281] on button "Confirmar" at bounding box center [542, 280] width 44 height 14
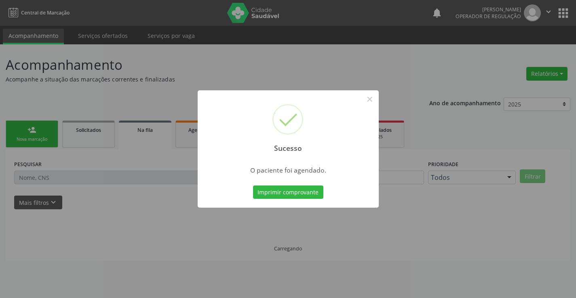
scroll to position [0, 0]
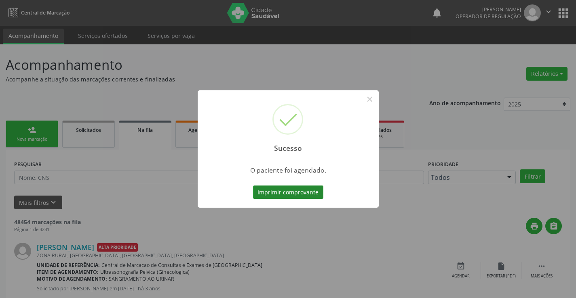
click at [304, 189] on button "Imprimir comprovante" at bounding box center [288, 193] width 70 height 14
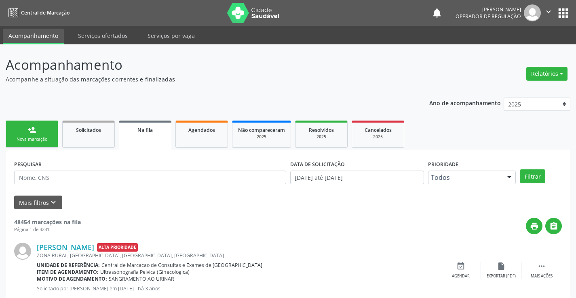
click at [44, 134] on link "person_add Nova marcação" at bounding box center [32, 134] width 53 height 27
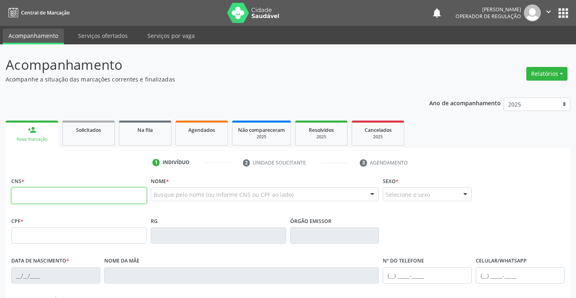
click at [49, 200] on input "text" at bounding box center [78, 196] width 135 height 16
type input "792 0221 4001 332"
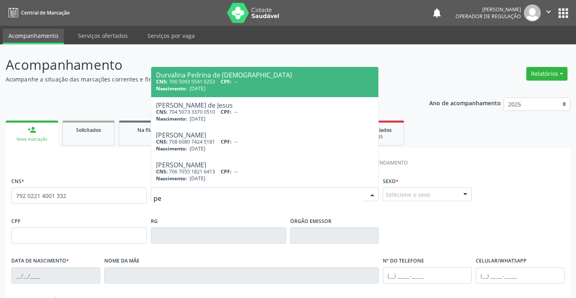
type input "p"
type input "PEDRINA DA"
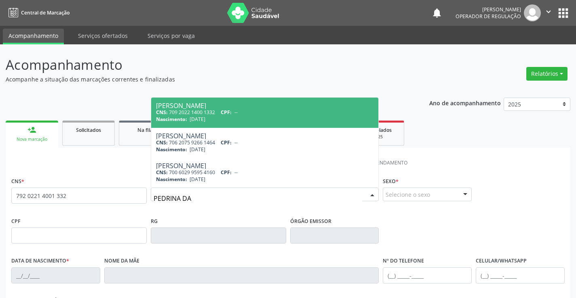
click at [218, 112] on div "CNS: 709 2022 1400 1332 CPF: --" at bounding box center [265, 112] width 218 height 7
type input "709 2022 1400 1332"
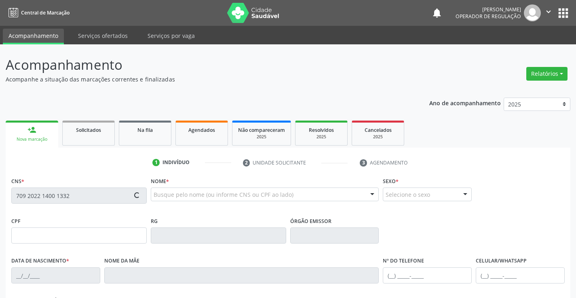
type input "[DATE]"
type input "[PERSON_NAME]"
type input "[PHONE_NUMBER]"
type input "SN"
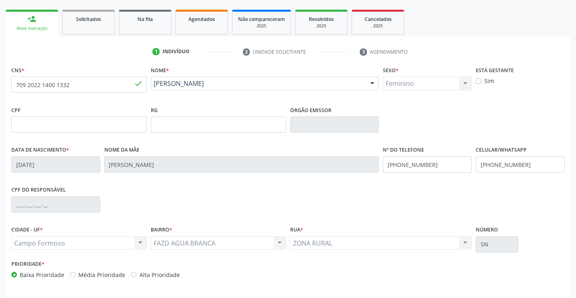
scroll to position [139, 0]
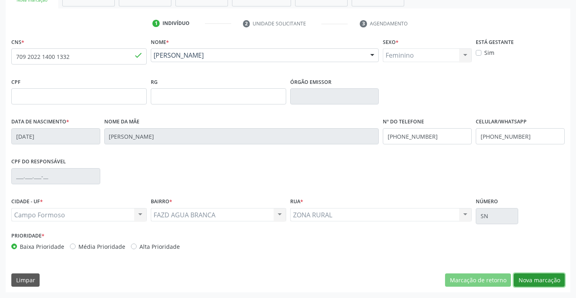
click at [532, 279] on button "Nova marcação" at bounding box center [538, 281] width 51 height 14
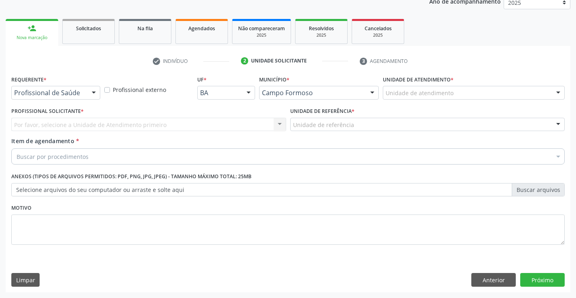
scroll to position [102, 0]
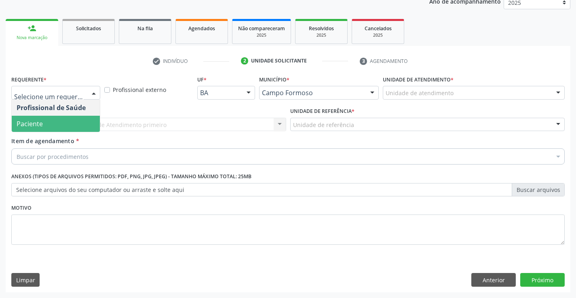
click at [55, 121] on span "Paciente" at bounding box center [56, 124] width 88 height 16
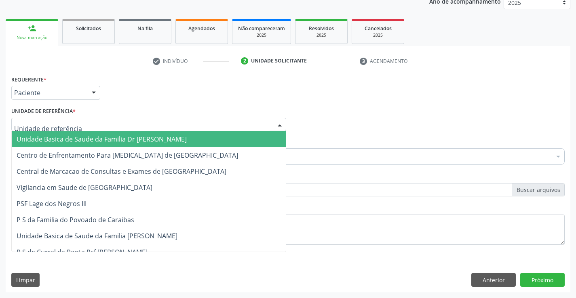
click at [62, 137] on span "Unidade Basica de Saude da Familia Dr [PERSON_NAME]" at bounding box center [102, 139] width 170 height 9
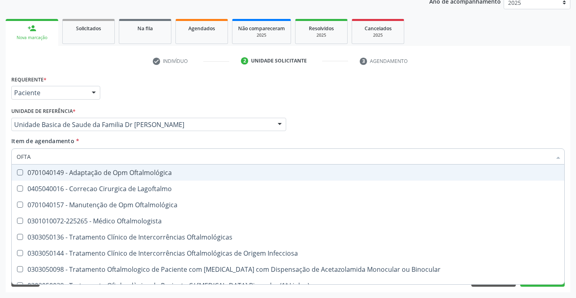
type input "OFTAL"
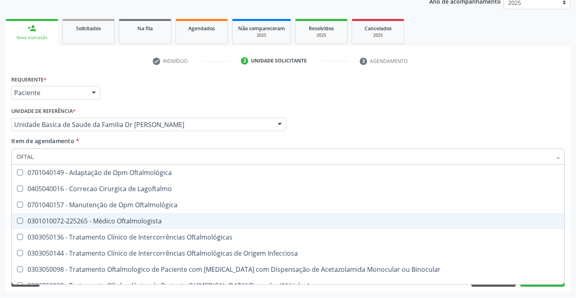
click at [125, 221] on div "0301010072-225265 - Médico Oftalmologista" at bounding box center [288, 221] width 542 height 6
checkbox Oftalmologista "true"
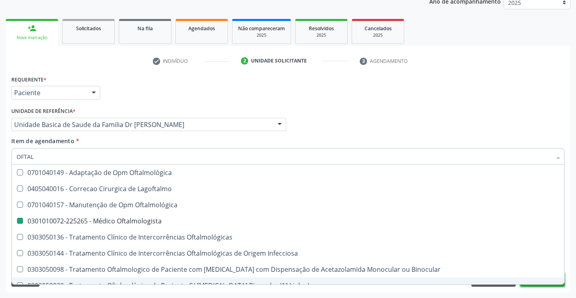
click at [546, 286] on button "Próximo" at bounding box center [542, 280] width 44 height 14
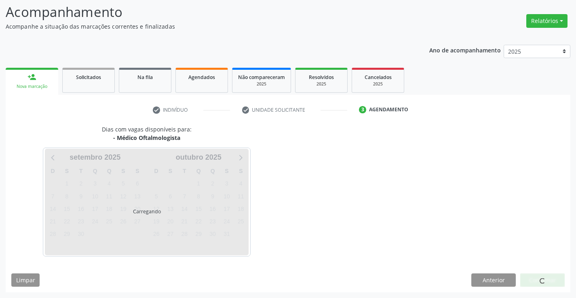
scroll to position [77, 0]
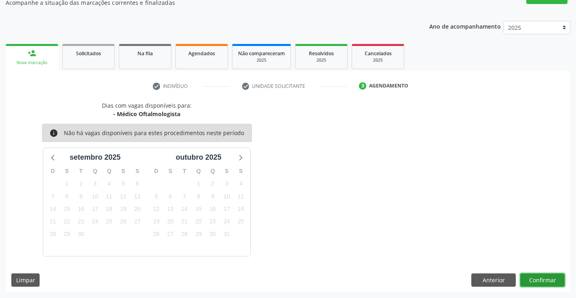
click at [542, 279] on button "Confirmar" at bounding box center [542, 281] width 44 height 14
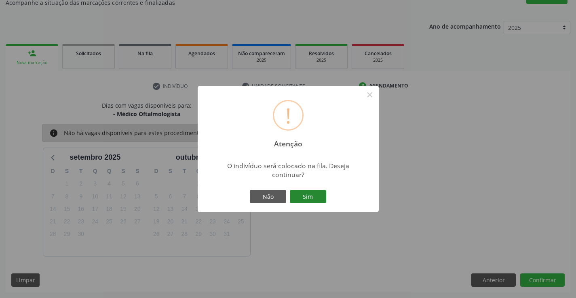
click at [321, 198] on button "Sim" at bounding box center [308, 197] width 36 height 14
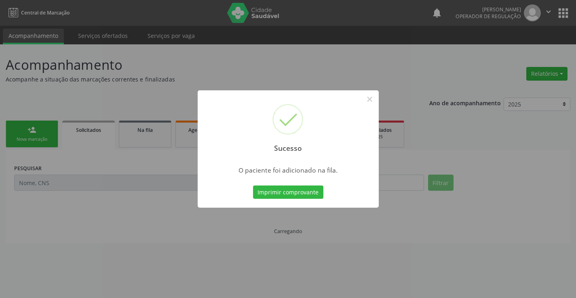
scroll to position [0, 0]
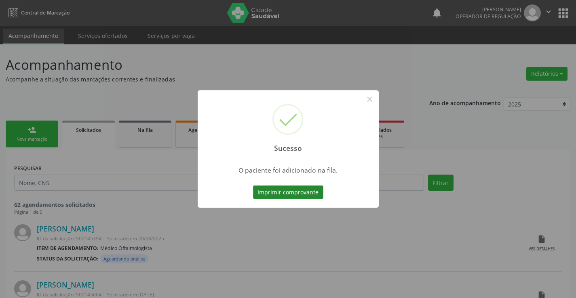
click at [317, 196] on button "Imprimir comprovante" at bounding box center [288, 193] width 70 height 14
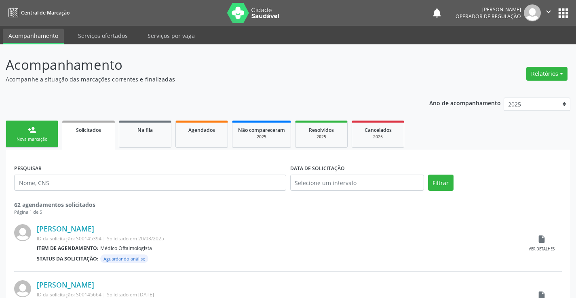
click at [44, 136] on link "person_add Nova marcação" at bounding box center [32, 134] width 53 height 27
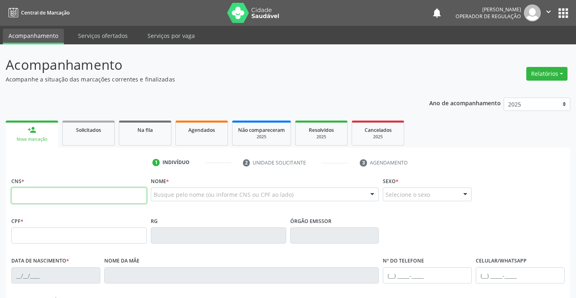
click at [47, 192] on input "text" at bounding box center [78, 196] width 135 height 16
type input "700 8069 6916 4389"
type input "0427432812"
type input "05/08/1970"
type input "Mariana Gomes Lopes"
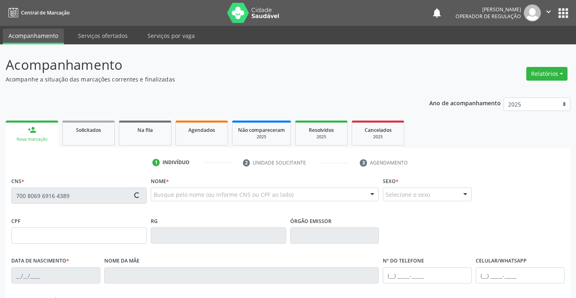
type input "(74) 99100-5912"
type input "SN"
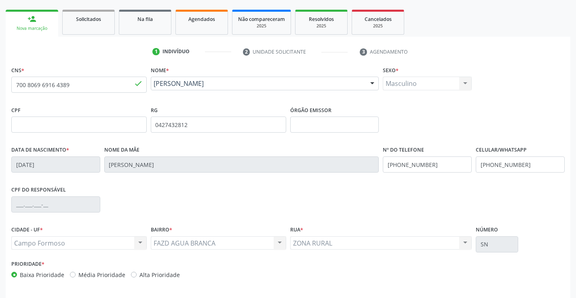
scroll to position [121, 0]
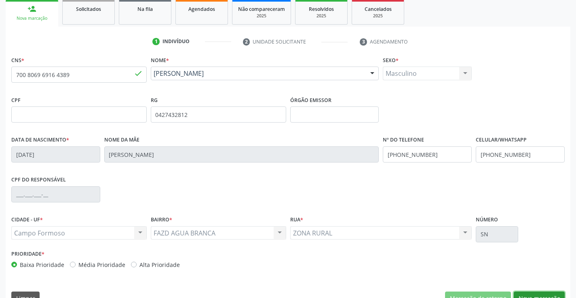
click at [530, 292] on button "Nova marcação" at bounding box center [538, 299] width 51 height 14
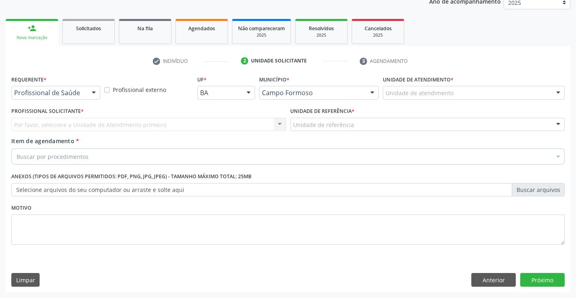
scroll to position [102, 0]
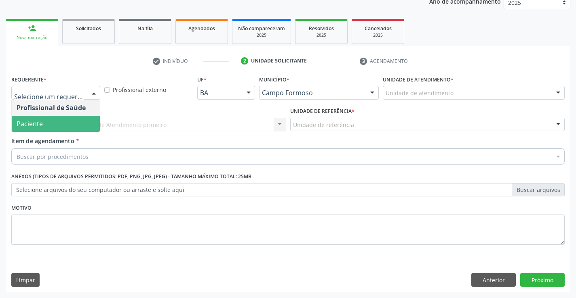
click at [61, 130] on span "Paciente" at bounding box center [56, 124] width 88 height 16
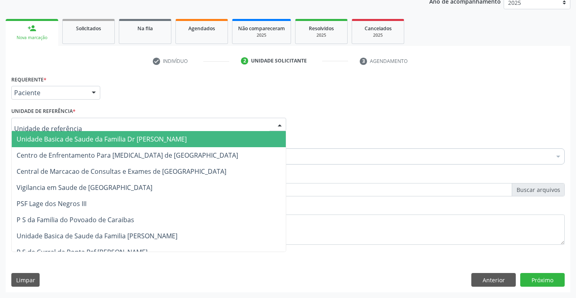
click at [67, 137] on span "Unidade Basica de Saude da Familia Dr [PERSON_NAME]" at bounding box center [102, 139] width 170 height 9
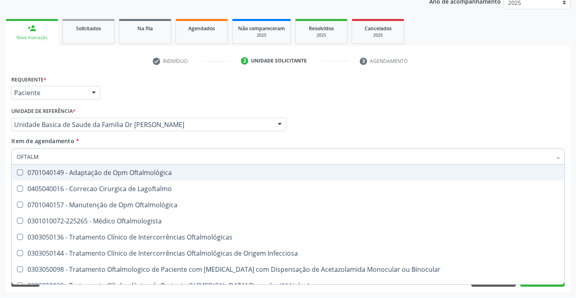
type input "OFTALMO"
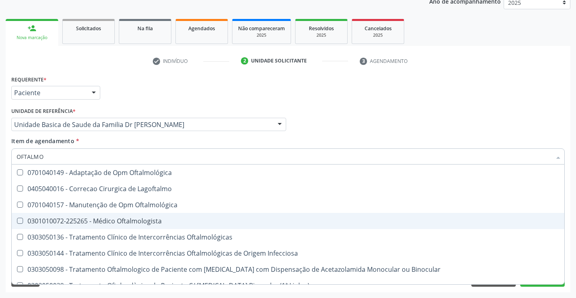
click at [116, 220] on div "0301010072-225265 - Médico Oftalmologista" at bounding box center [288, 221] width 542 height 6
checkbox Oftalmologista "true"
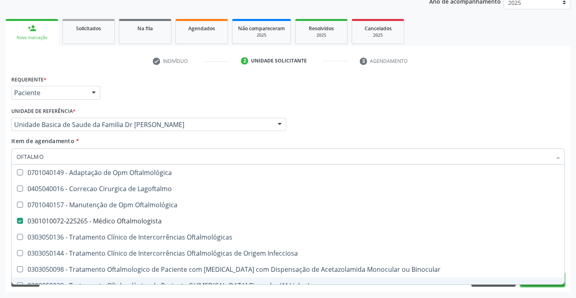
click at [540, 286] on button "Próximo" at bounding box center [542, 280] width 44 height 14
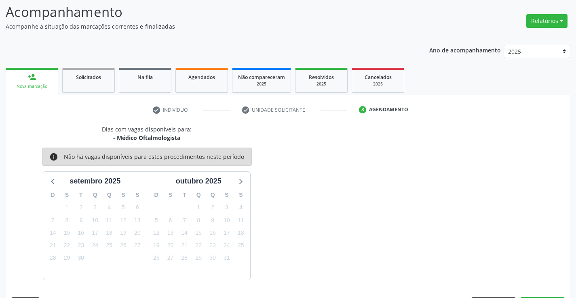
scroll to position [77, 0]
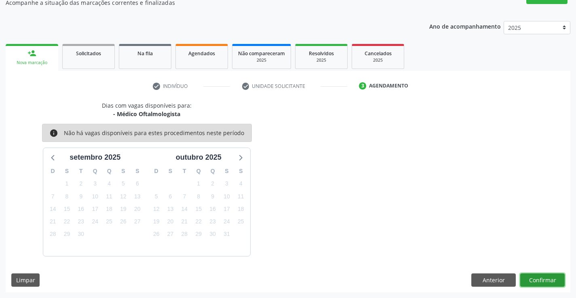
click at [539, 277] on button "Confirmar" at bounding box center [542, 281] width 44 height 14
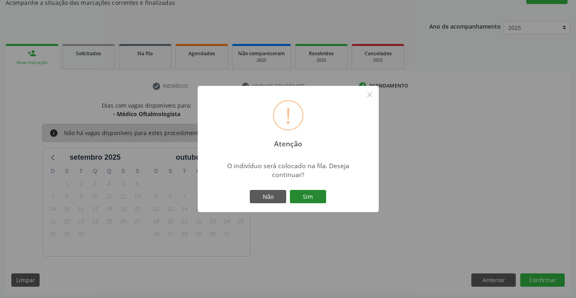
click at [300, 193] on button "Sim" at bounding box center [308, 197] width 36 height 14
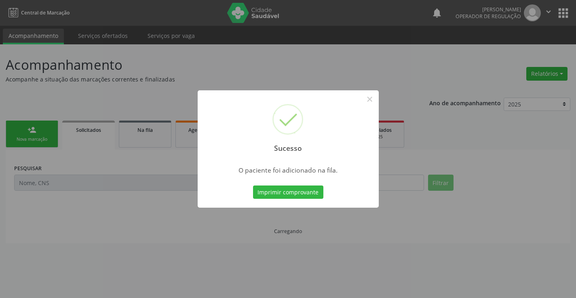
scroll to position [0, 0]
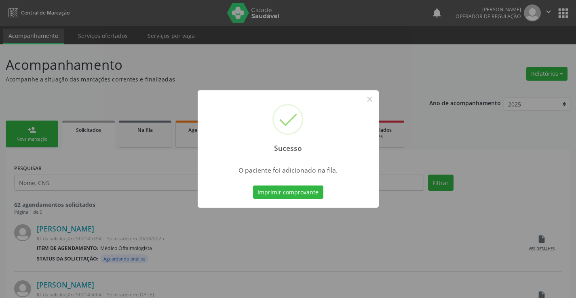
click at [300, 193] on button "Imprimir comprovante" at bounding box center [288, 193] width 70 height 14
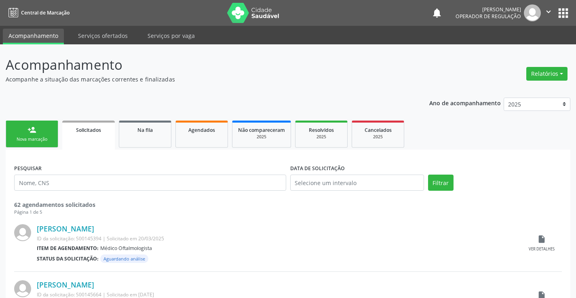
click at [48, 133] on link "person_add Nova marcação" at bounding box center [32, 134] width 53 height 27
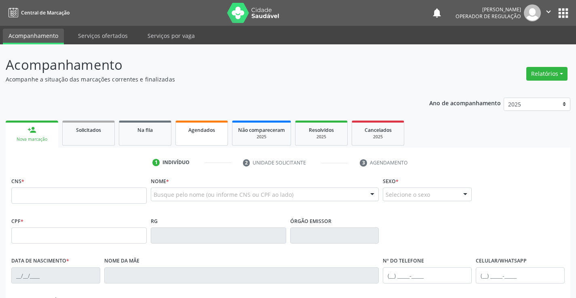
click at [199, 131] on span "Agendados" at bounding box center [201, 130] width 27 height 7
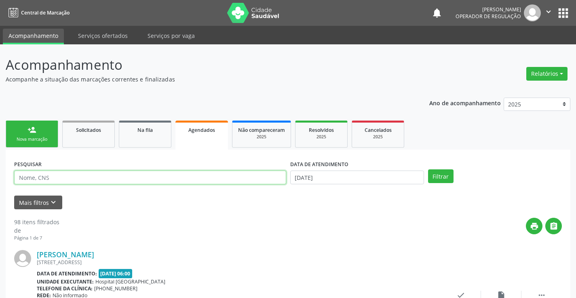
click at [82, 175] on input "text" at bounding box center [150, 178] width 272 height 14
type input "704605150815022"
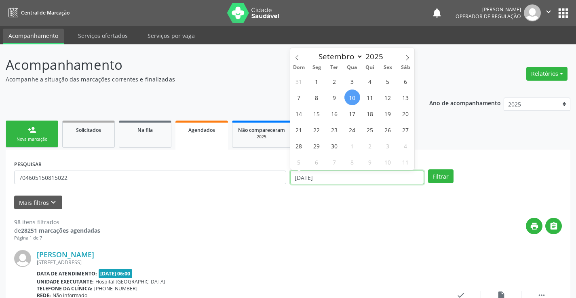
click at [342, 177] on input "[DATE]" at bounding box center [357, 178] width 134 height 14
click at [336, 130] on span "23" at bounding box center [334, 130] width 16 height 16
type input "23/09/2025"
click at [336, 130] on span "23" at bounding box center [334, 130] width 16 height 16
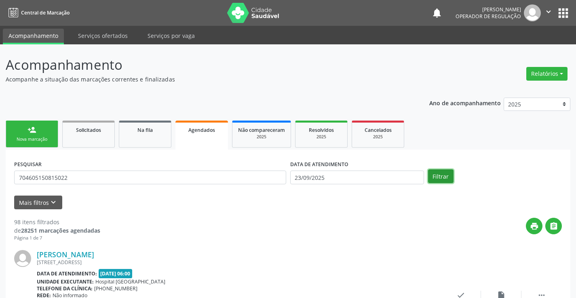
click at [433, 176] on button "Filtrar" at bounding box center [440, 177] width 25 height 14
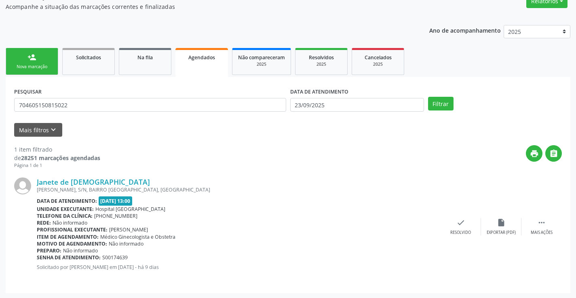
scroll to position [74, 0]
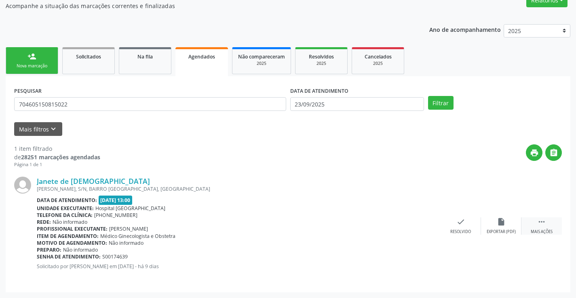
click at [541, 226] on icon "" at bounding box center [541, 222] width 9 height 9
click at [498, 223] on icon "edit" at bounding box center [500, 222] width 9 height 9
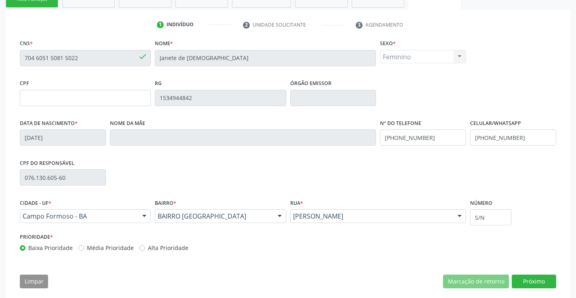
scroll to position [150, 0]
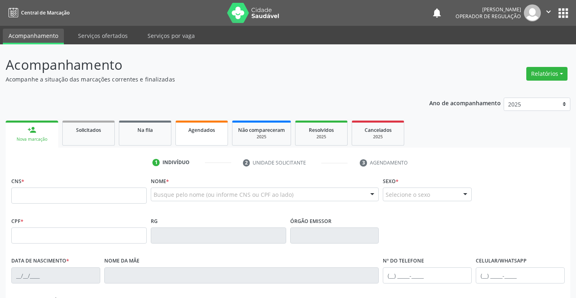
click at [198, 130] on span "Agendados" at bounding box center [201, 130] width 27 height 7
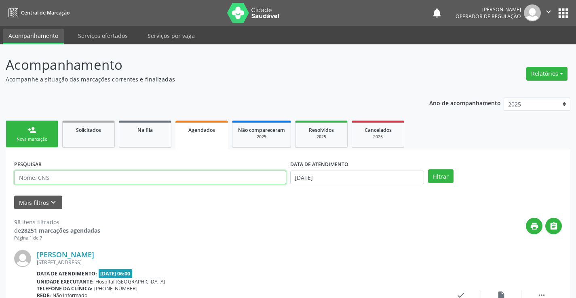
click at [85, 178] on input "text" at bounding box center [150, 178] width 272 height 14
type input "704605150815022"
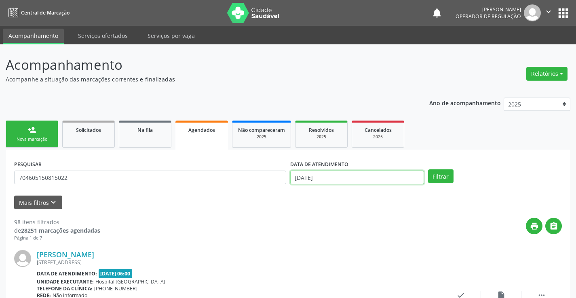
click at [371, 183] on input "[DATE]" at bounding box center [357, 178] width 134 height 14
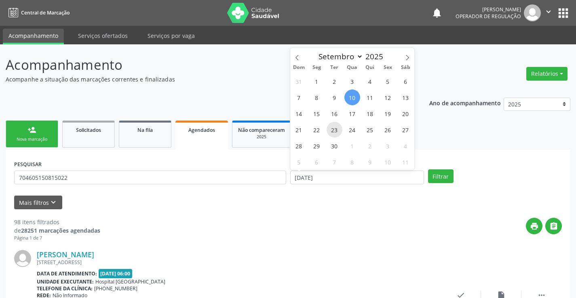
click at [336, 133] on span "23" at bounding box center [334, 130] width 16 height 16
type input "23/09/2025"
click at [336, 133] on span "23" at bounding box center [334, 130] width 16 height 16
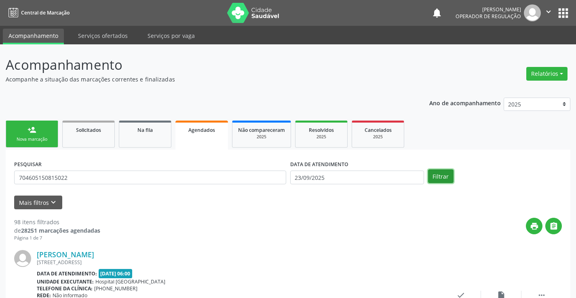
click at [440, 175] on button "Filtrar" at bounding box center [440, 177] width 25 height 14
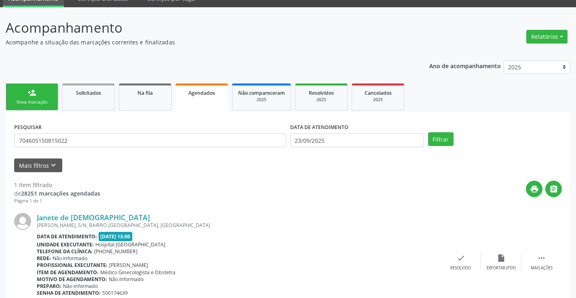
scroll to position [74, 0]
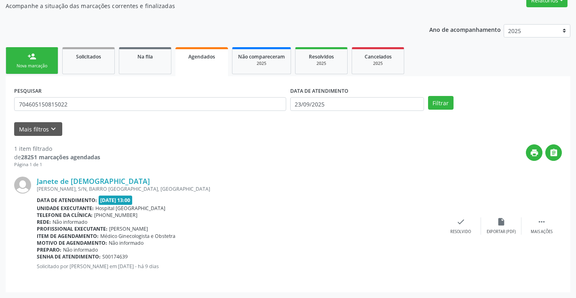
drag, startPoint x: 209, startPoint y: 63, endPoint x: 181, endPoint y: 71, distance: 29.4
click at [208, 63] on link "Agendados" at bounding box center [201, 61] width 53 height 29
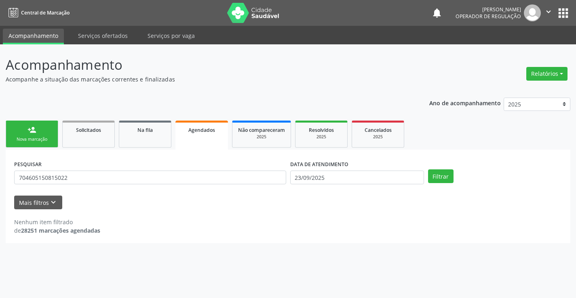
scroll to position [0, 0]
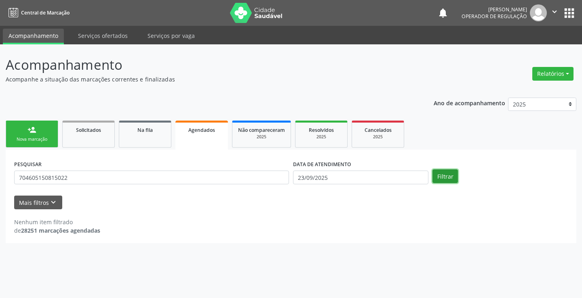
click at [445, 176] on button "Filtrar" at bounding box center [444, 177] width 25 height 14
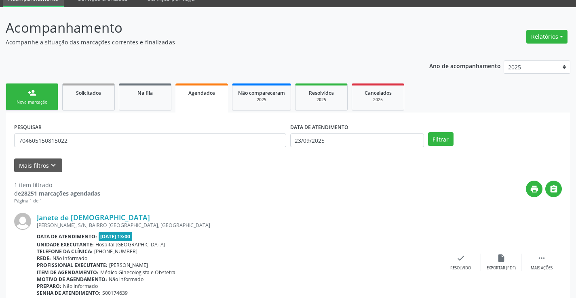
scroll to position [74, 0]
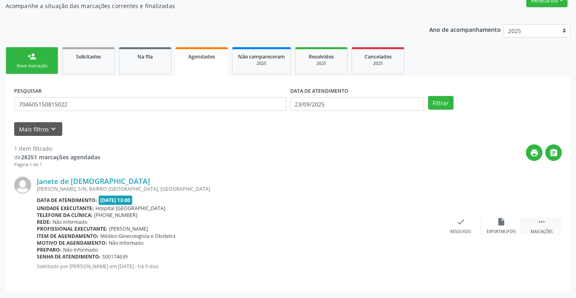
click at [542, 223] on icon "" at bounding box center [541, 222] width 9 height 9
click at [505, 224] on icon "edit" at bounding box center [500, 222] width 9 height 9
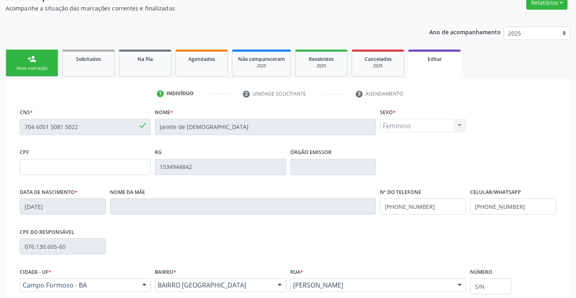
scroll to position [0, 0]
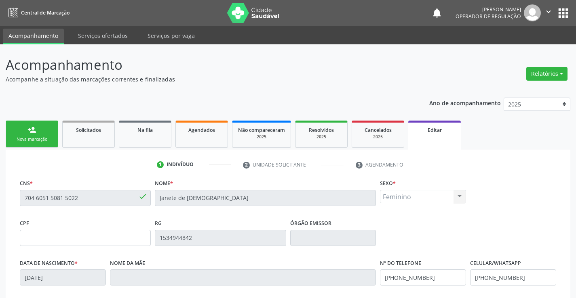
click at [551, 9] on icon "" at bounding box center [548, 11] width 9 height 9
click at [509, 49] on link "Sair" at bounding box center [528, 49] width 56 height 11
